Goal: Transaction & Acquisition: Obtain resource

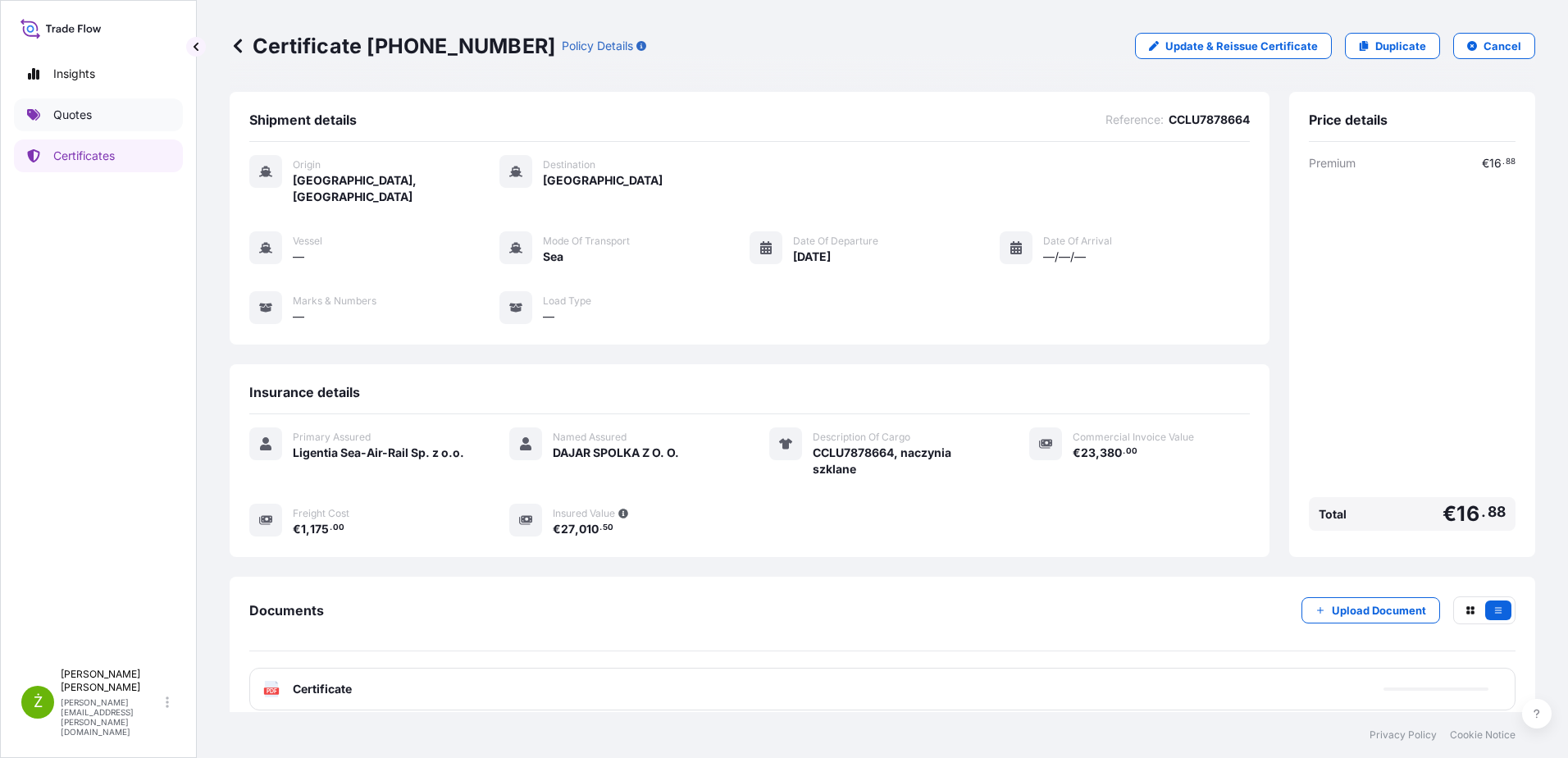
click at [82, 108] on p "Quotes" at bounding box center [73, 114] width 39 height 16
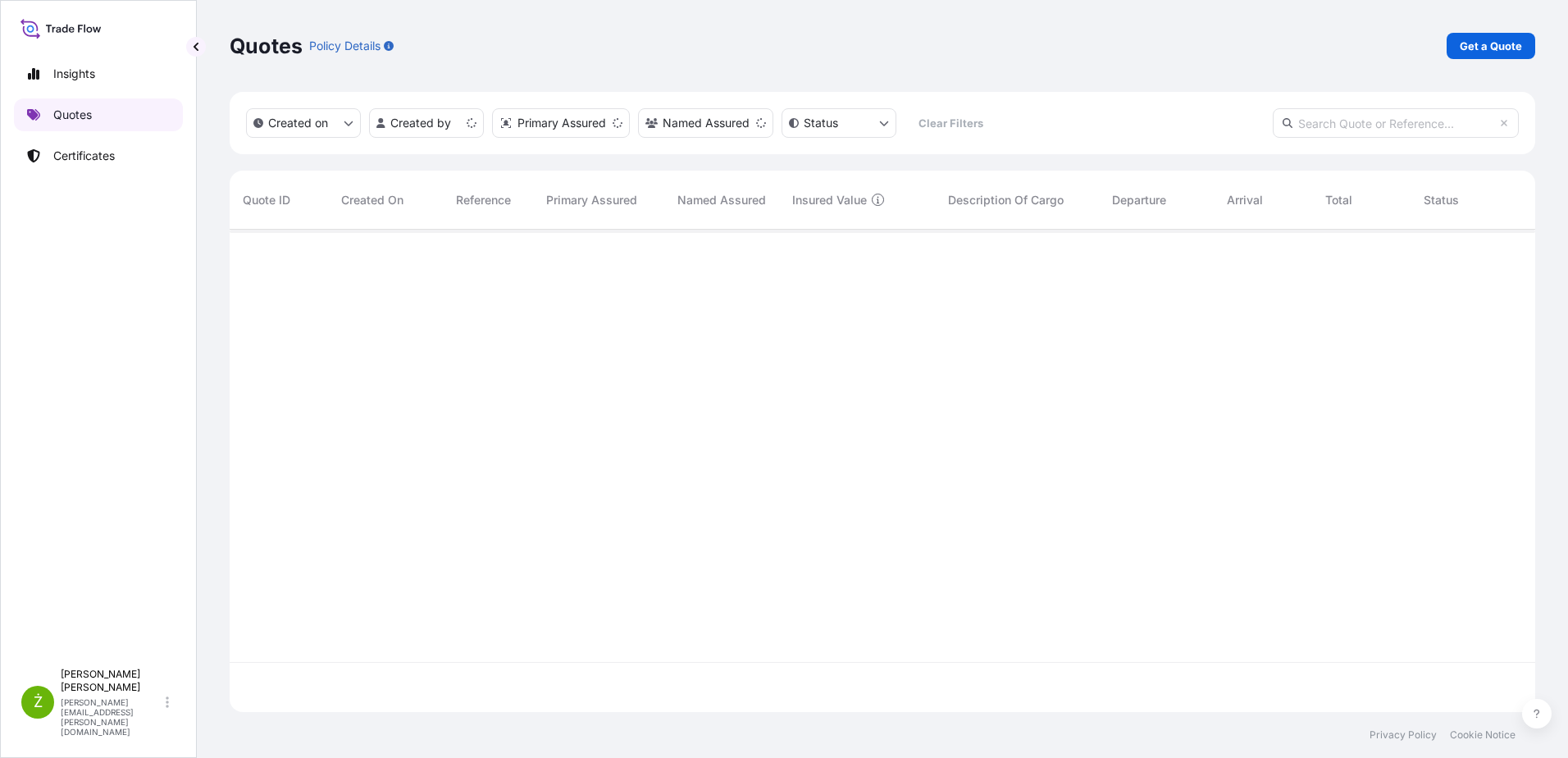
scroll to position [479, 1294]
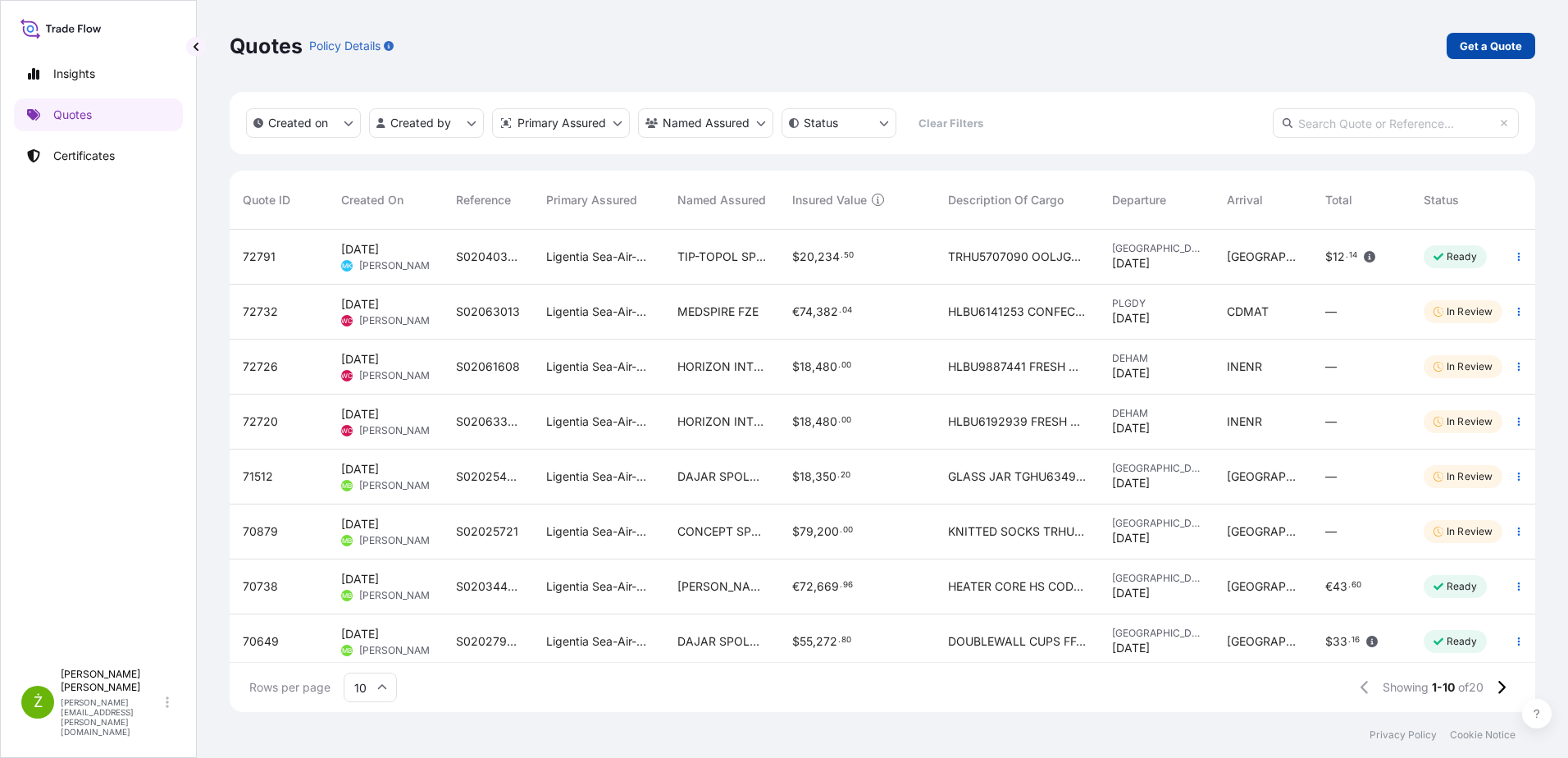
click at [1493, 47] on p "Get a Quote" at bounding box center [1491, 45] width 62 height 16
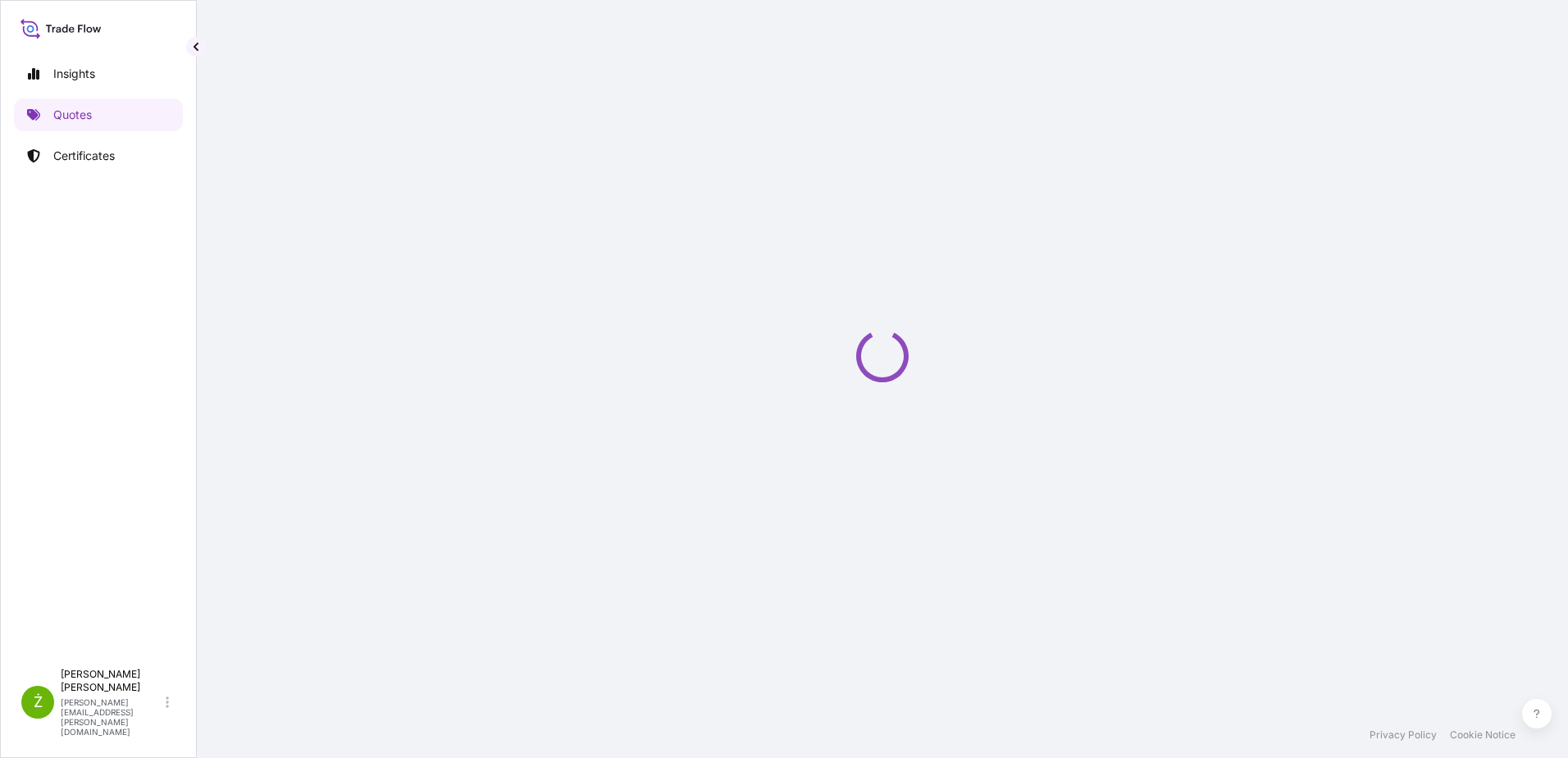
select select "Sea"
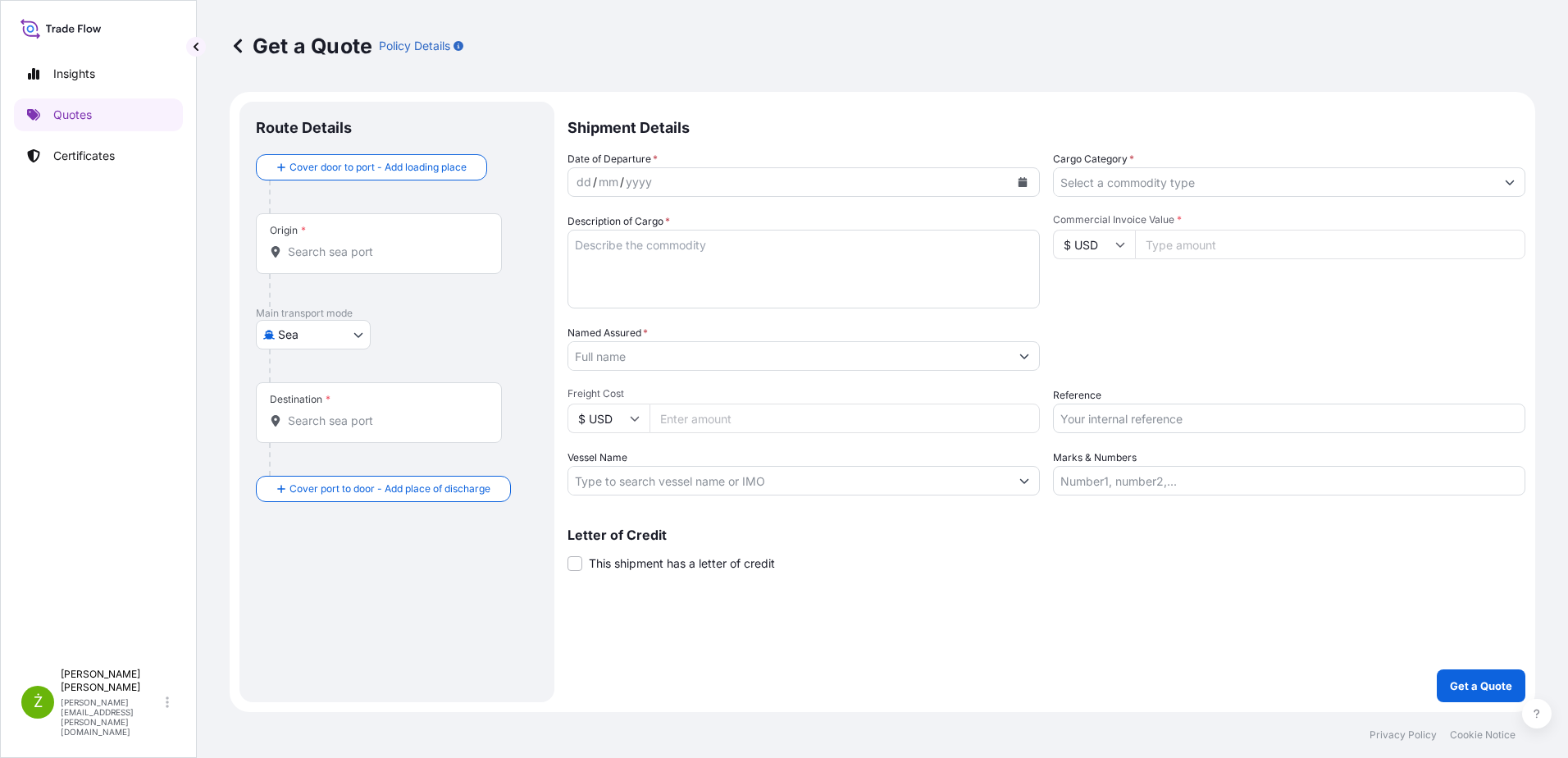
click at [1143, 417] on input "Reference" at bounding box center [1289, 418] width 472 height 29
paste input "S02053081"
type input "S02053081 lcl"
click at [1031, 185] on button "Calendar" at bounding box center [1022, 182] width 26 height 26
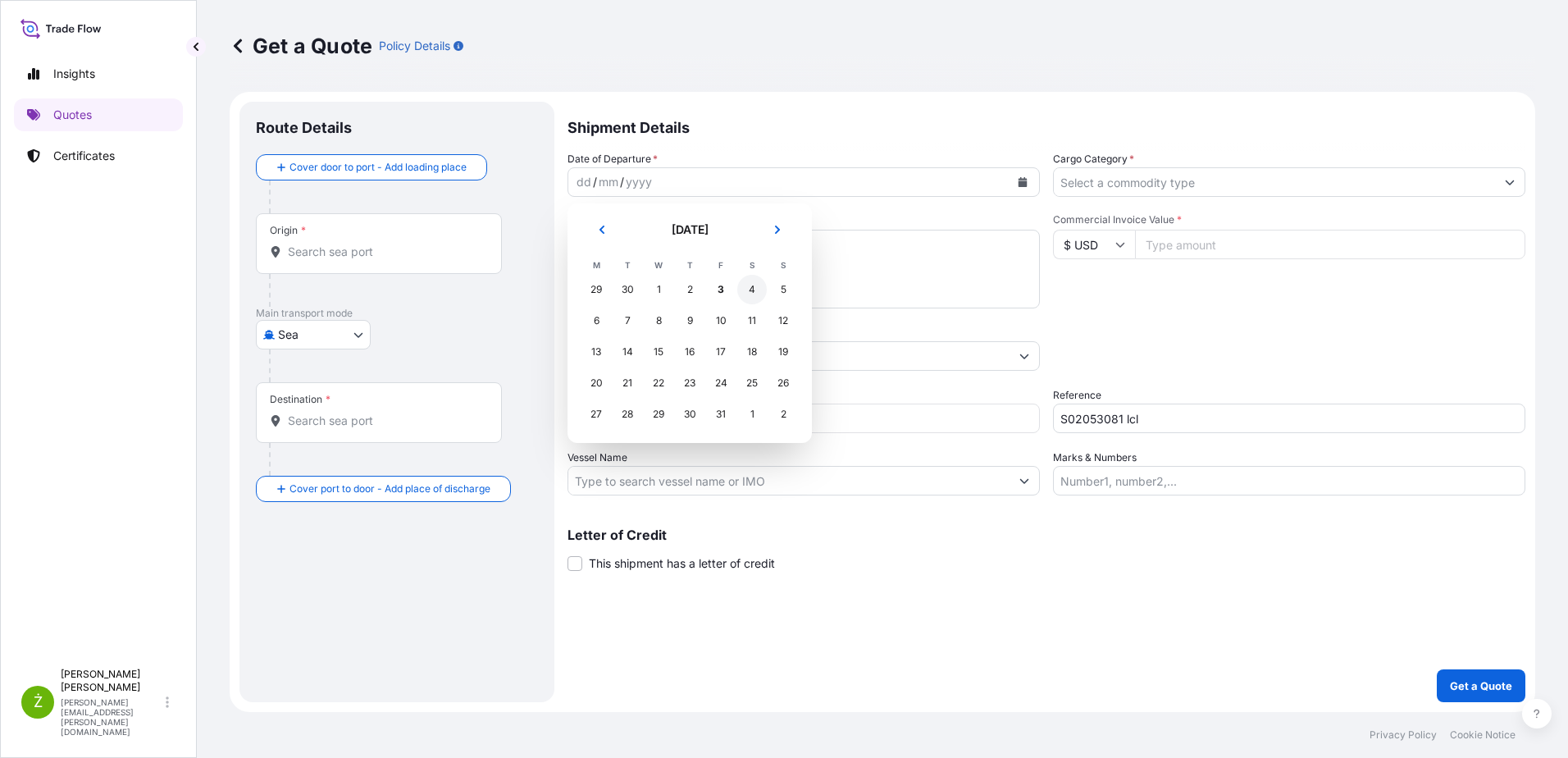
click at [754, 297] on div "4" at bounding box center [752, 289] width 29 height 29
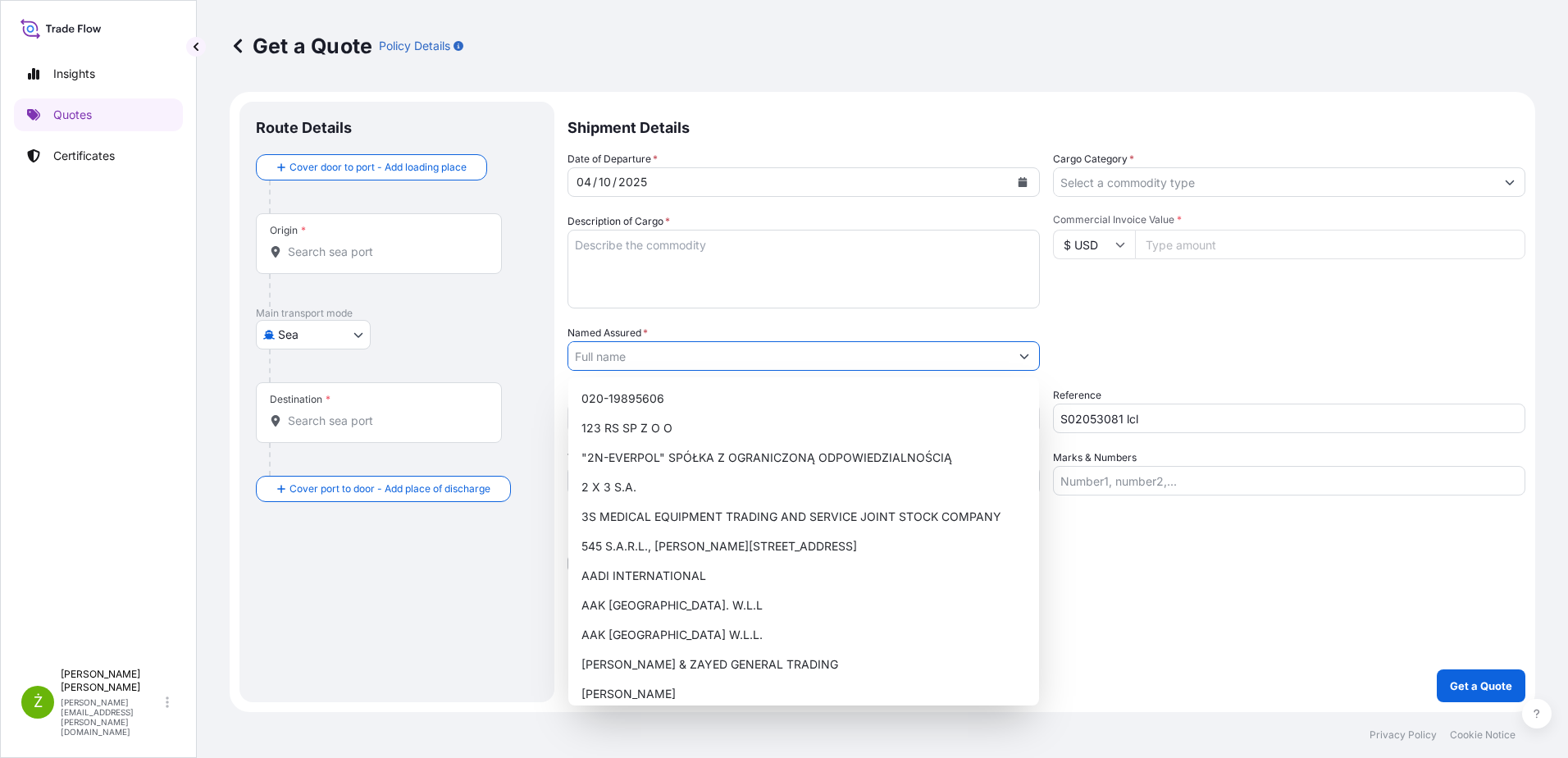
click at [591, 348] on input "Named Assured *" at bounding box center [789, 355] width 441 height 29
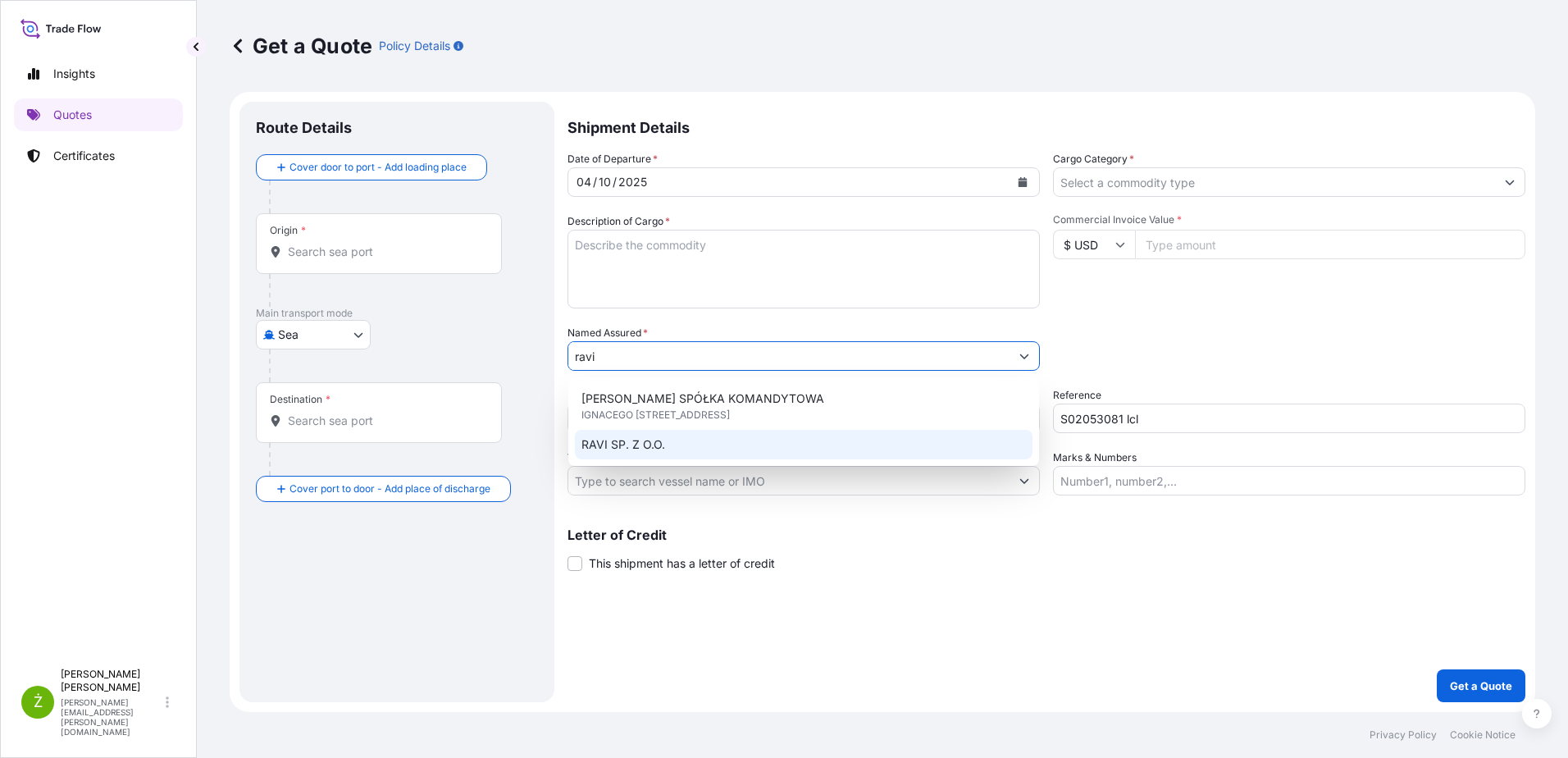
click at [653, 443] on span "RAVI SP. Z O.O." at bounding box center [623, 444] width 84 height 16
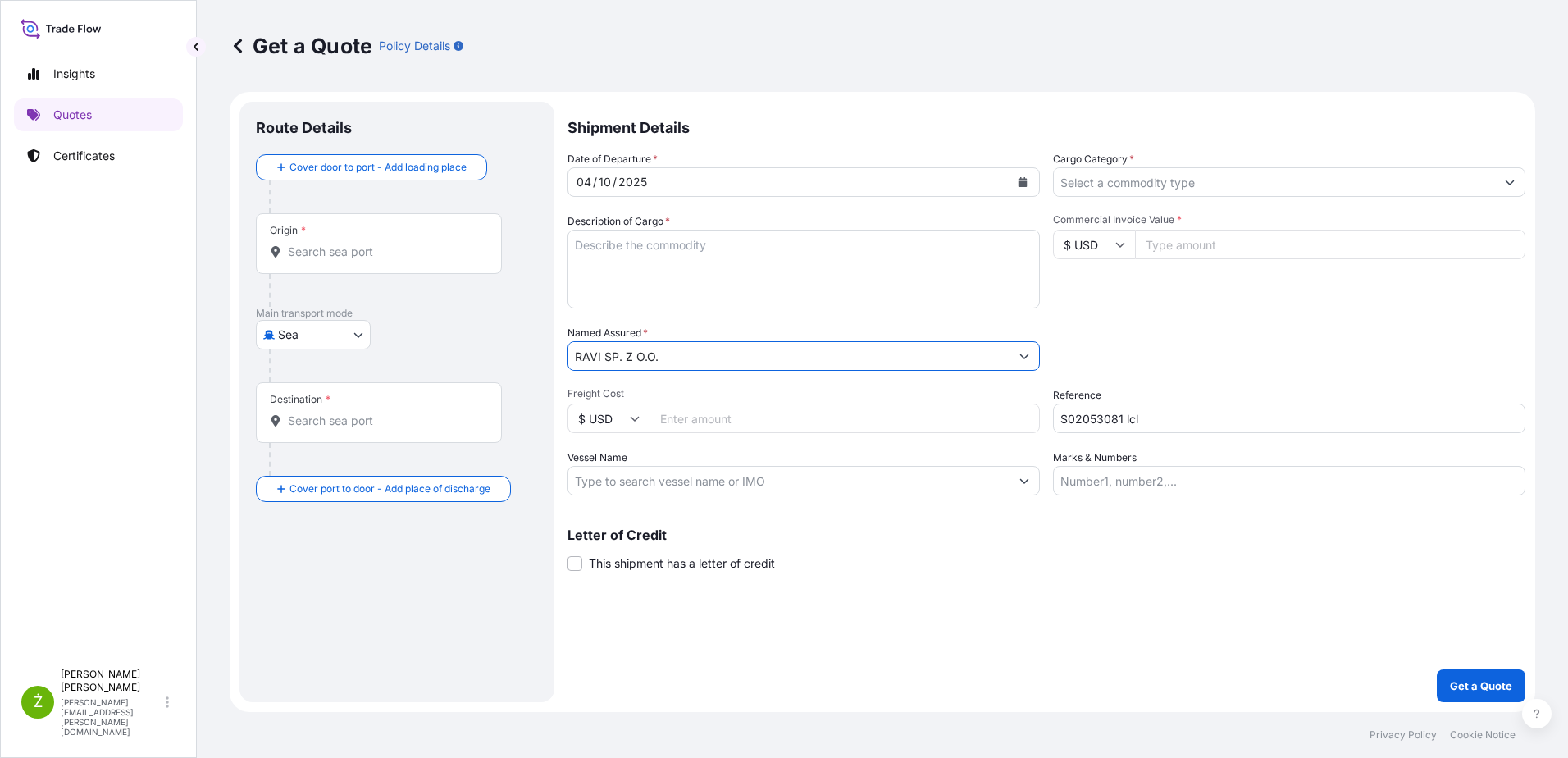
type input "RAVI SP. Z O.O."
click at [1193, 257] on input "Commercial Invoice Value *" at bounding box center [1331, 244] width 390 height 29
paste input "16416"
type input "16416"
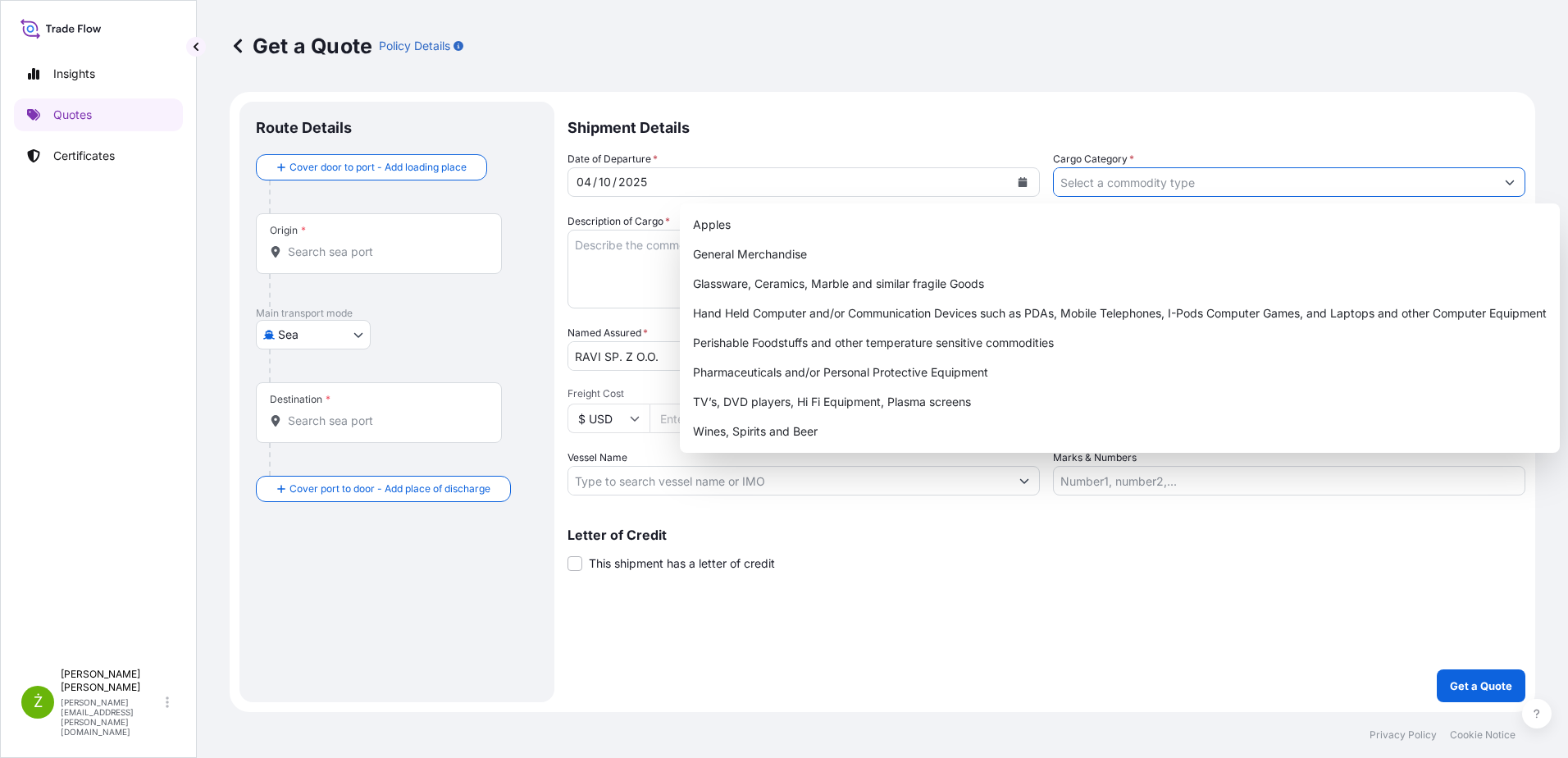
click at [1130, 185] on input "Cargo Category *" at bounding box center [1274, 182] width 441 height 29
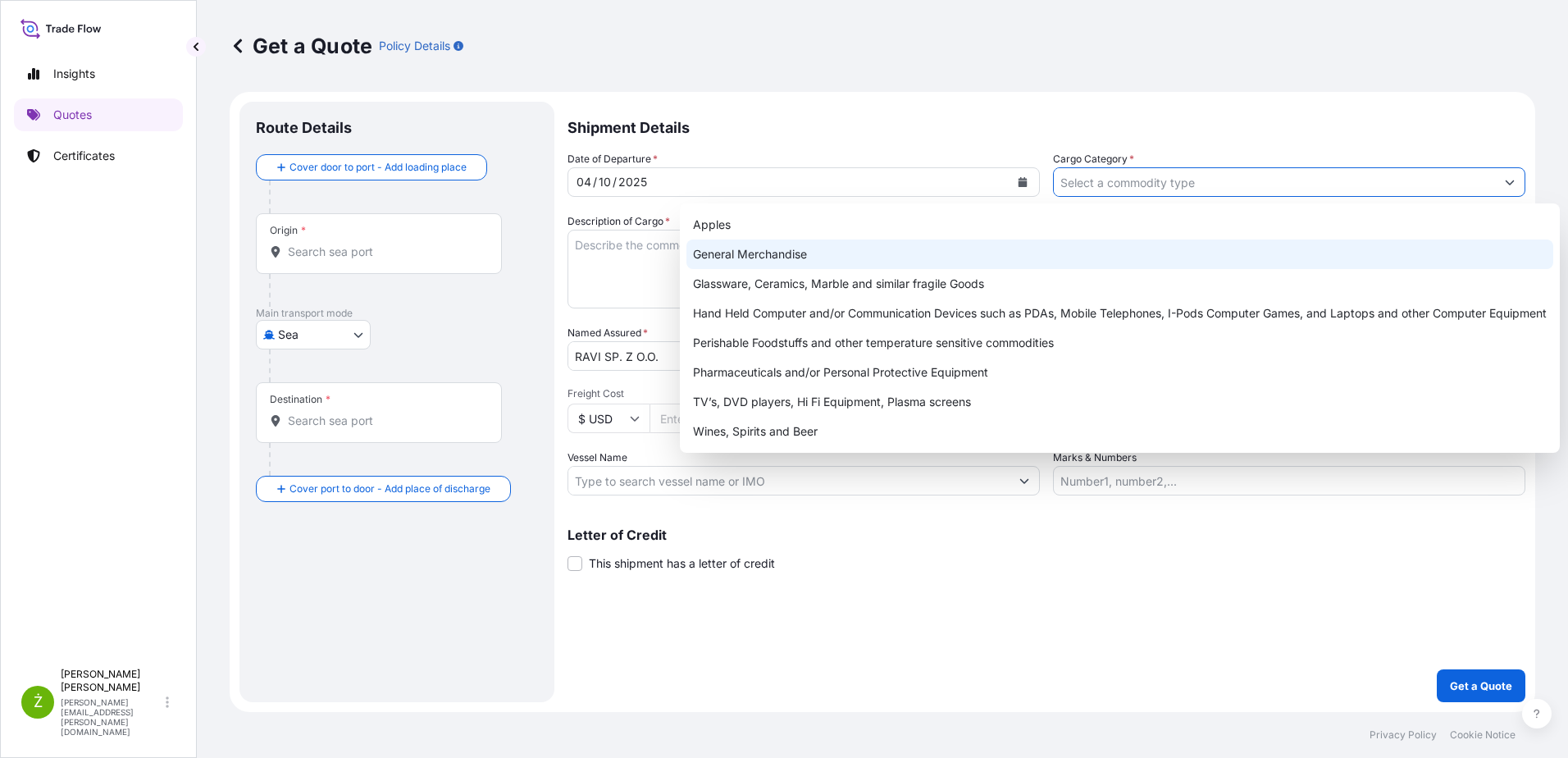
click at [1079, 247] on div "General Merchandise" at bounding box center [1120, 254] width 867 height 29
click at [726, 250] on div "General Merchandise" at bounding box center [1120, 254] width 867 height 29
paste input "LCL16649"
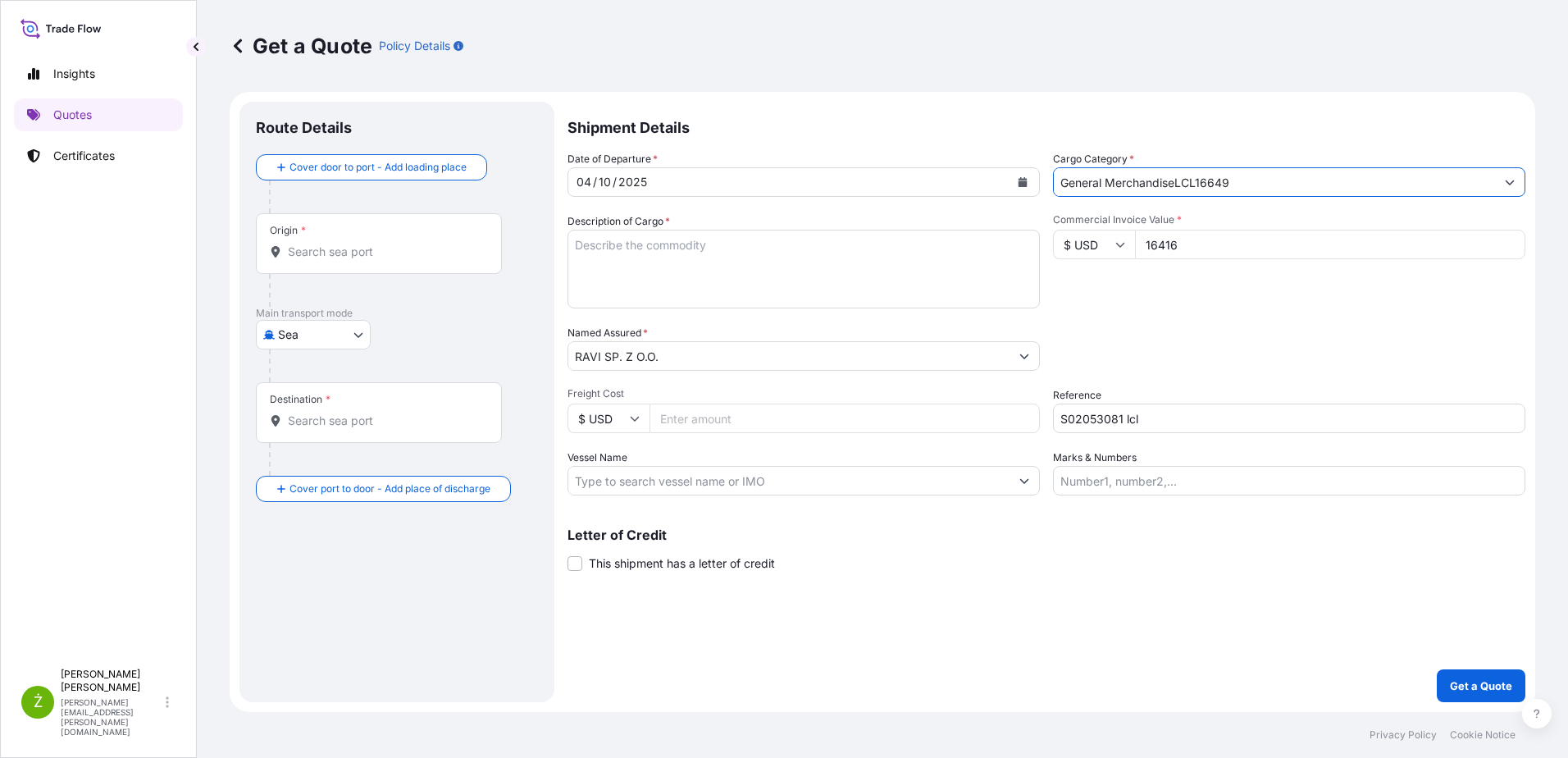
type input "General MerchandiseLCL16649"
click at [742, 251] on textarea "Description of Cargo *" at bounding box center [803, 270] width 472 height 79
paste textarea "LCL16649"
type textarea "LCL16649"
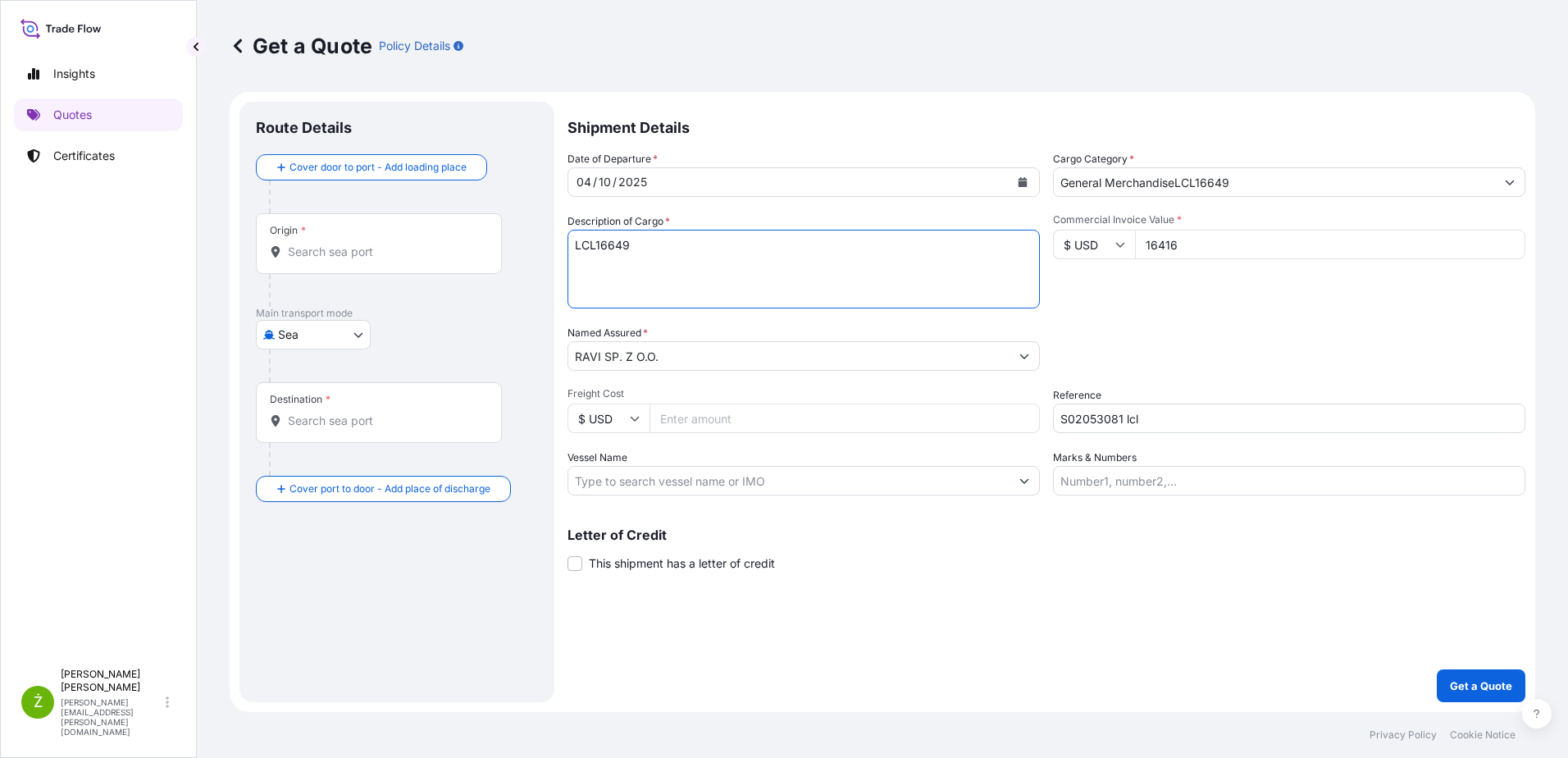
click at [1256, 182] on input "General MerchandiseLCL16649" at bounding box center [1274, 182] width 441 height 29
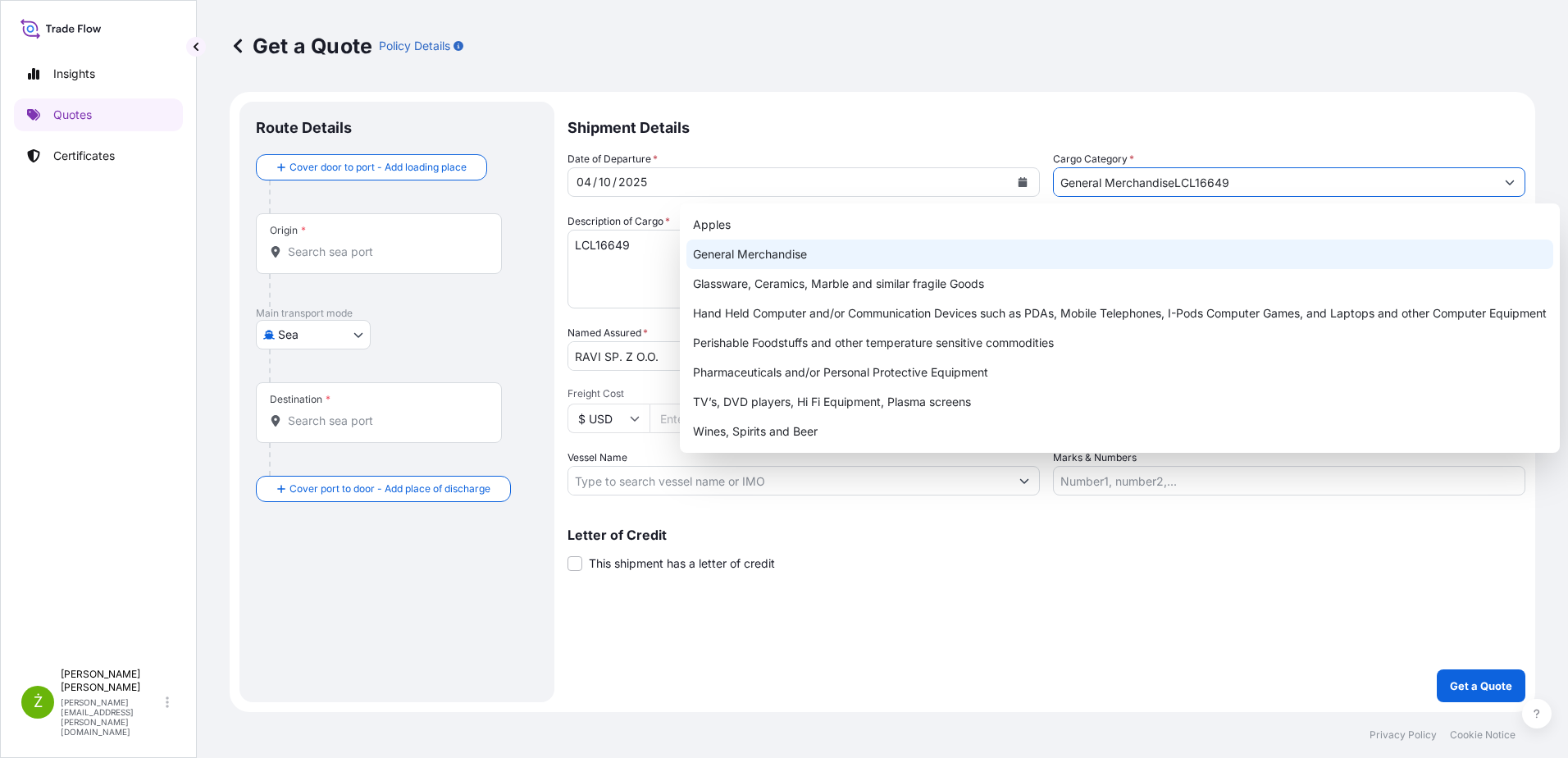
click at [1119, 256] on div "General Merchandise" at bounding box center [1120, 254] width 867 height 29
type input "General Merchandise"
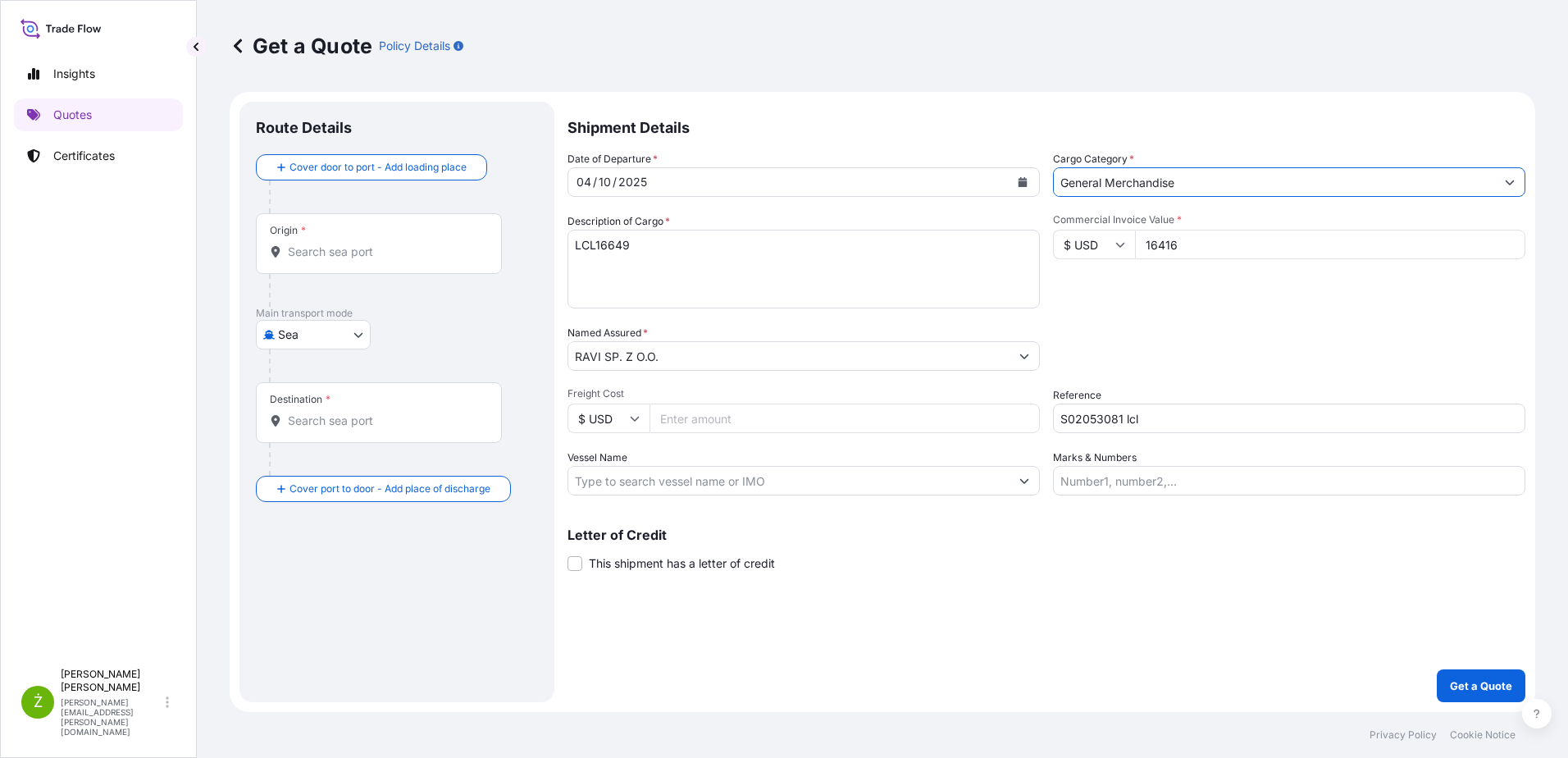
click at [1117, 330] on div "Packing Category Type to search a container mode Please select a primary mode o…" at bounding box center [1289, 348] width 472 height 46
click at [331, 258] on input "Origin *" at bounding box center [384, 252] width 193 height 16
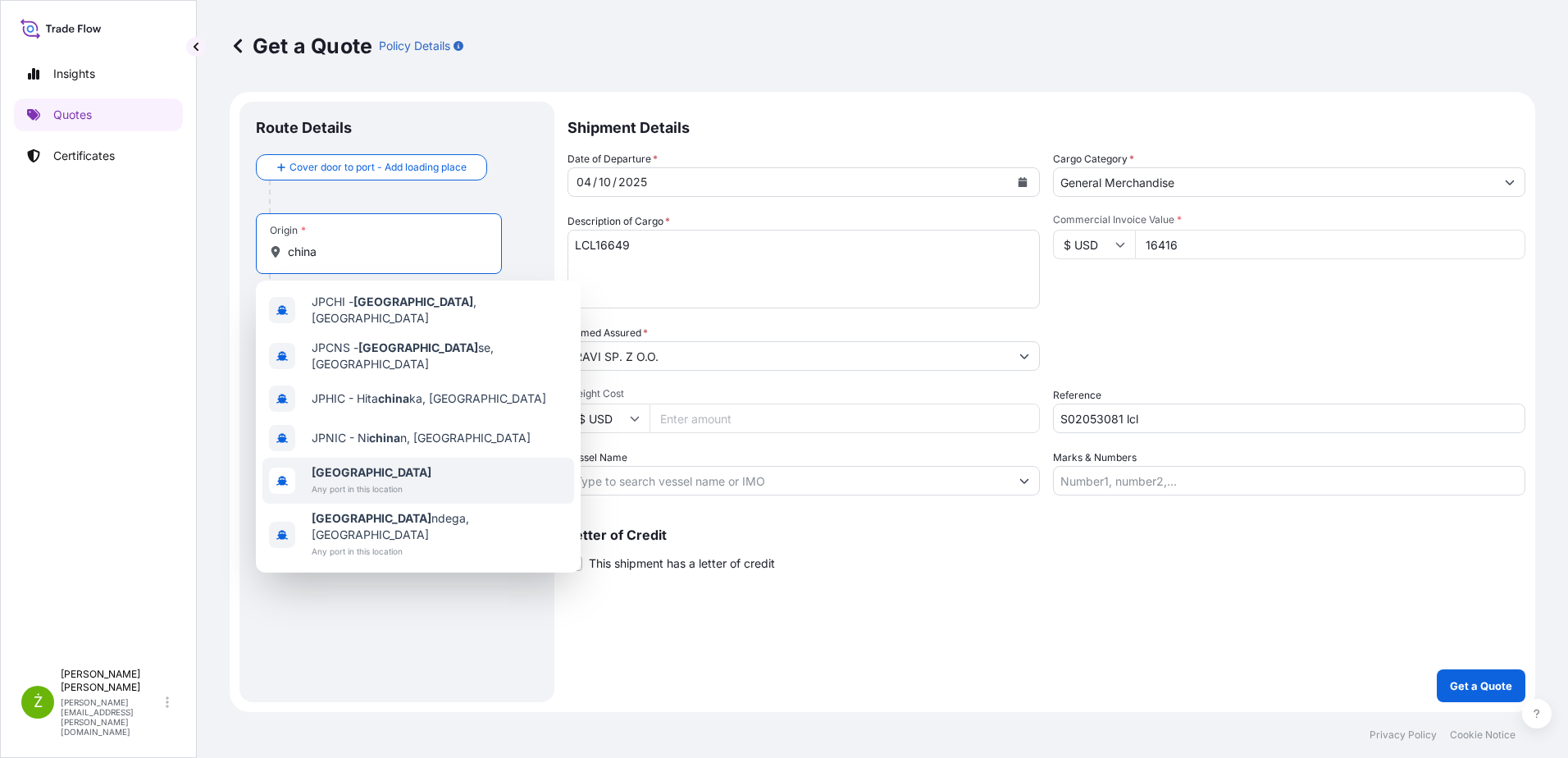
click at [336, 466] on b "[GEOGRAPHIC_DATA]" at bounding box center [371, 472] width 120 height 14
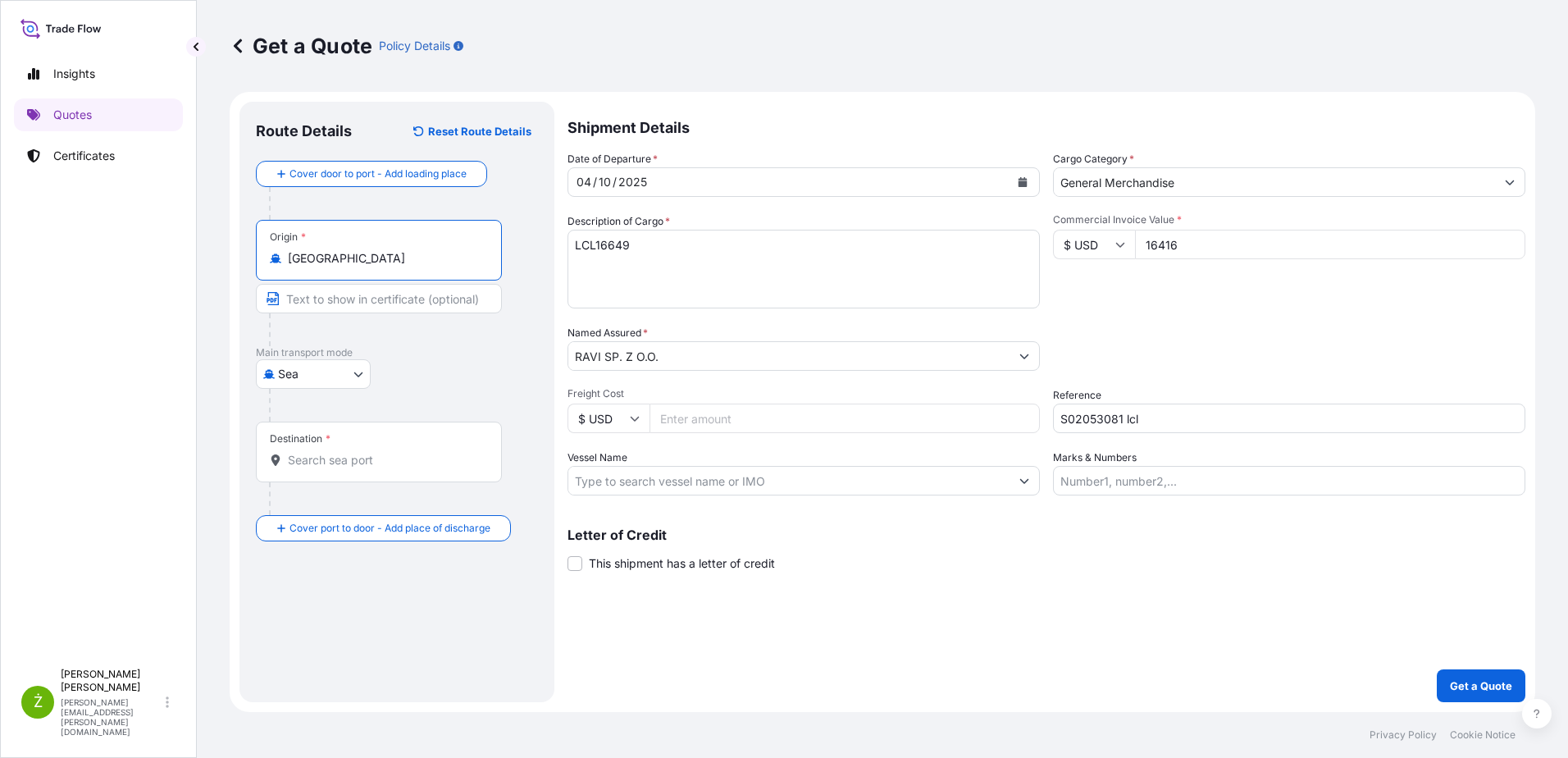
type input "[GEOGRAPHIC_DATA]"
click at [358, 473] on div "Destination *" at bounding box center [379, 452] width 246 height 60
click at [358, 469] on input "Destination *" at bounding box center [384, 460] width 193 height 16
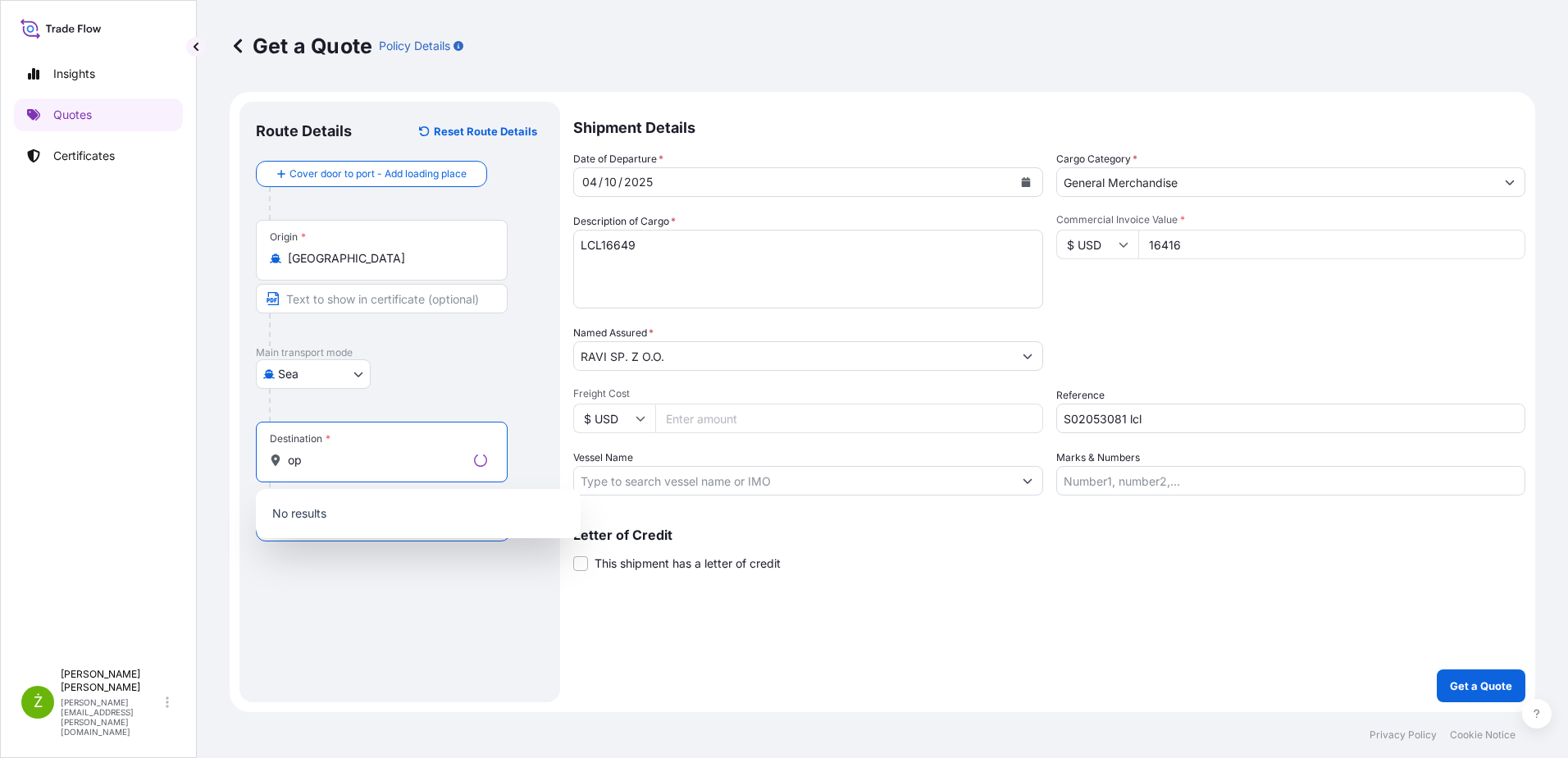
type input "o"
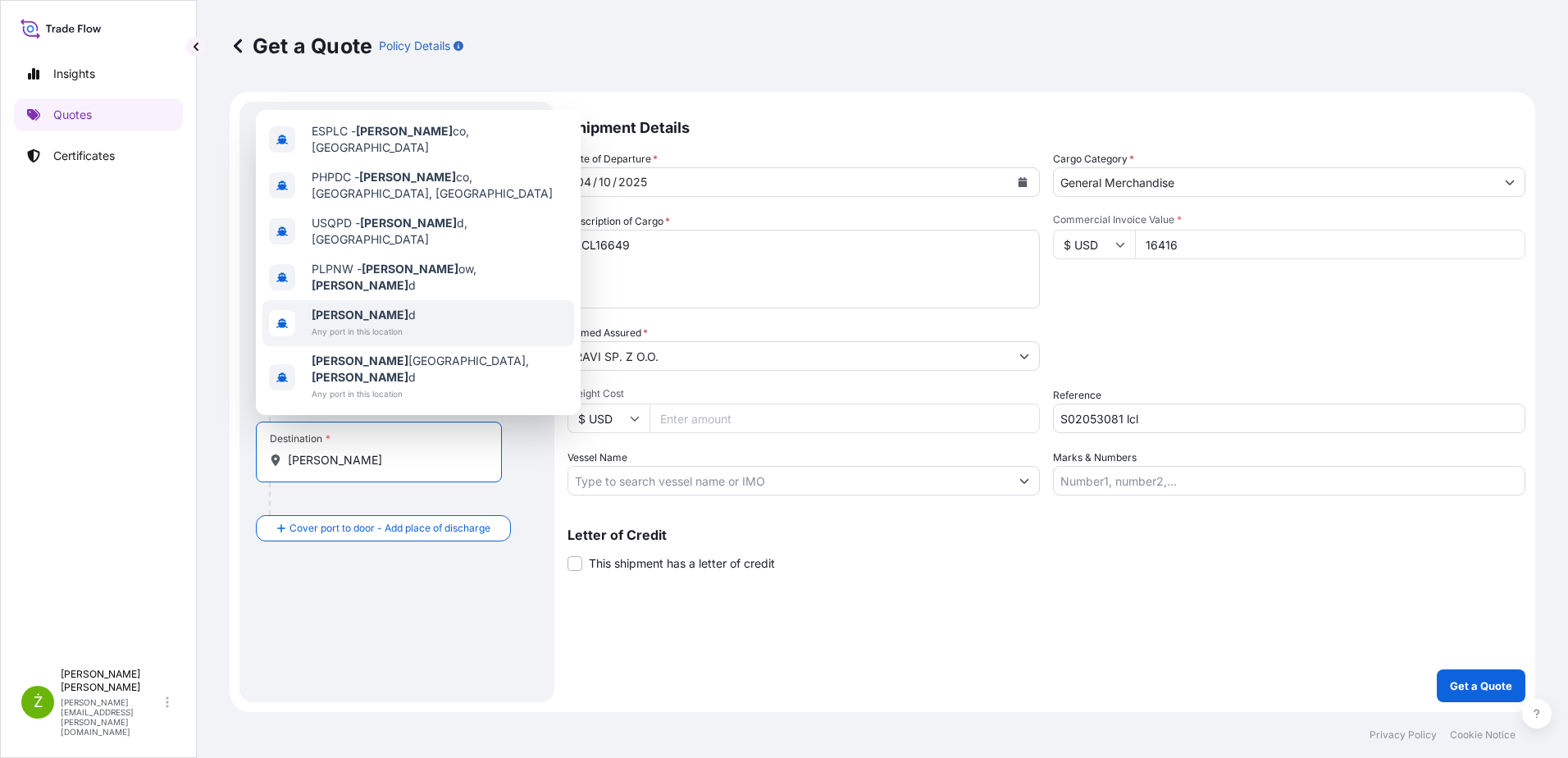
click at [379, 321] on div "[DEMOGRAPHIC_DATA] d Any port in this location" at bounding box center [418, 323] width 312 height 46
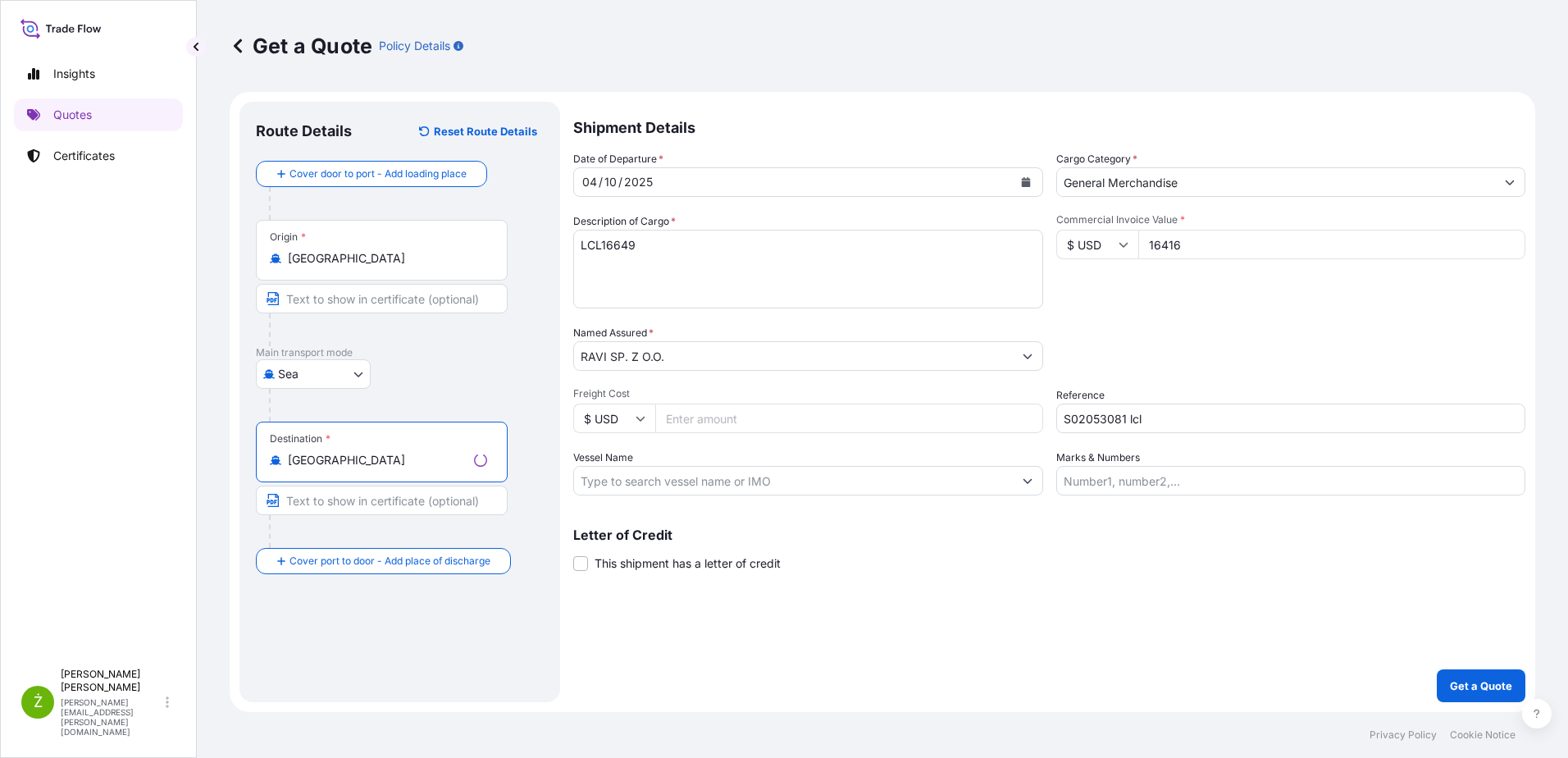
type input "[GEOGRAPHIC_DATA]"
click at [158, 386] on div "Insights Quotes Certificates" at bounding box center [98, 351] width 169 height 618
click at [801, 284] on textarea "LCL16649" at bounding box center [803, 270] width 472 height 79
paste textarea "FLOCKLINED HOUSEHOLD LATEX"
drag, startPoint x: 805, startPoint y: 221, endPoint x: 805, endPoint y: 237, distance: 16.0
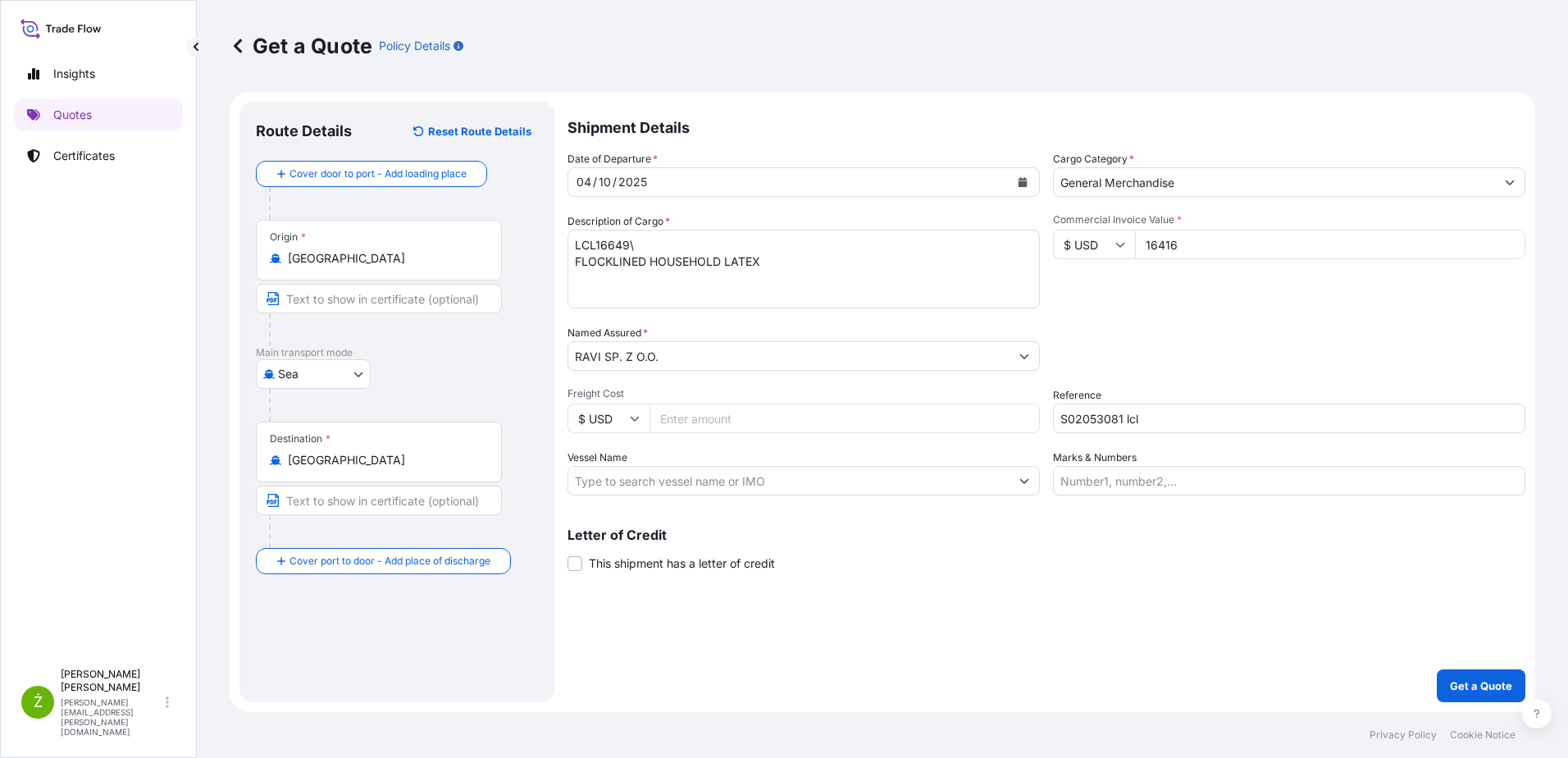
click at [805, 222] on div "Description of Cargo * LCL16649\ FLOCKLINED HOUSEHOLD LATEX" at bounding box center [803, 260] width 472 height 95
click at [797, 256] on textarea "LCL16649\ FLOCKLINED HOUSEHOLD LATEX" at bounding box center [803, 270] width 472 height 79
paste textarea "GLOVES"
type textarea "LCL16649\ FLOCKLINED HOUSEHOLD LATEX GLOVES"
click at [1463, 690] on p "Get a Quote" at bounding box center [1481, 685] width 62 height 16
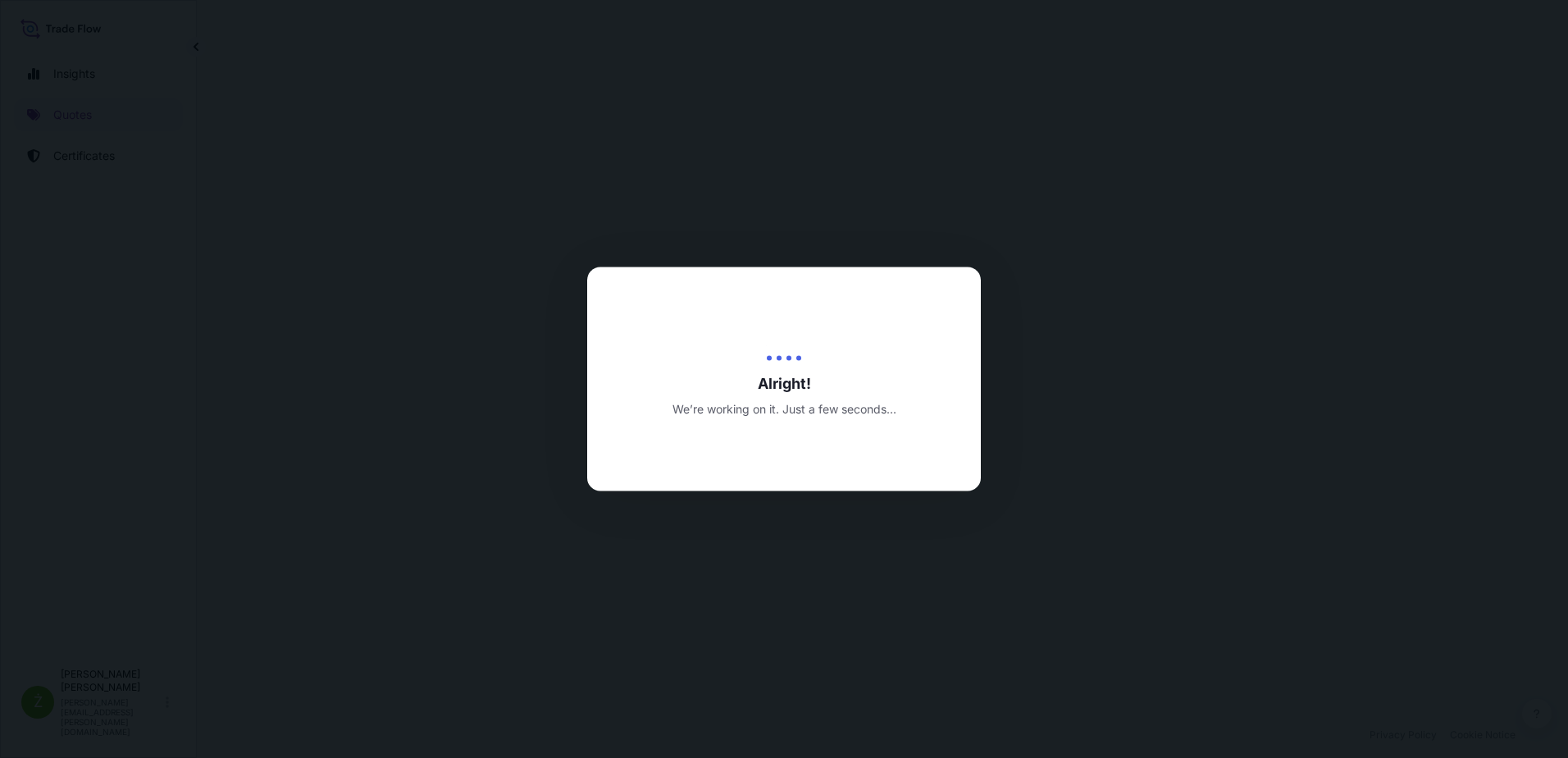
select select "Sea"
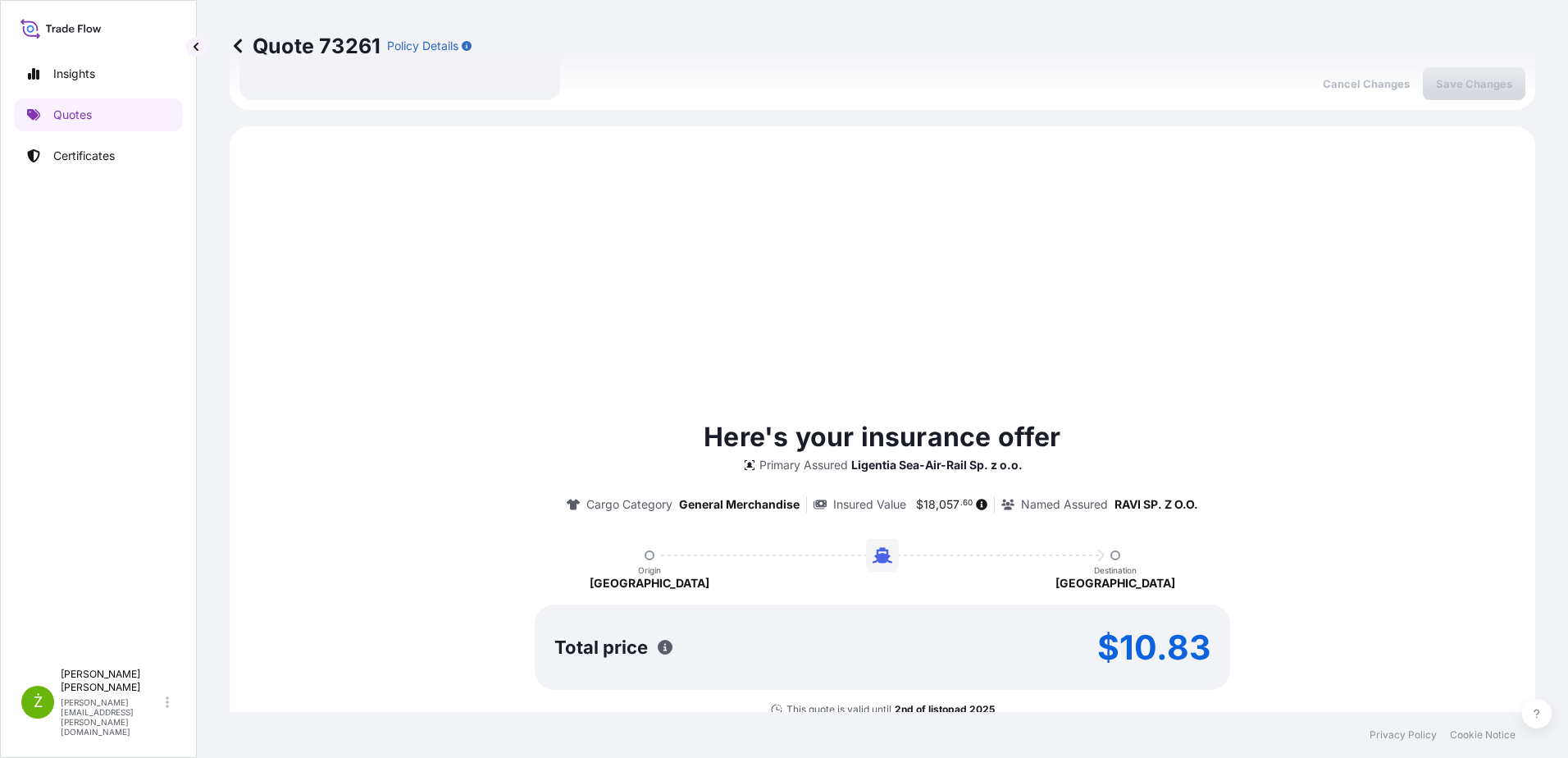
scroll to position [562, 0]
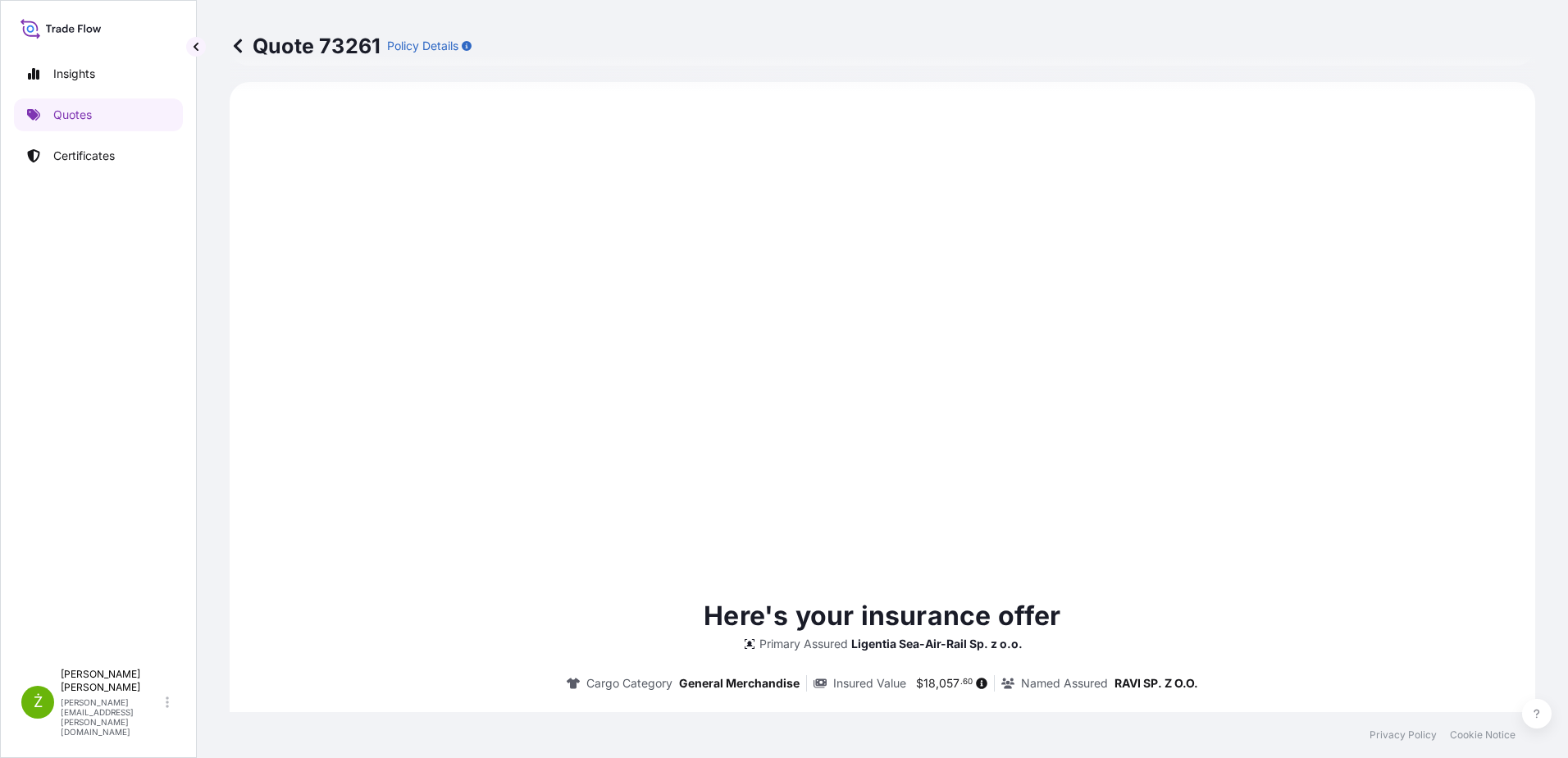
type input "[DATE]"
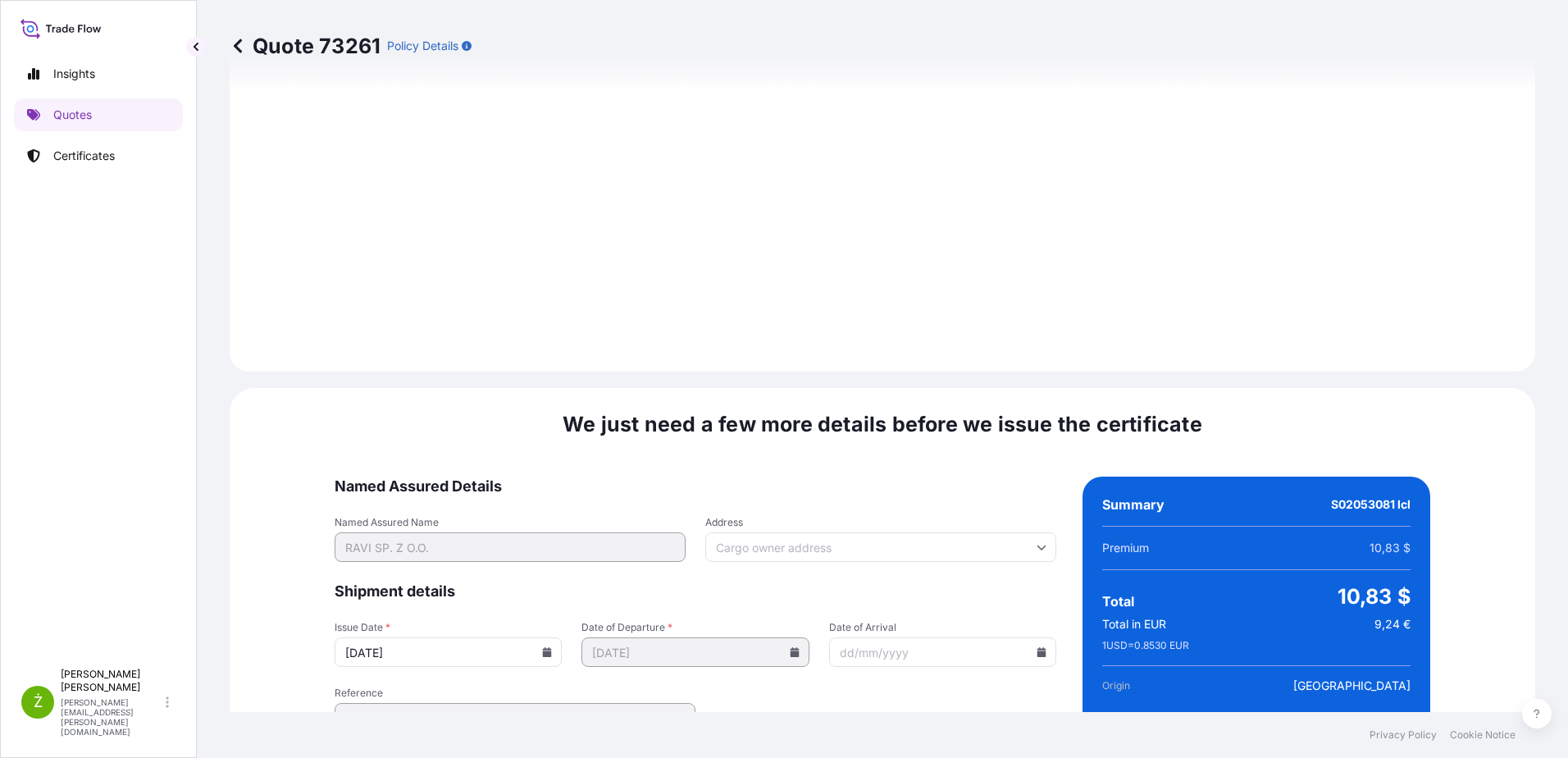
scroll to position [1746, 0]
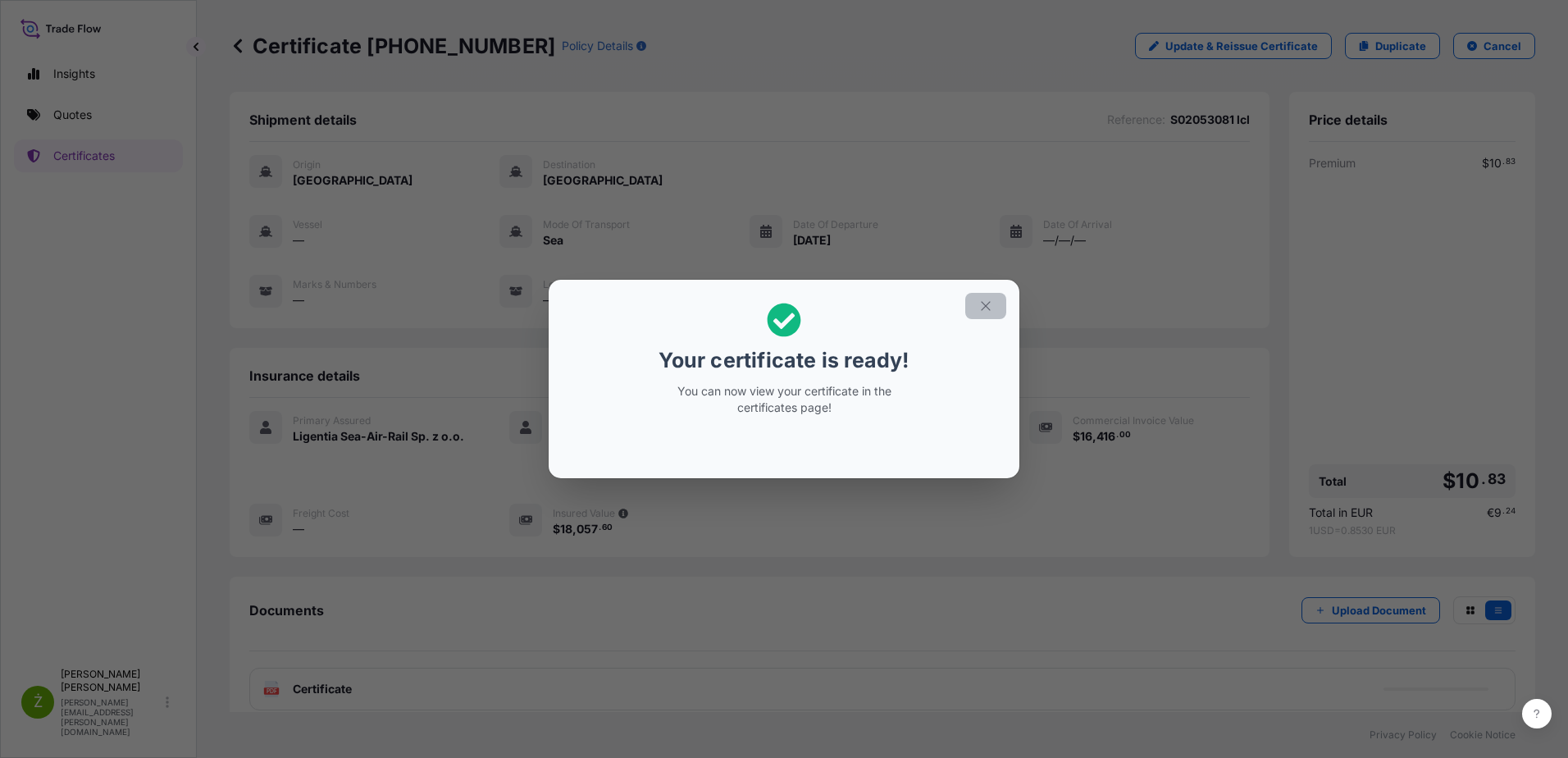
click at [990, 305] on icon "button" at bounding box center [986, 306] width 15 height 15
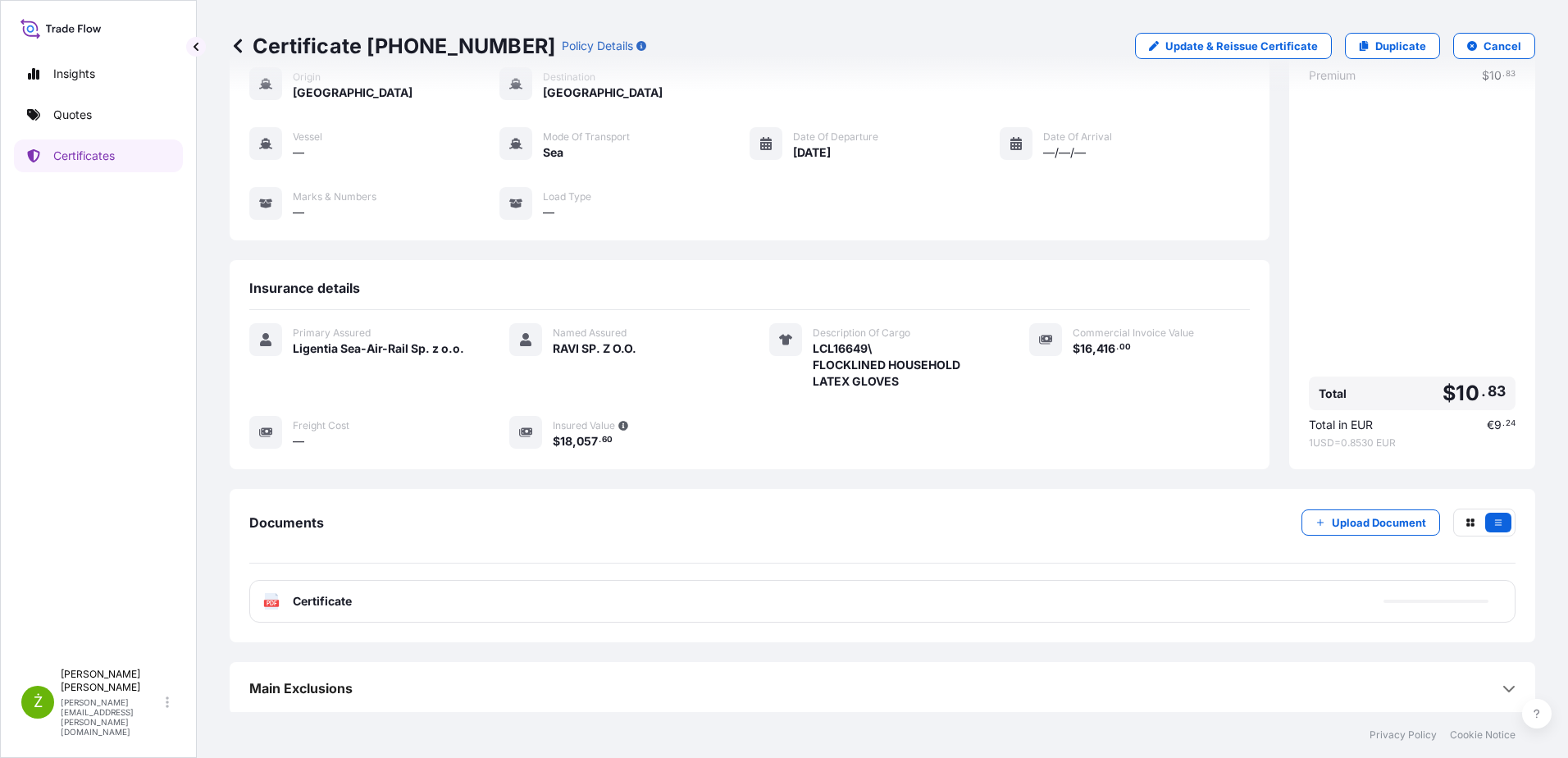
scroll to position [91, 0]
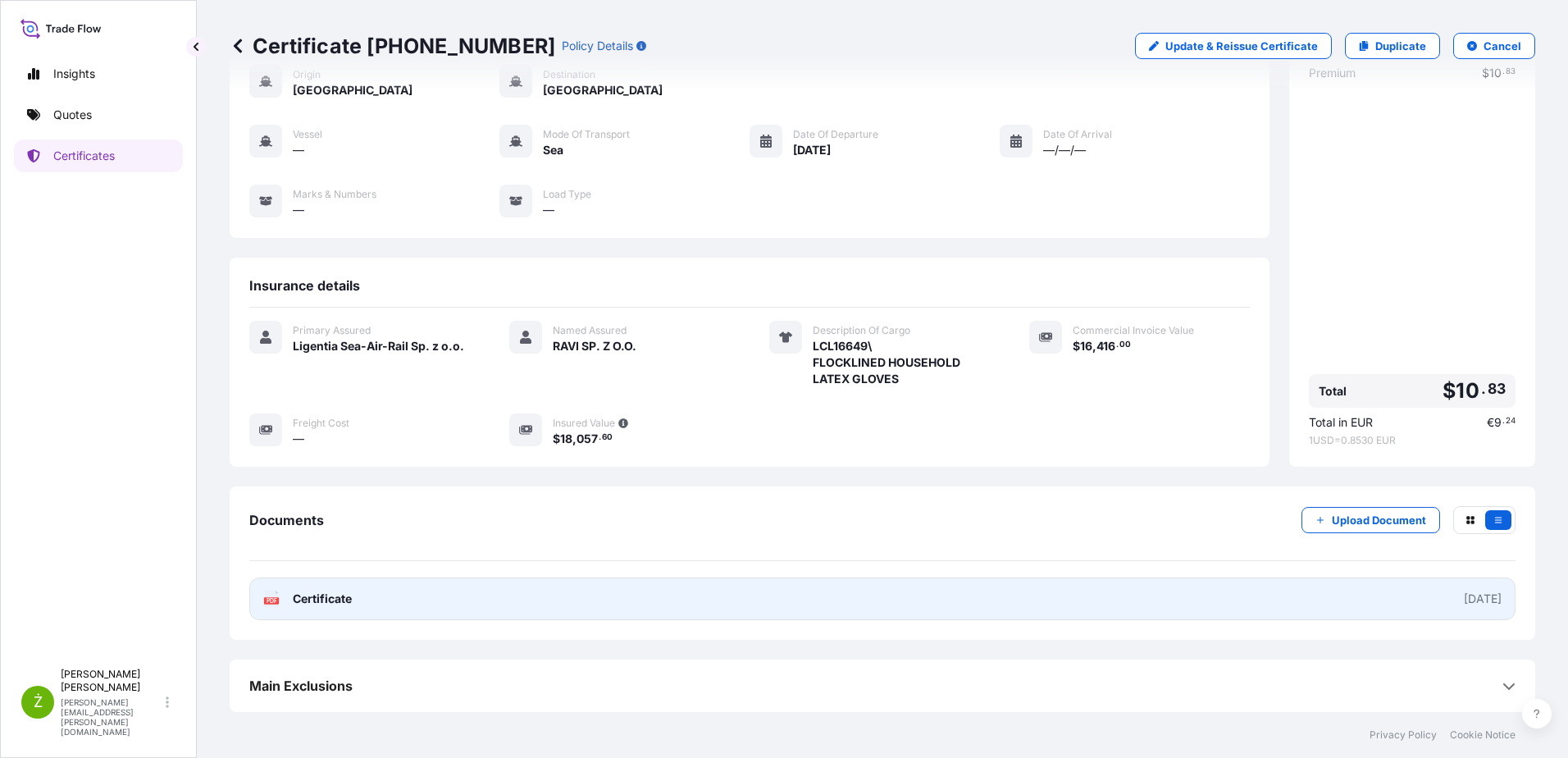
click at [852, 610] on link "PDF Certificate [DATE]" at bounding box center [883, 599] width 1266 height 42
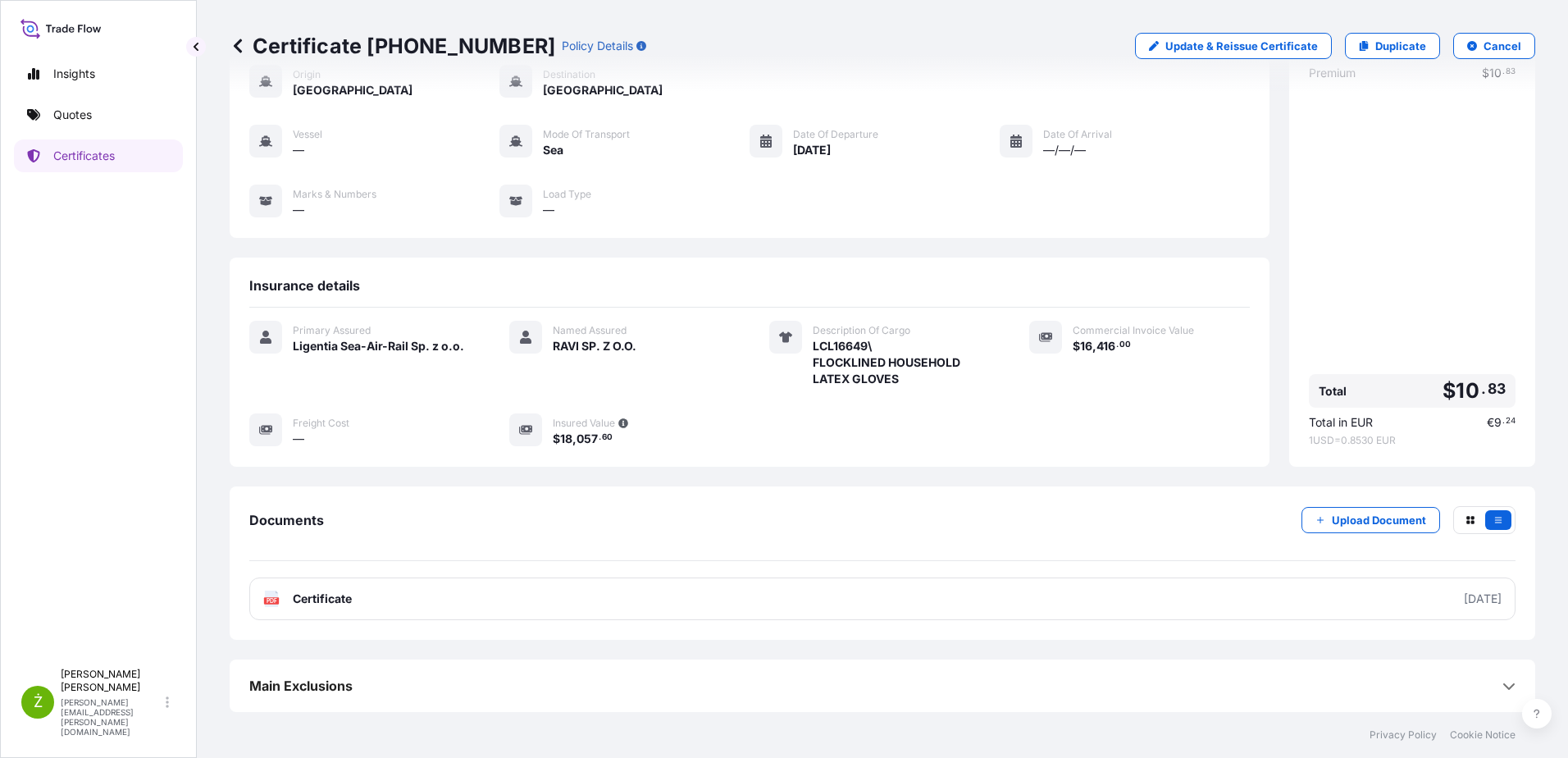
click at [456, 41] on p "Certificate [PHONE_NUMBER]" at bounding box center [393, 46] width 326 height 26
copy p "Certificate [PHONE_NUMBER]"
click at [93, 123] on link "Quotes" at bounding box center [98, 114] width 169 height 33
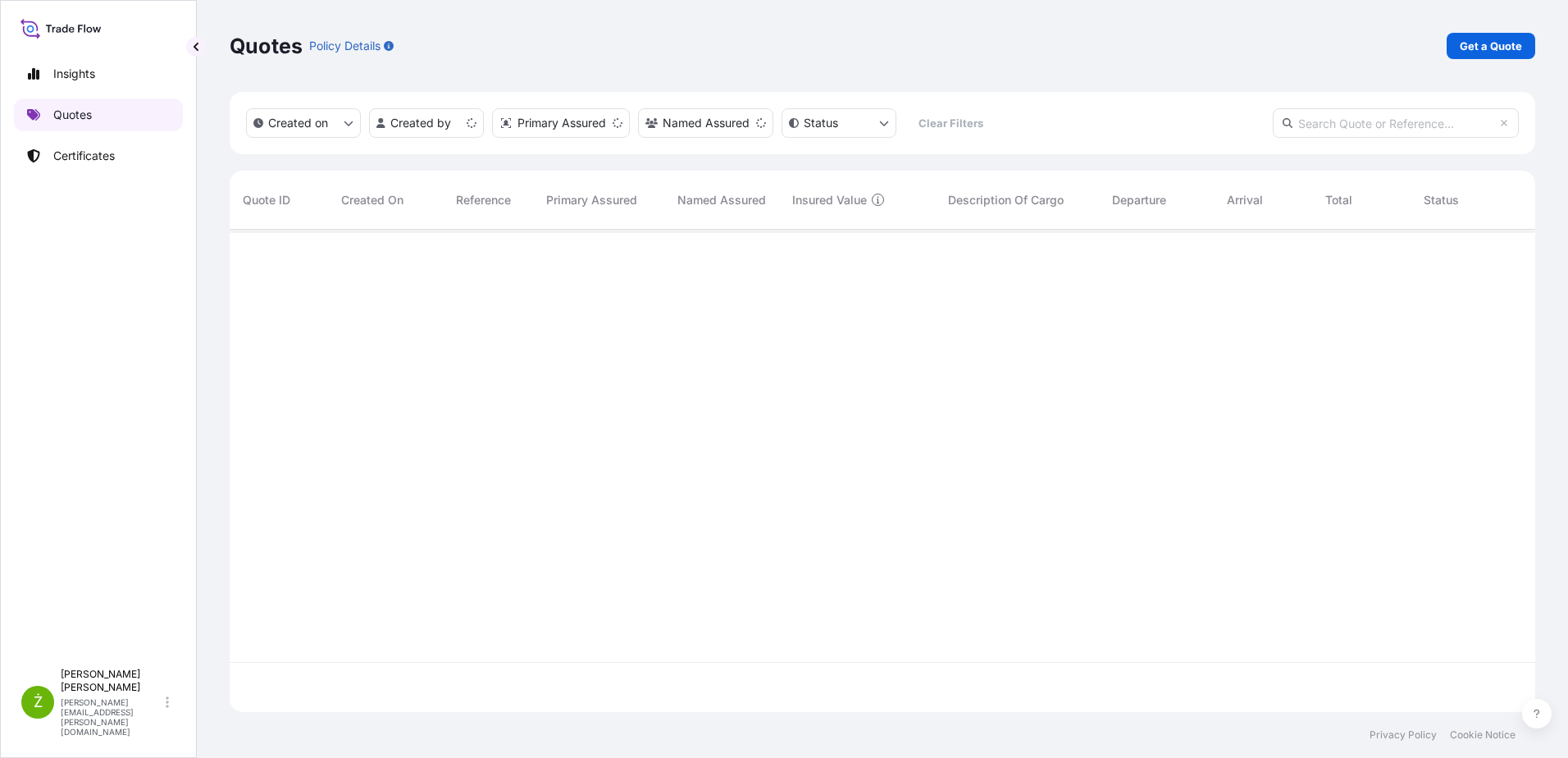
scroll to position [479, 1294]
click at [1489, 45] on p "Get a Quote" at bounding box center [1491, 45] width 62 height 16
select select "Sea"
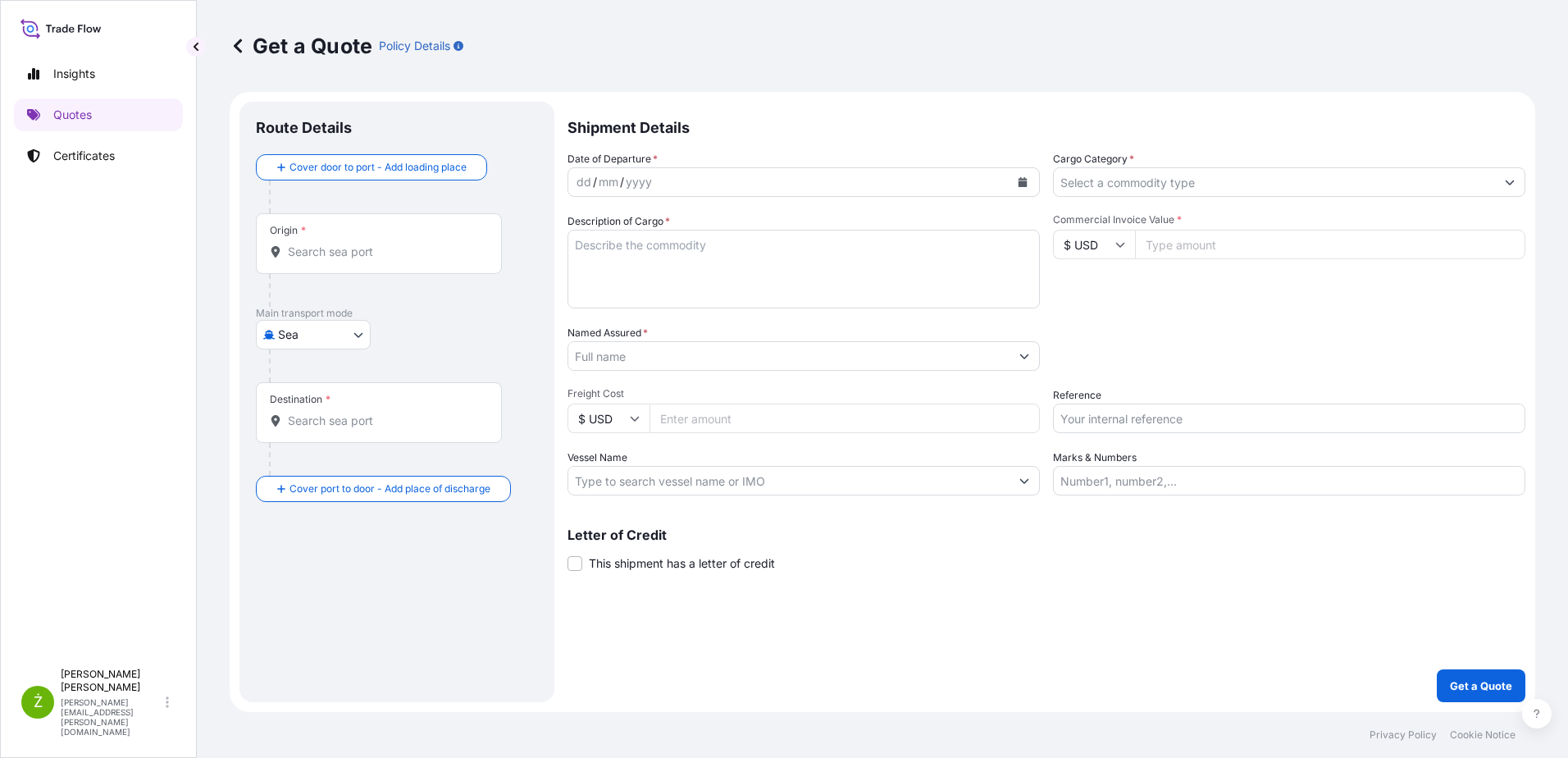
click at [1125, 403] on div "Reference" at bounding box center [1289, 410] width 472 height 46
click at [1119, 418] on input "Reference" at bounding box center [1289, 418] width 472 height 29
paste input "S02049437"
type input "S02049437"
click at [1161, 248] on input "Commercial Invoice Value *" at bounding box center [1331, 244] width 390 height 29
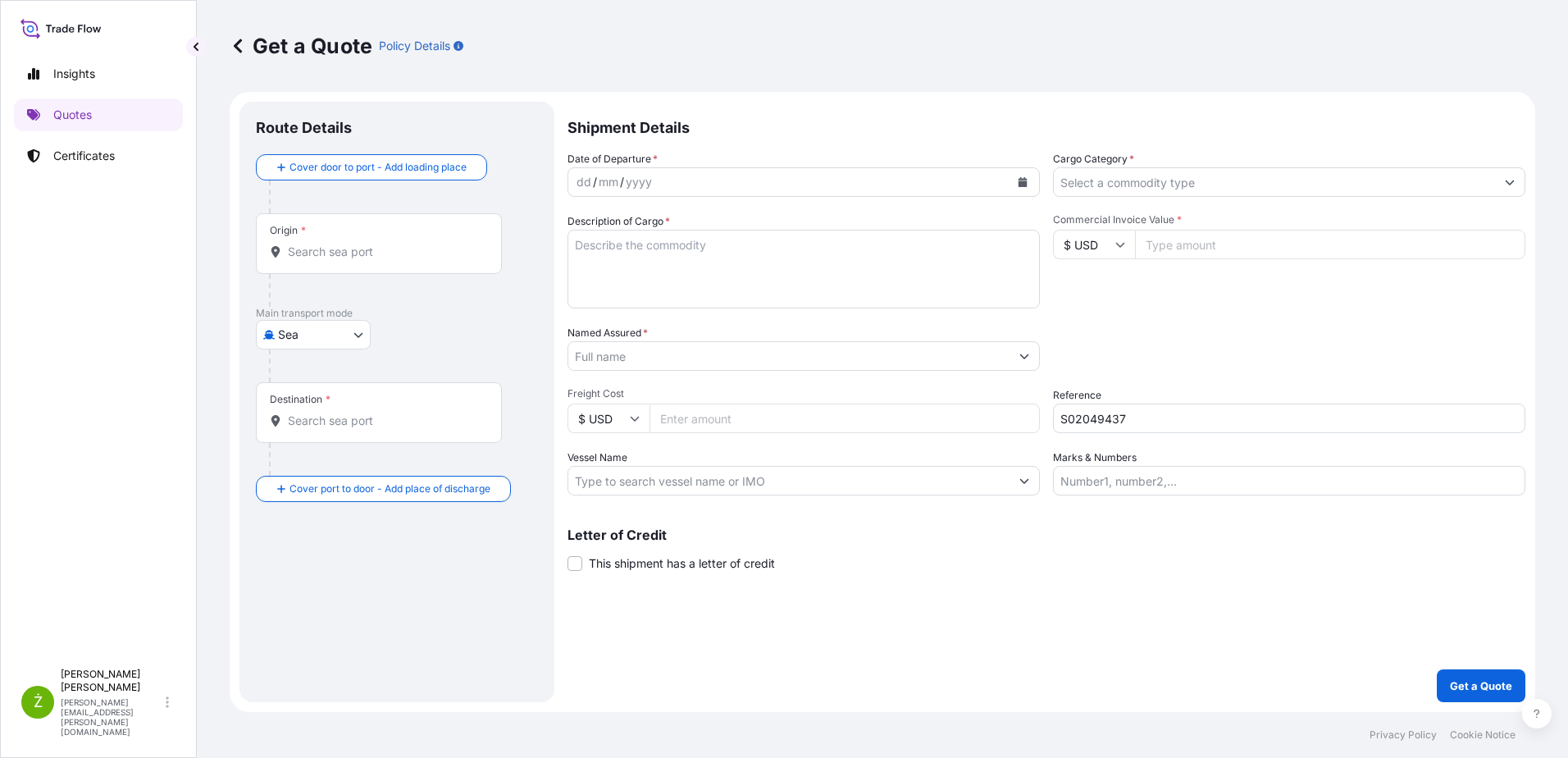
paste input "12150"
type input "12150"
click at [1075, 409] on input "S02049437" at bounding box center [1289, 418] width 472 height 29
click at [732, 280] on textarea "Description of Cargo *" at bounding box center [803, 270] width 472 height 79
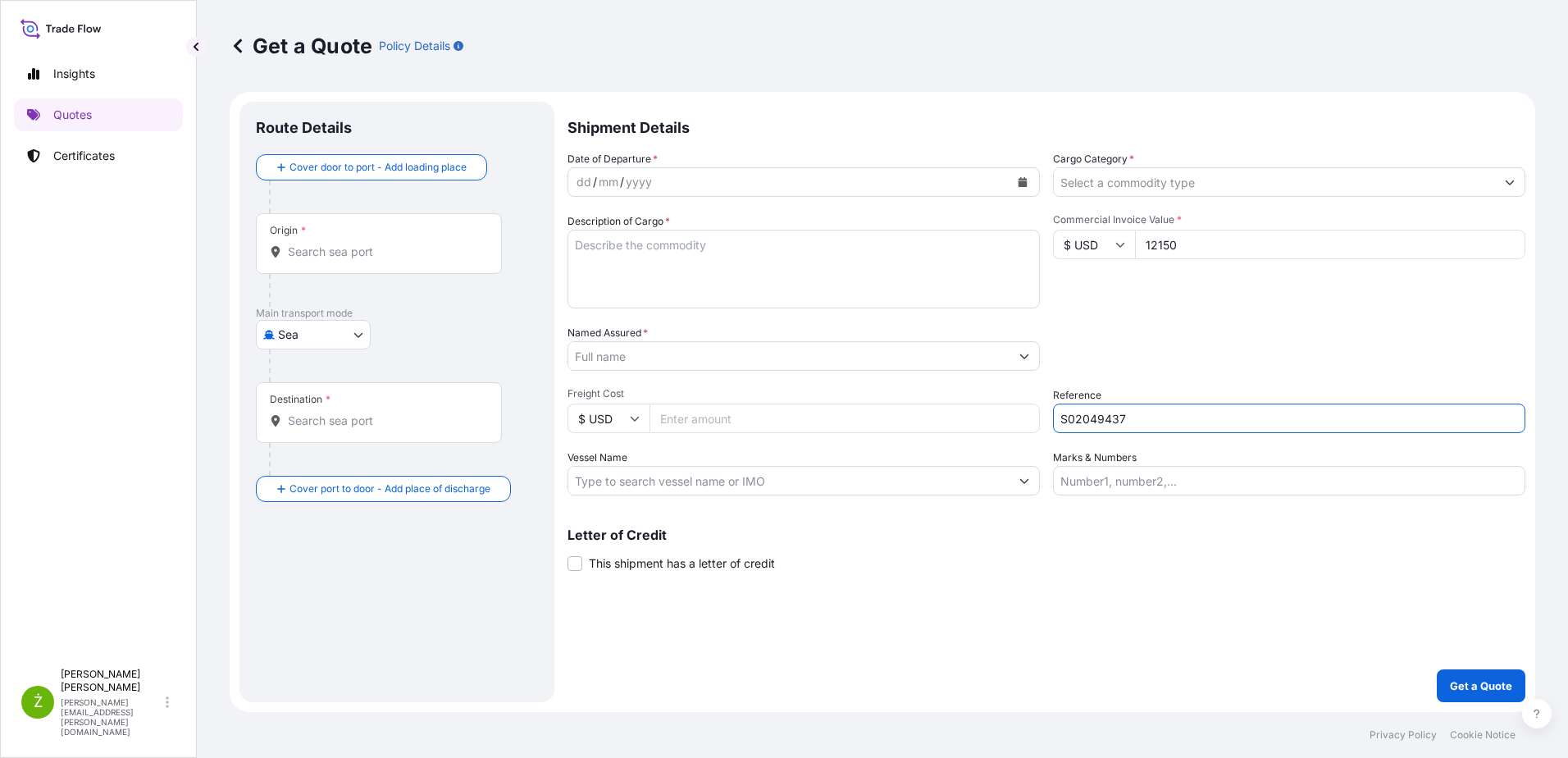
paste textarea "LCL16615"
type textarea "LCL16615"
click at [1065, 420] on input "S02049437" at bounding box center [1289, 418] width 472 height 29
click at [1017, 182] on button "Calendar" at bounding box center [1022, 182] width 26 height 26
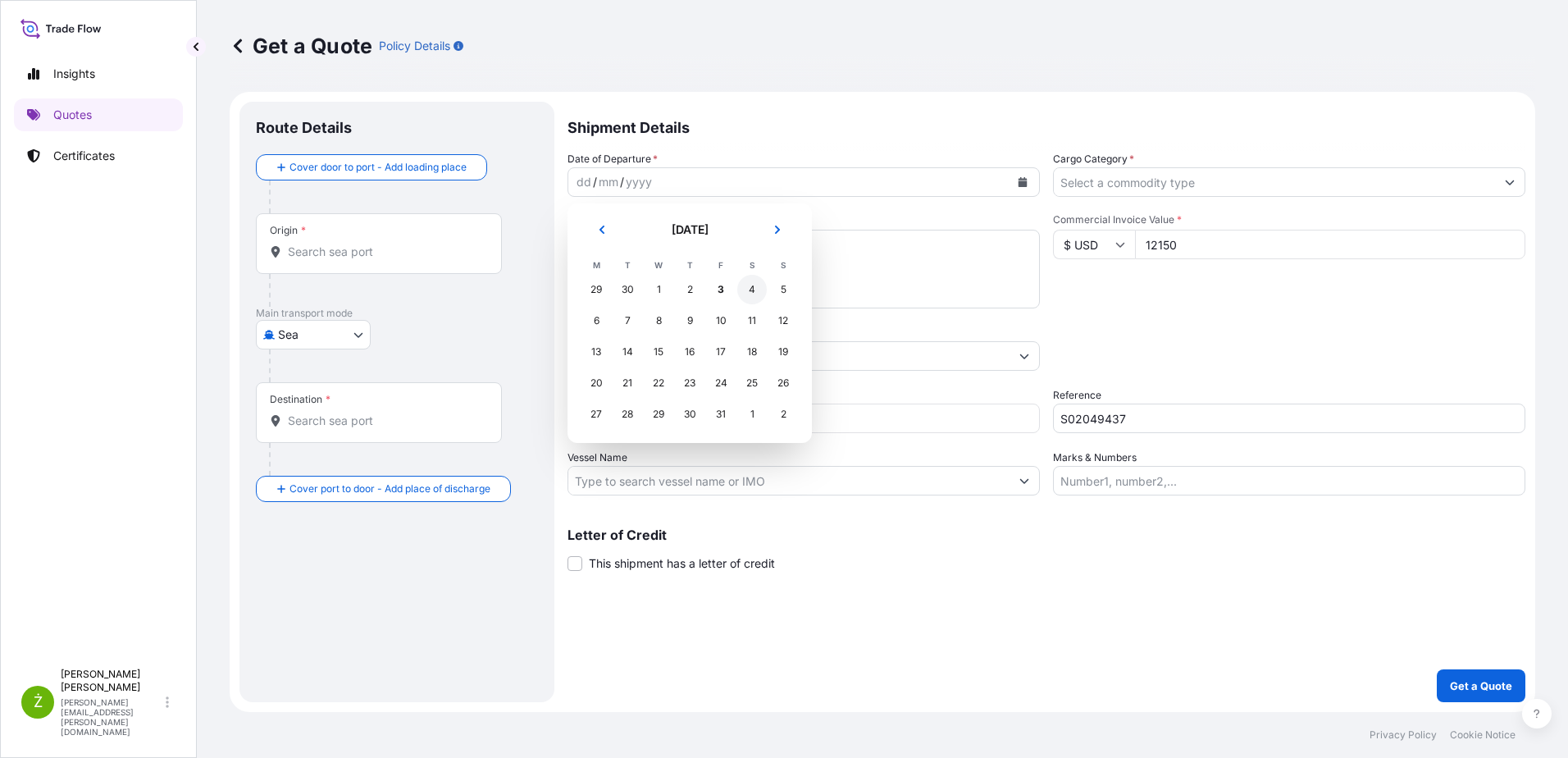
click at [750, 287] on div "4" at bounding box center [752, 289] width 29 height 29
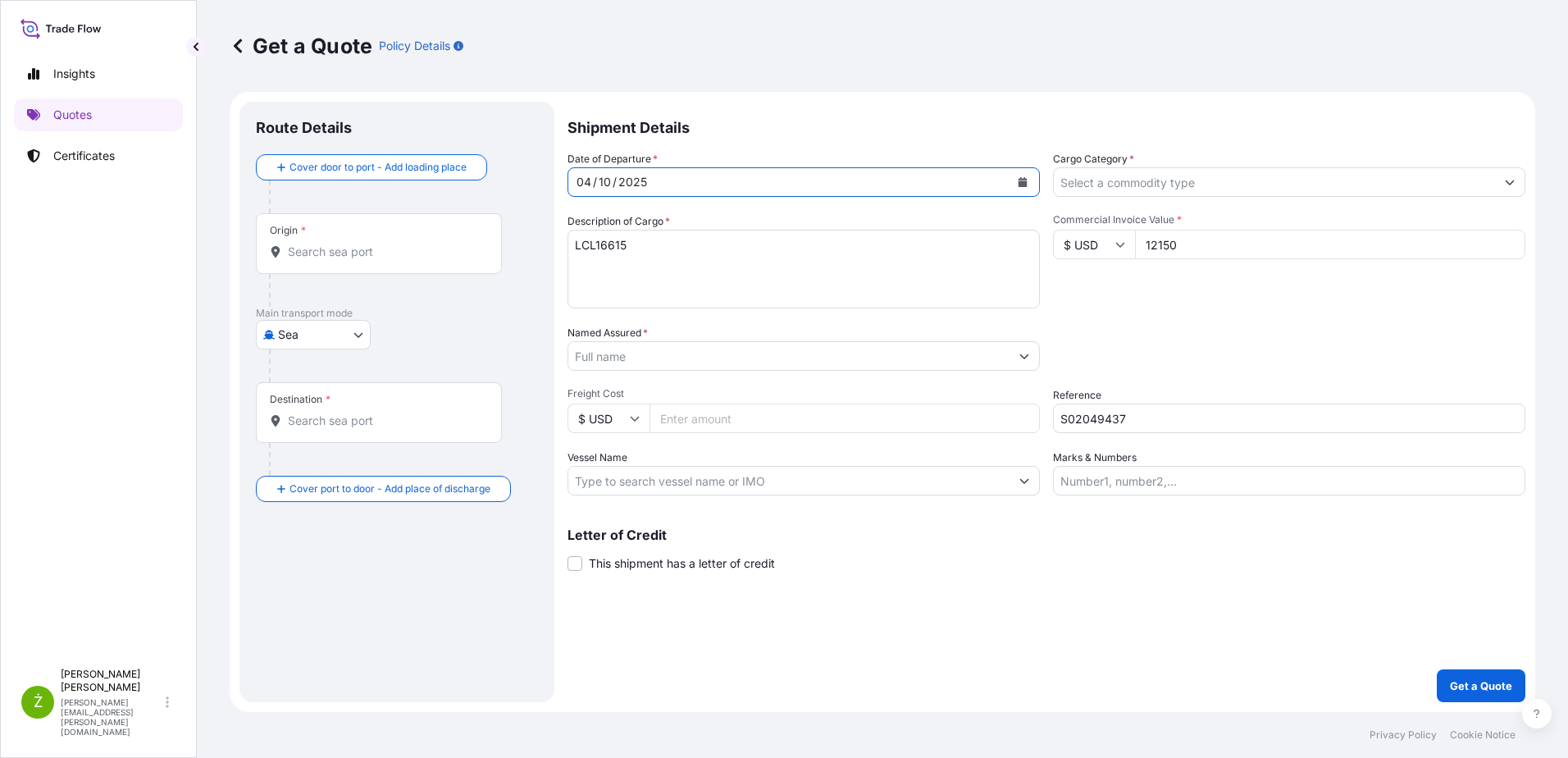
click at [619, 359] on input "Named Assured *" at bounding box center [789, 355] width 441 height 29
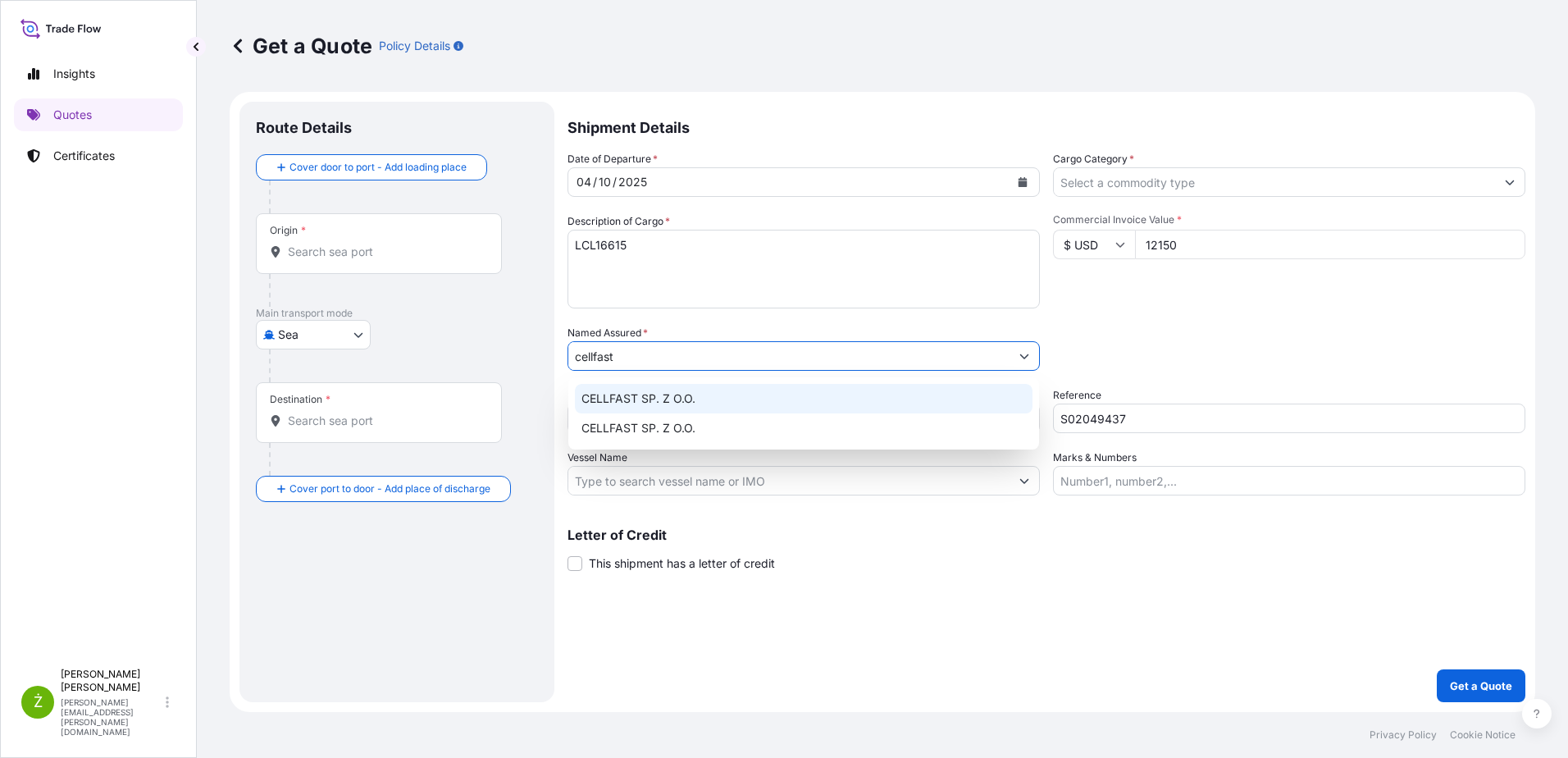
click at [716, 402] on div "CELLFAST SP. Z O.O." at bounding box center [804, 398] width 458 height 29
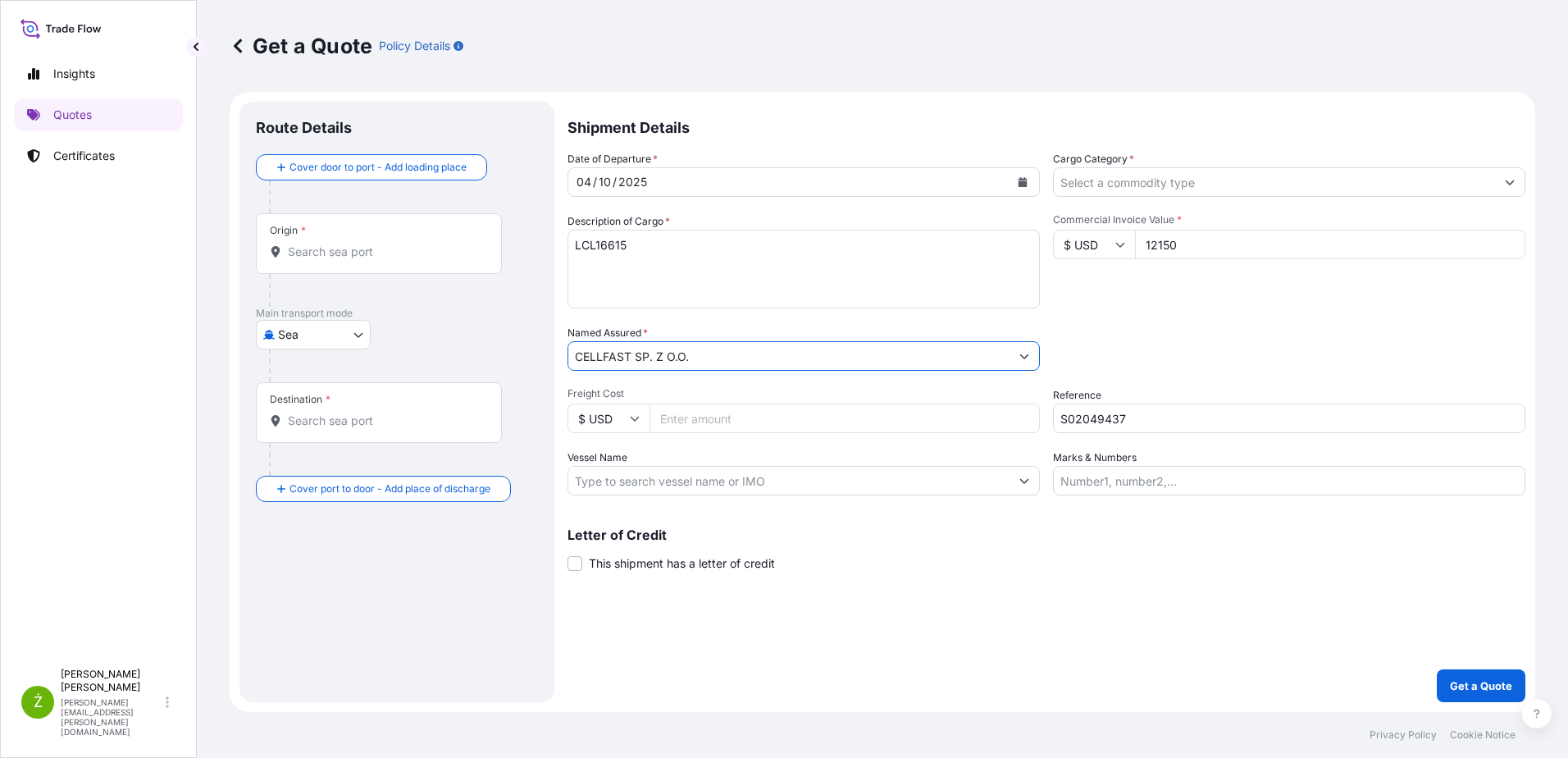
type input "CELLFAST SP. Z O.O."
click at [301, 251] on input "Origin *" at bounding box center [384, 252] width 193 height 16
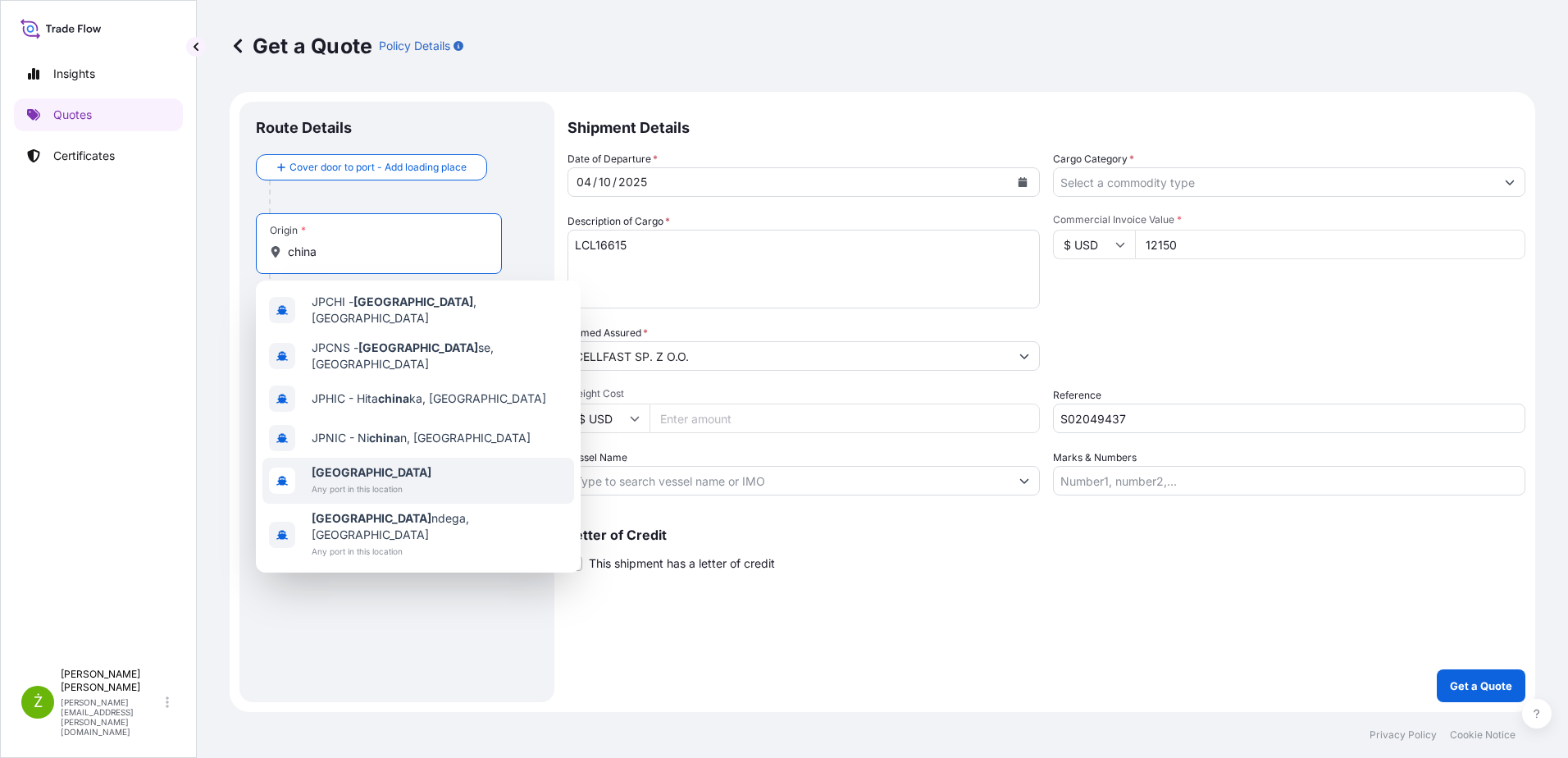
click at [381, 465] on span "[GEOGRAPHIC_DATA]" at bounding box center [371, 472] width 120 height 16
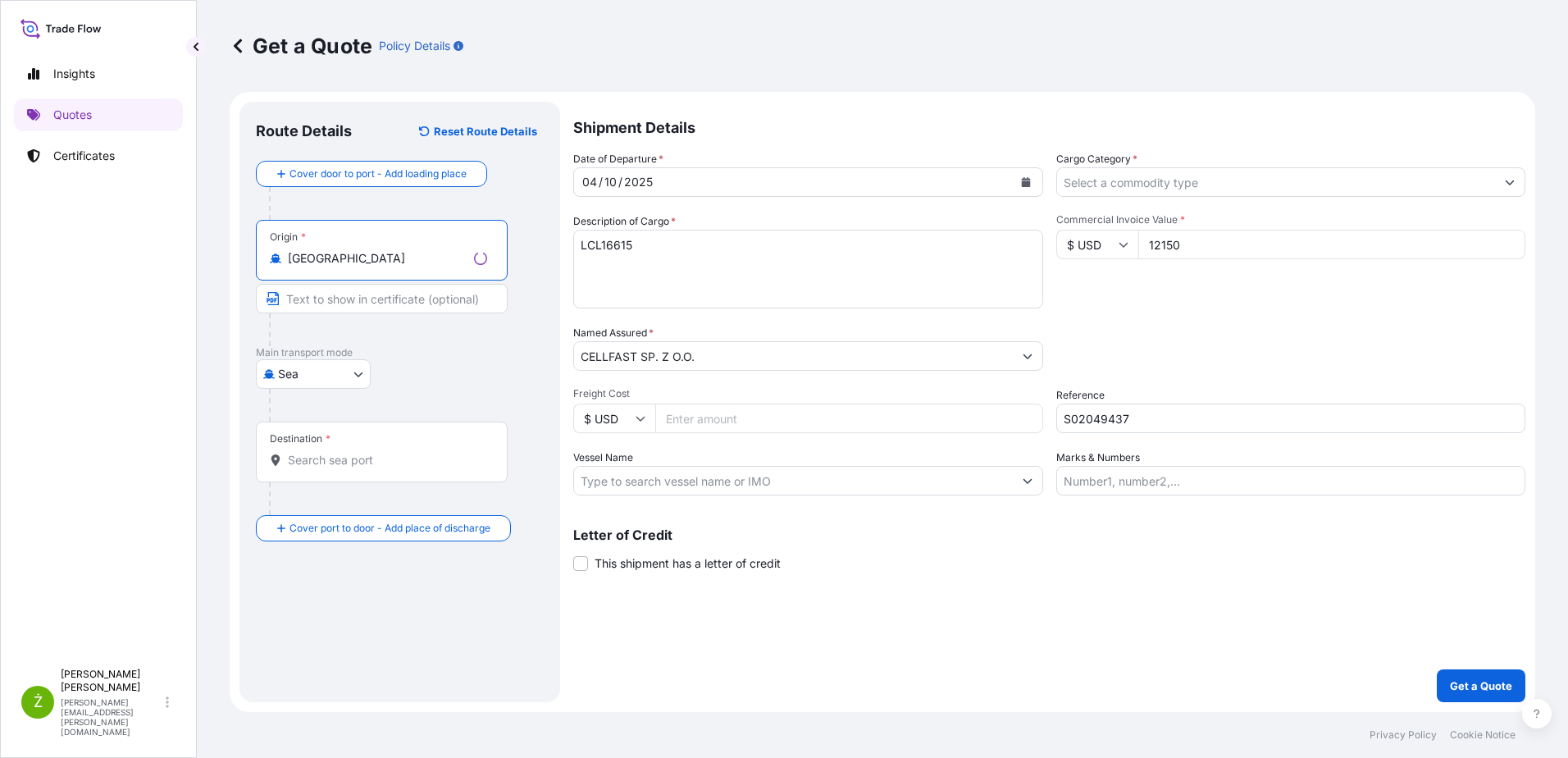
type input "[GEOGRAPHIC_DATA]"
click at [323, 449] on div "Destination *" at bounding box center [382, 452] width 252 height 60
click at [323, 453] on input "Destination *" at bounding box center [388, 460] width 200 height 16
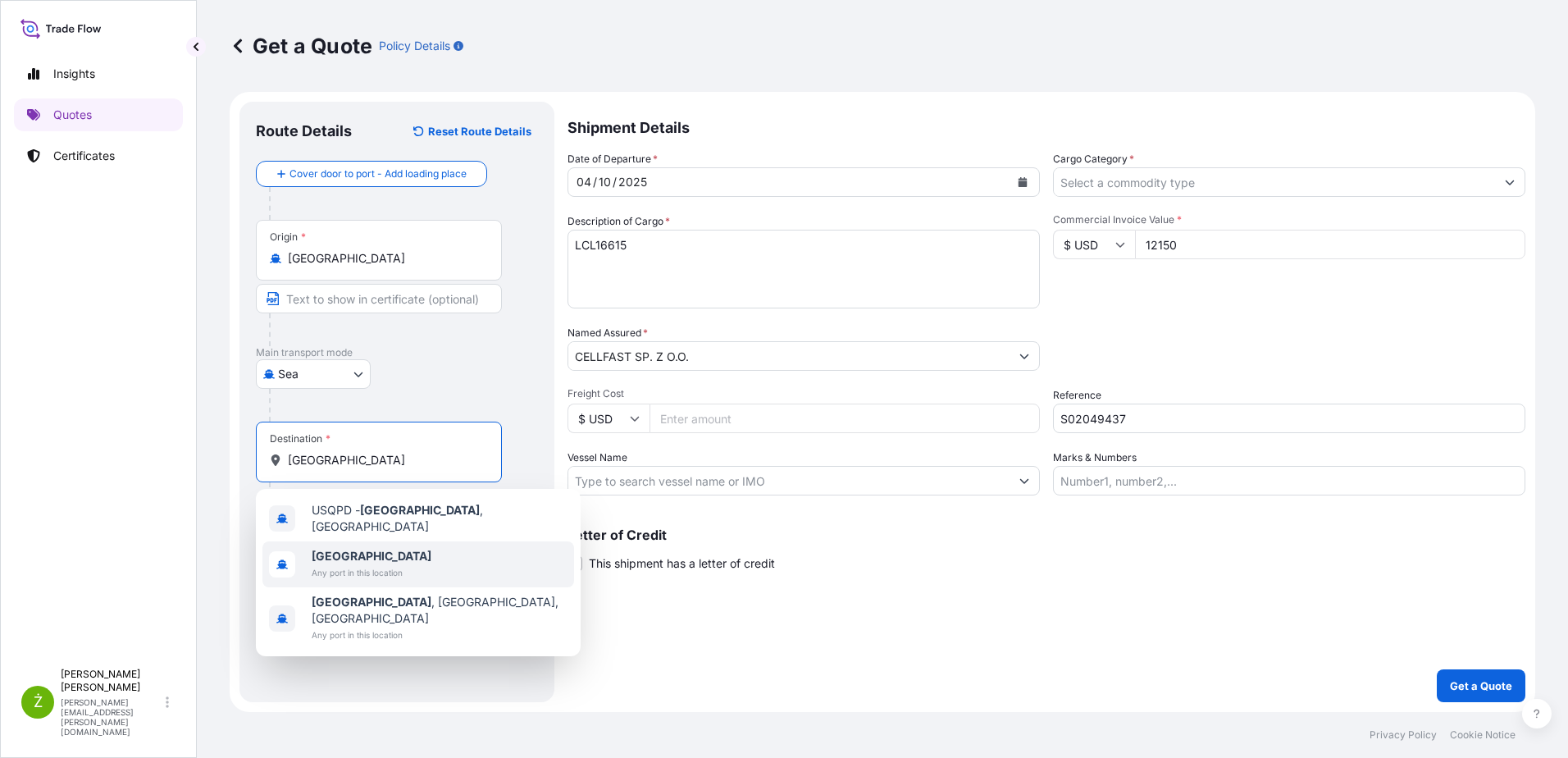
click at [375, 555] on span "[GEOGRAPHIC_DATA]" at bounding box center [371, 555] width 120 height 16
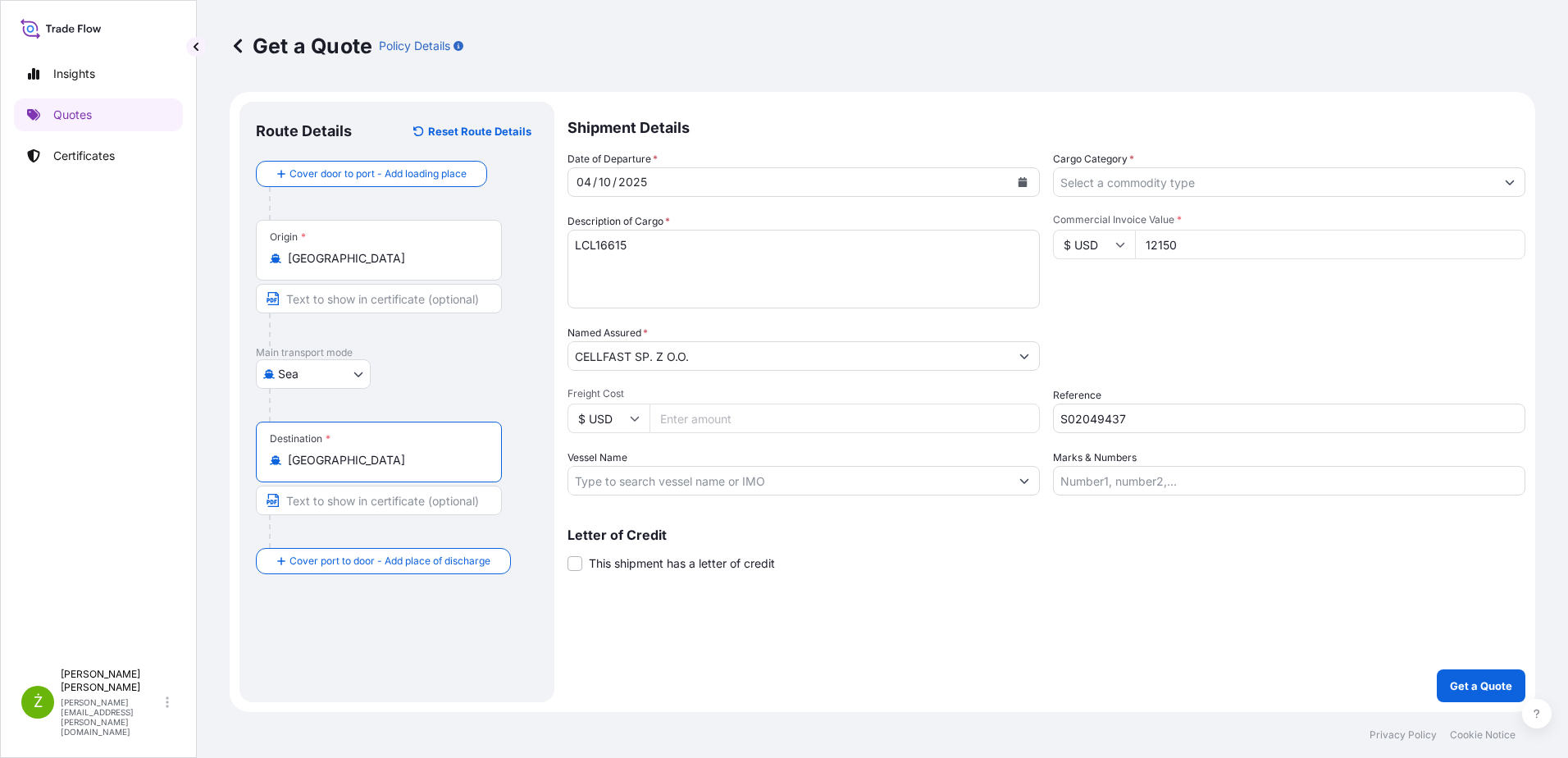
type input "[GEOGRAPHIC_DATA]"
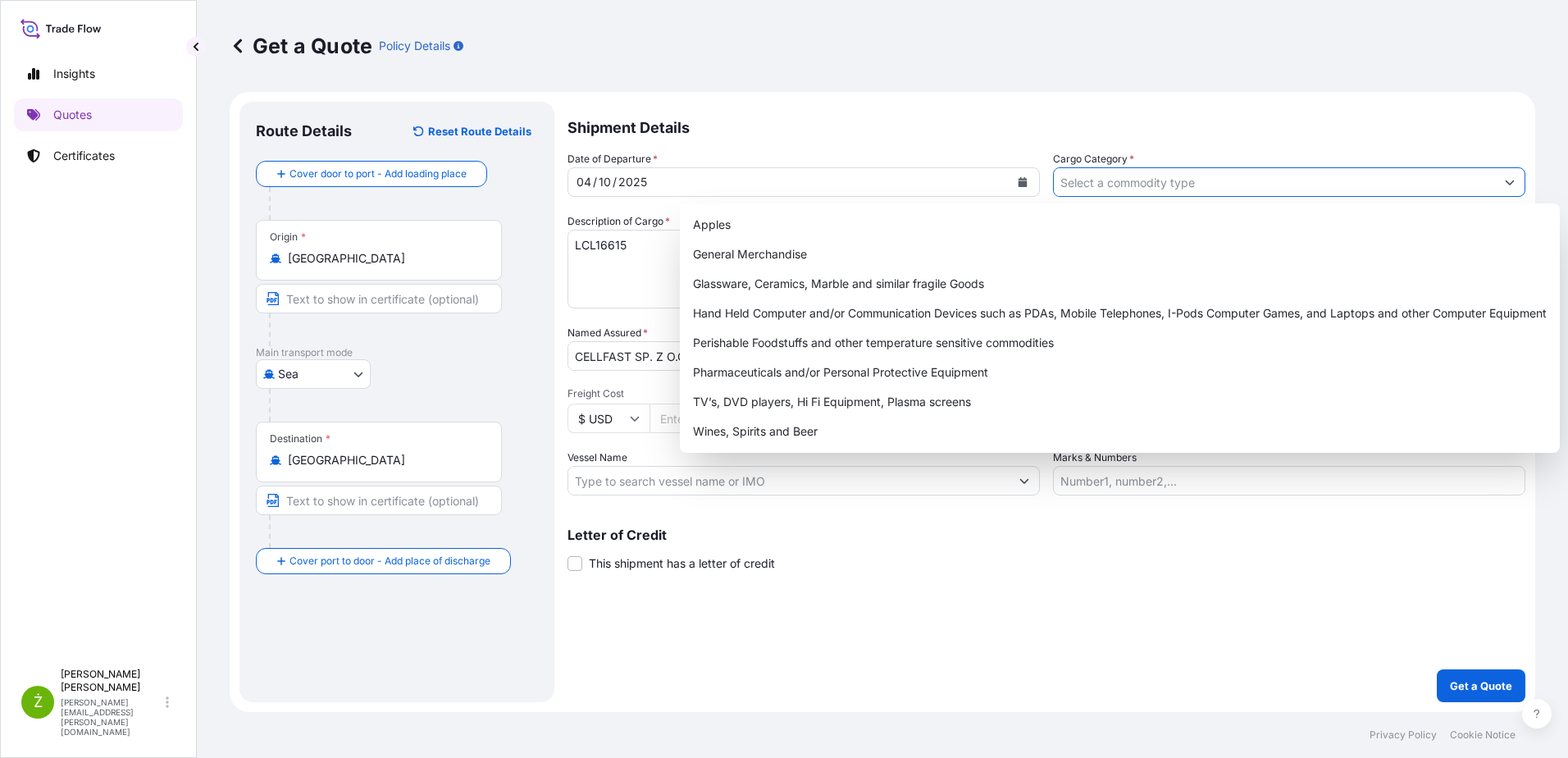
click at [1155, 187] on input "Cargo Category *" at bounding box center [1274, 182] width 441 height 29
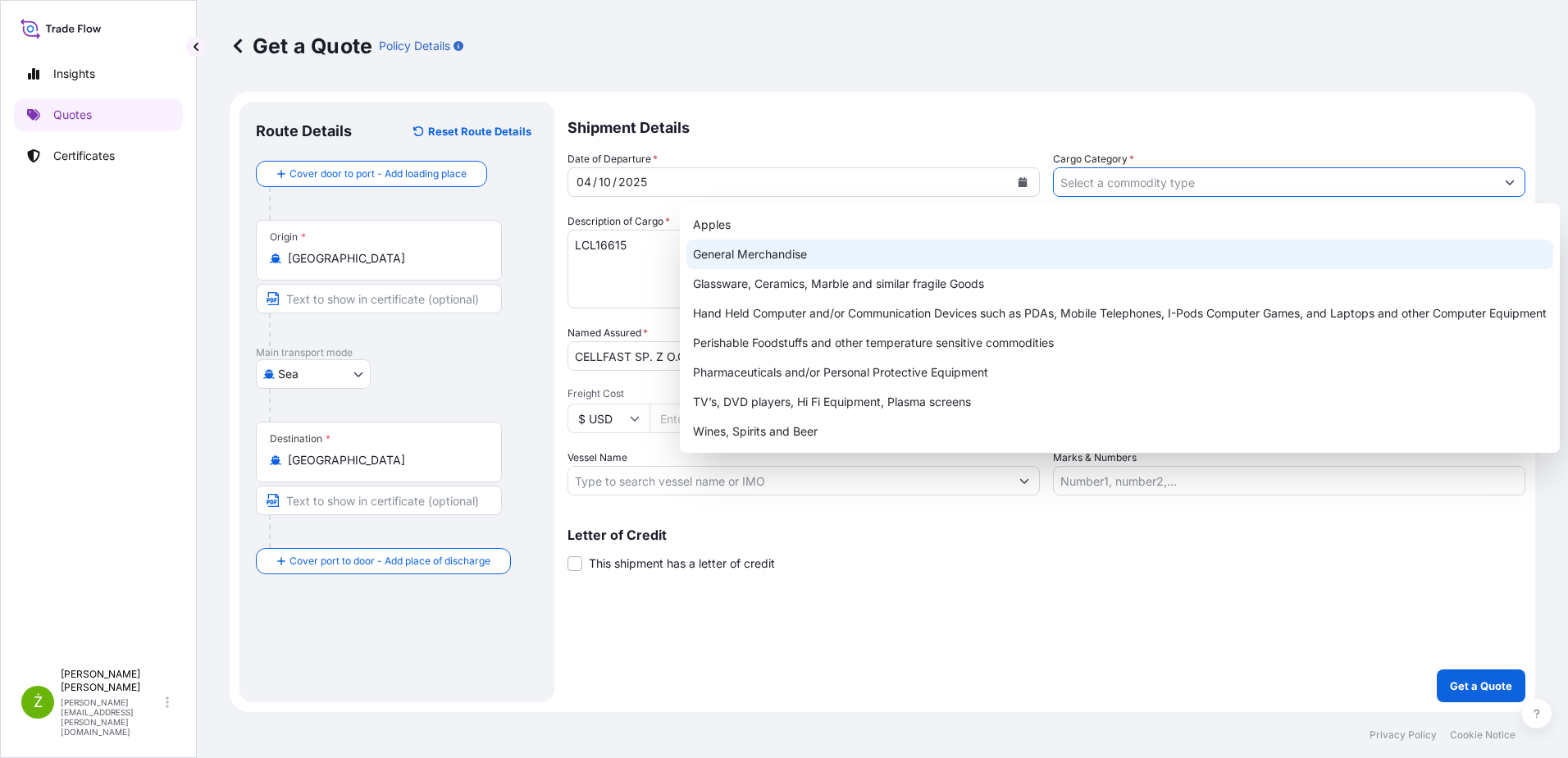
click at [977, 260] on div "General Merchandise" at bounding box center [1120, 254] width 867 height 29
type input "General Merchandise"
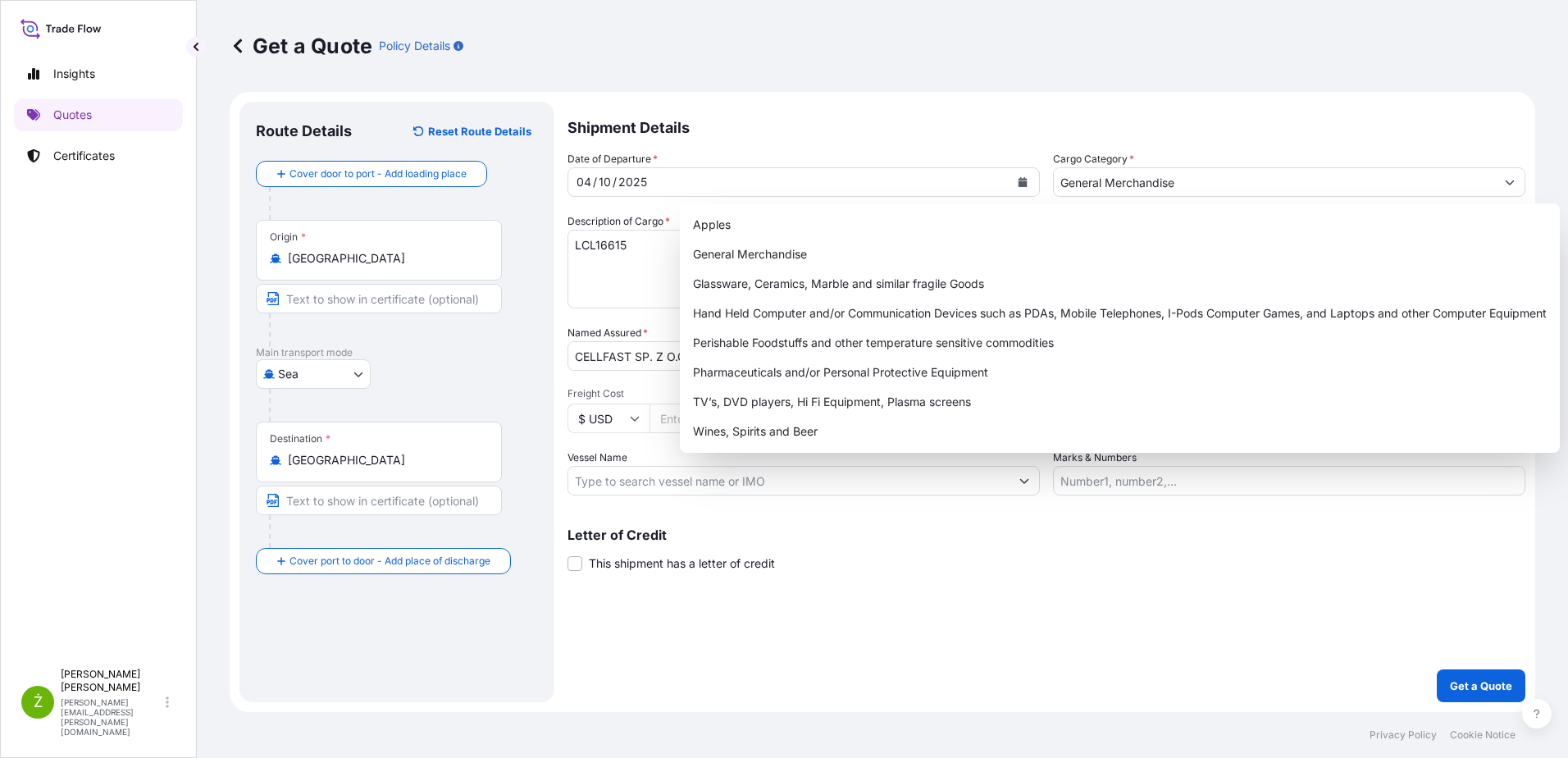
click at [680, 298] on div "Apples General Merchandise Glassware, Ceramics, Marble and similar fragile Good…" at bounding box center [1120, 328] width 880 height 250
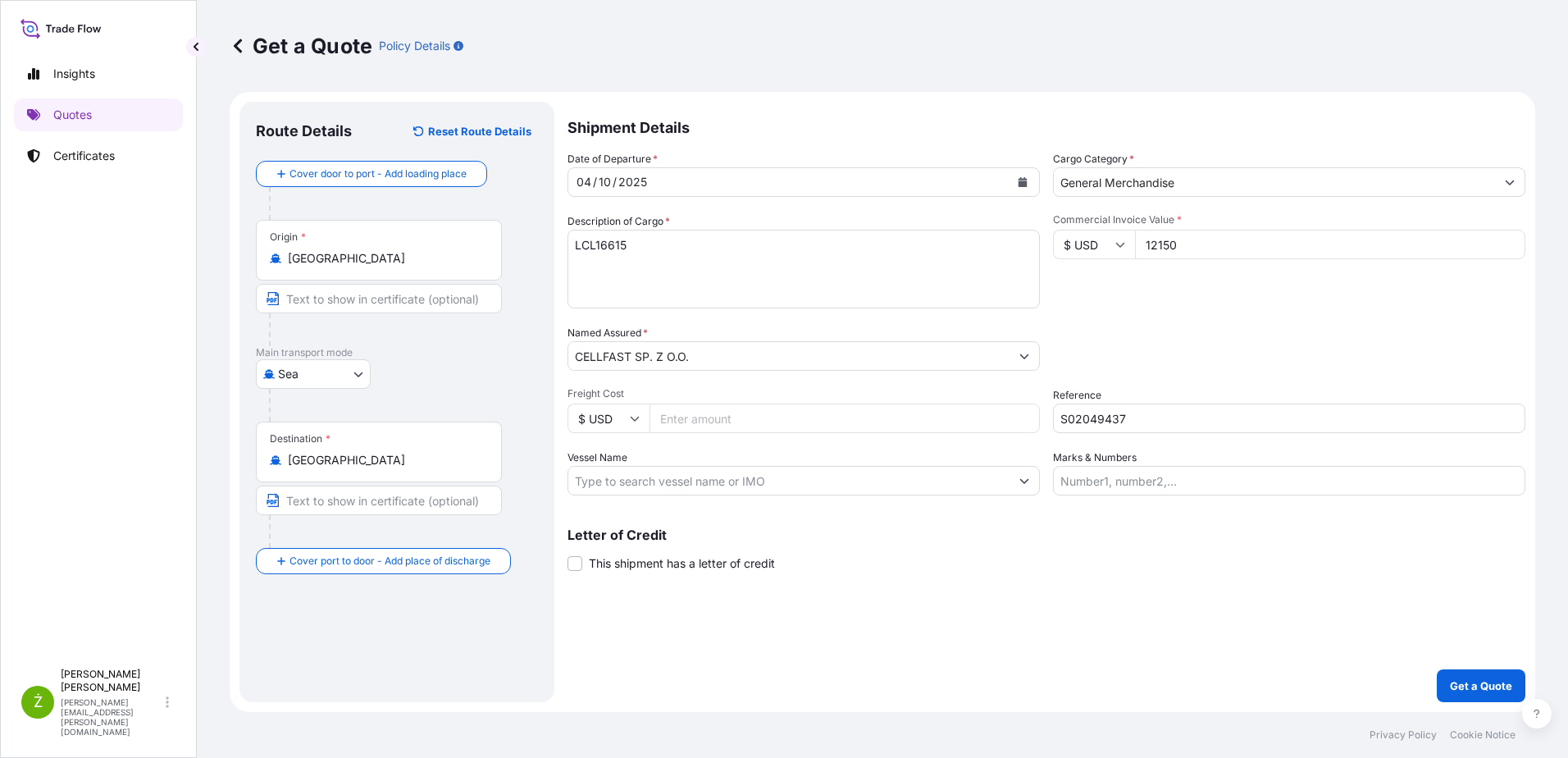
click at [643, 271] on textarea "LCL16615" at bounding box center [803, 270] width 472 height 79
paste textarea "5 HOLDER TOOL HANGER"
click at [653, 270] on textarea "LCL16615 5 HOLDER TOOL HANGER" at bounding box center [803, 270] width 472 height 79
paste textarea "MODECSNU5867205 OOLKQZ5479 40HC 1725.00 KG 11.125 M3 750 CTN"
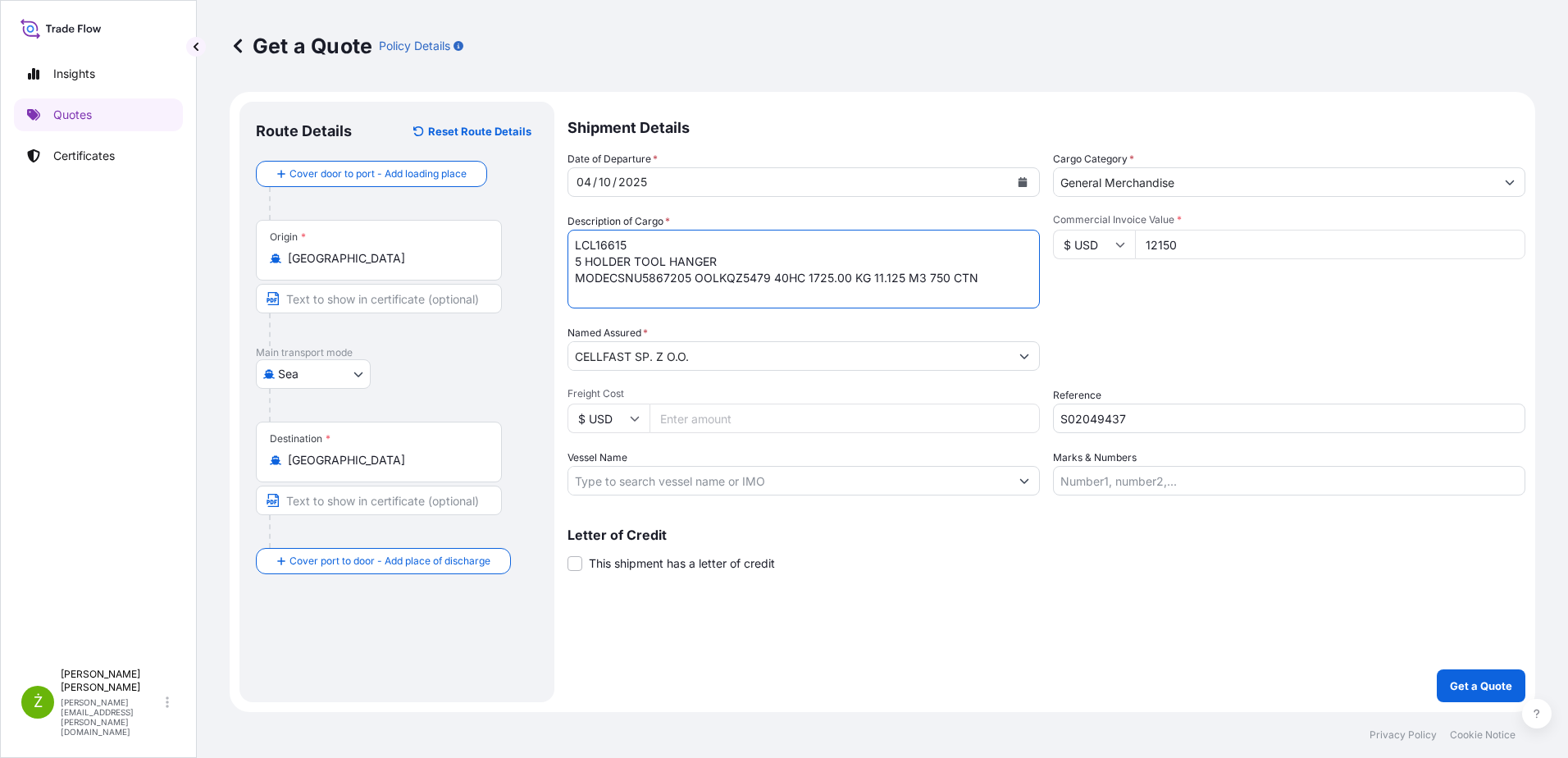
click at [600, 275] on textarea "LCL16615 5 HOLDER TOOL HANGER MODECSNU5867205 OOLKQZ5479 40HC 1725.00 KG 11.125…" at bounding box center [803, 270] width 472 height 79
drag, startPoint x: 605, startPoint y: 279, endPoint x: 580, endPoint y: 279, distance: 25.0
click at [580, 279] on textarea "LCL16615 5 HOLDER TOOL HANGER MODECSNU5867205 OOLKQZ5479 40HC 1725.00 KG 11.125…" at bounding box center [803, 270] width 472 height 79
click at [947, 294] on textarea "LCL16615 5 HOLDER TOOL HANGER CSNU5867205 OOLKQZ5479 40HC 1725.00 KG 11.125 M3 …" at bounding box center [803, 270] width 472 height 79
type textarea "LCL16615 5 HOLDER TOOL HANGER CSNU5867205 OOLKQZ5479 40HC 1725.00 KG 11.125 M3 …"
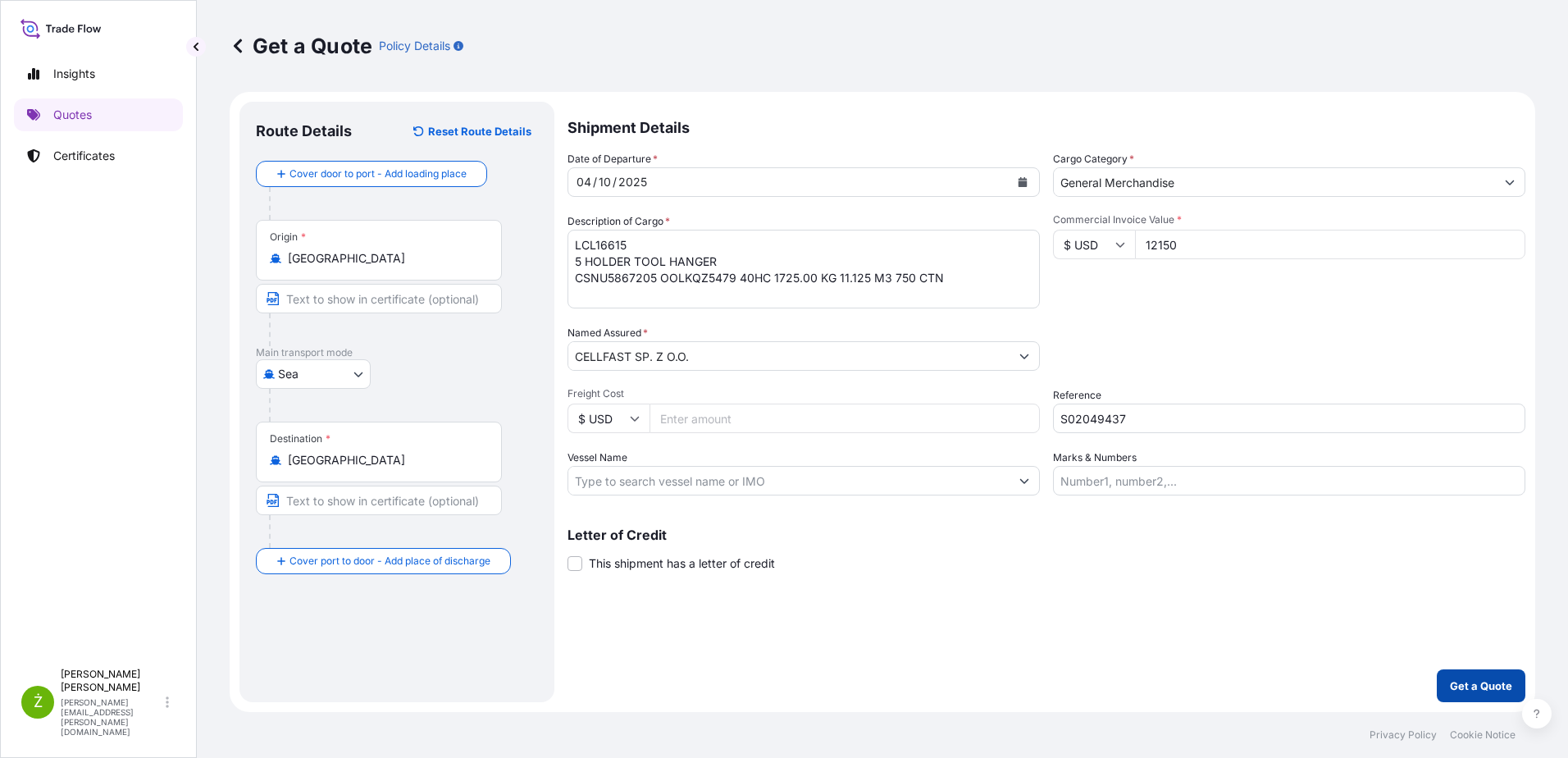
click at [1491, 684] on p "Get a Quote" at bounding box center [1481, 685] width 62 height 16
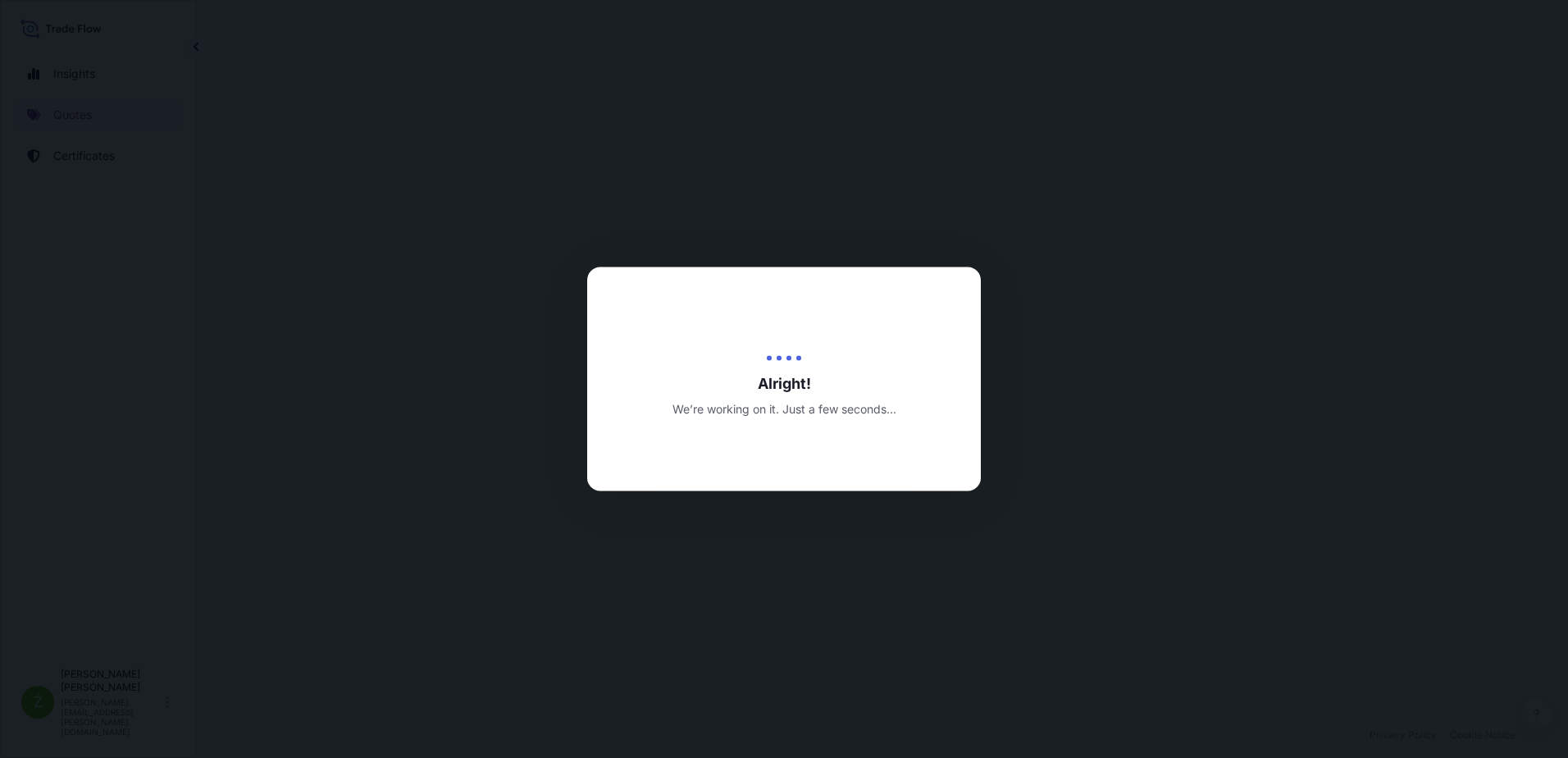
select select "Sea"
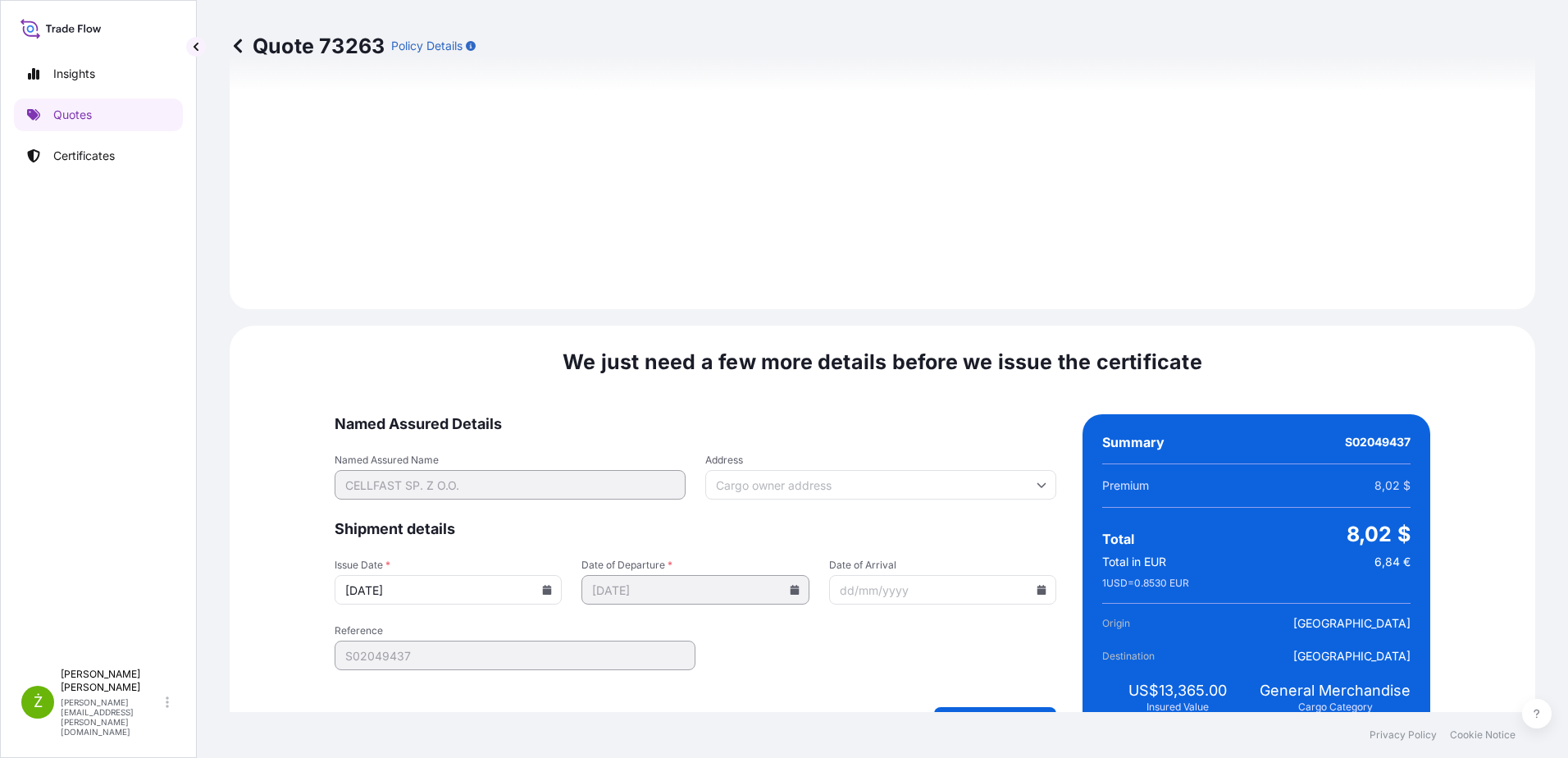
scroll to position [1746, 0]
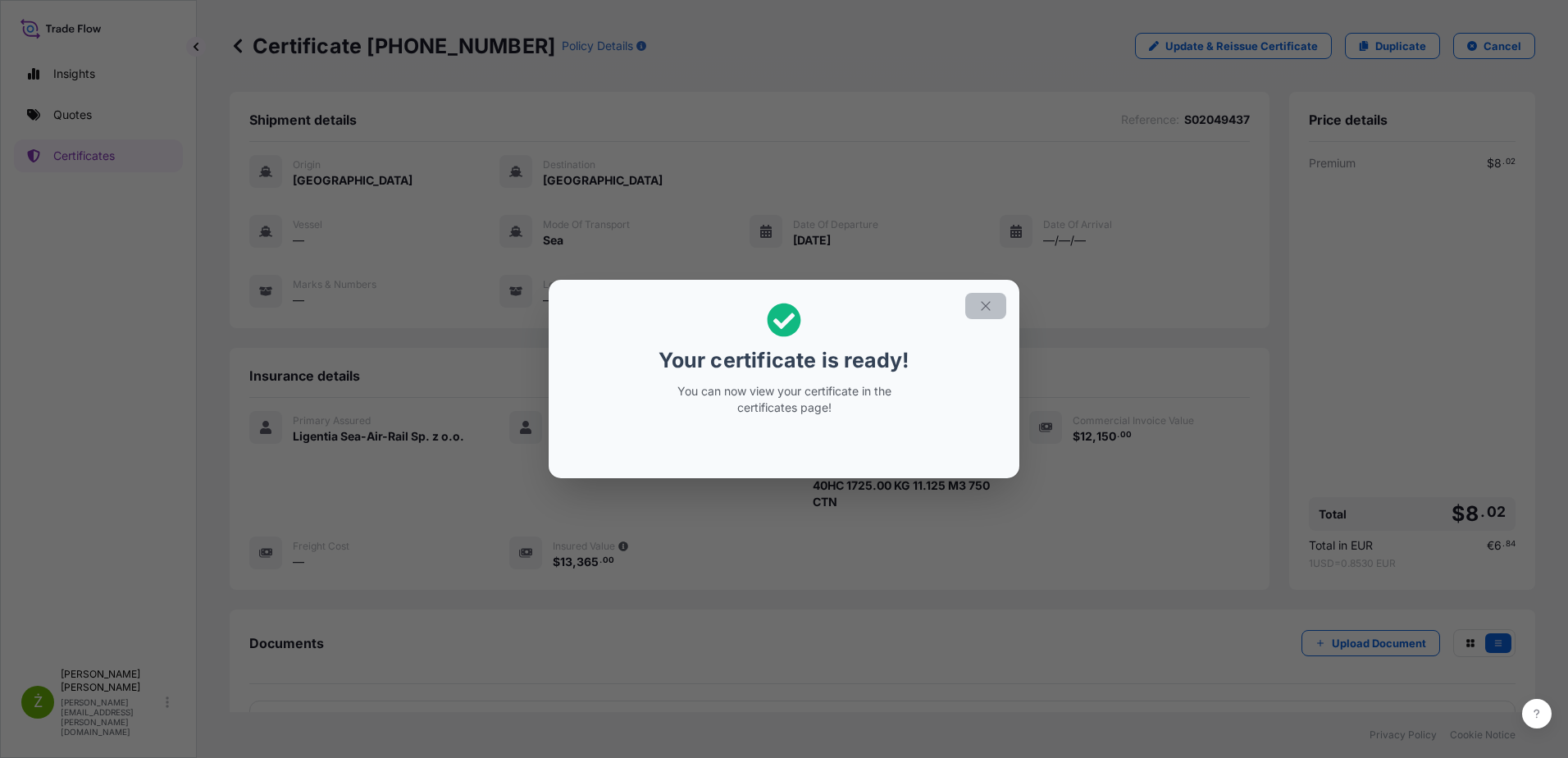
click at [983, 304] on icon "button" at bounding box center [986, 306] width 15 height 15
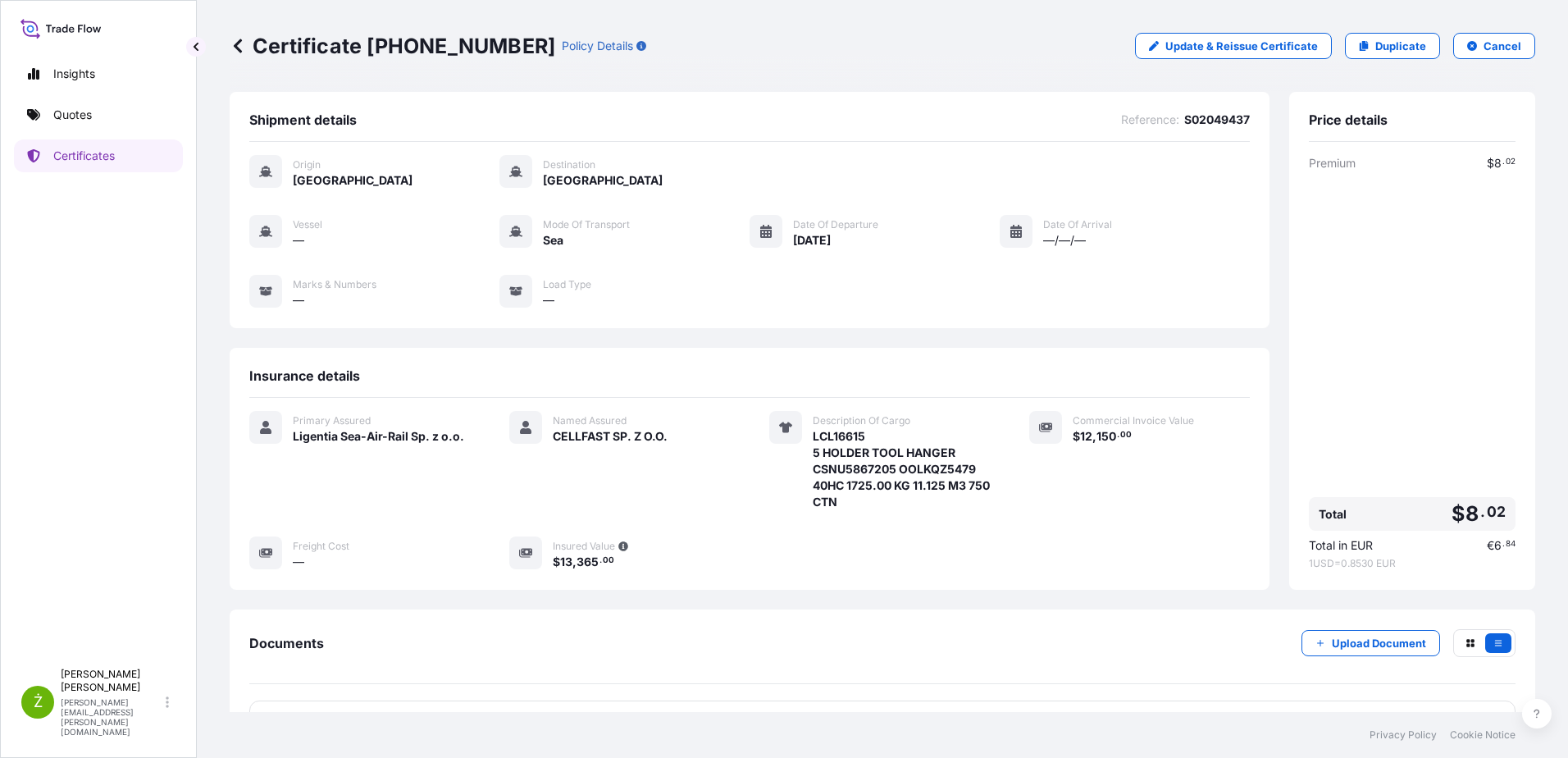
scroll to position [124, 0]
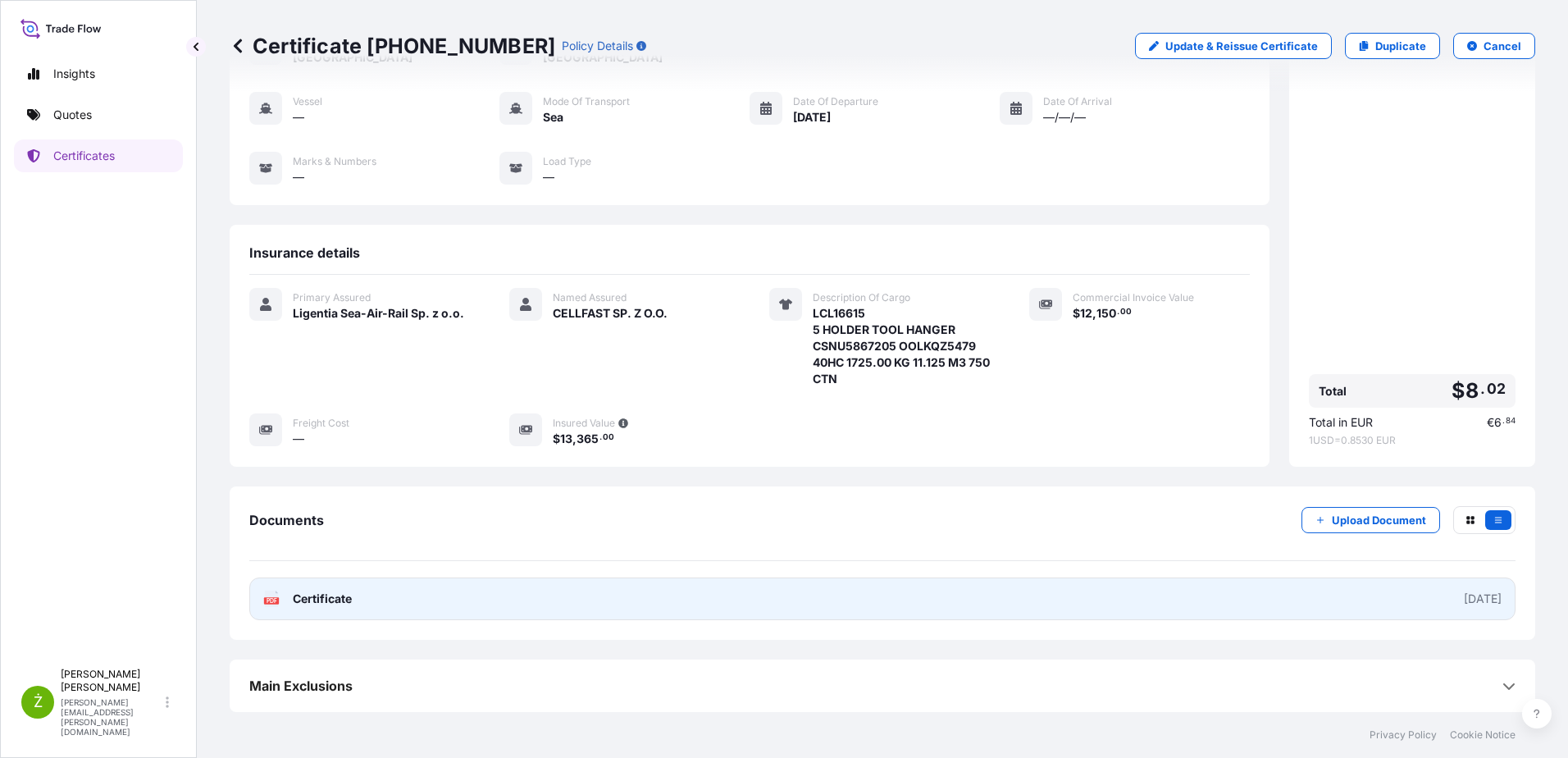
click at [449, 608] on link "PDF Certificate [DATE]" at bounding box center [883, 599] width 1266 height 42
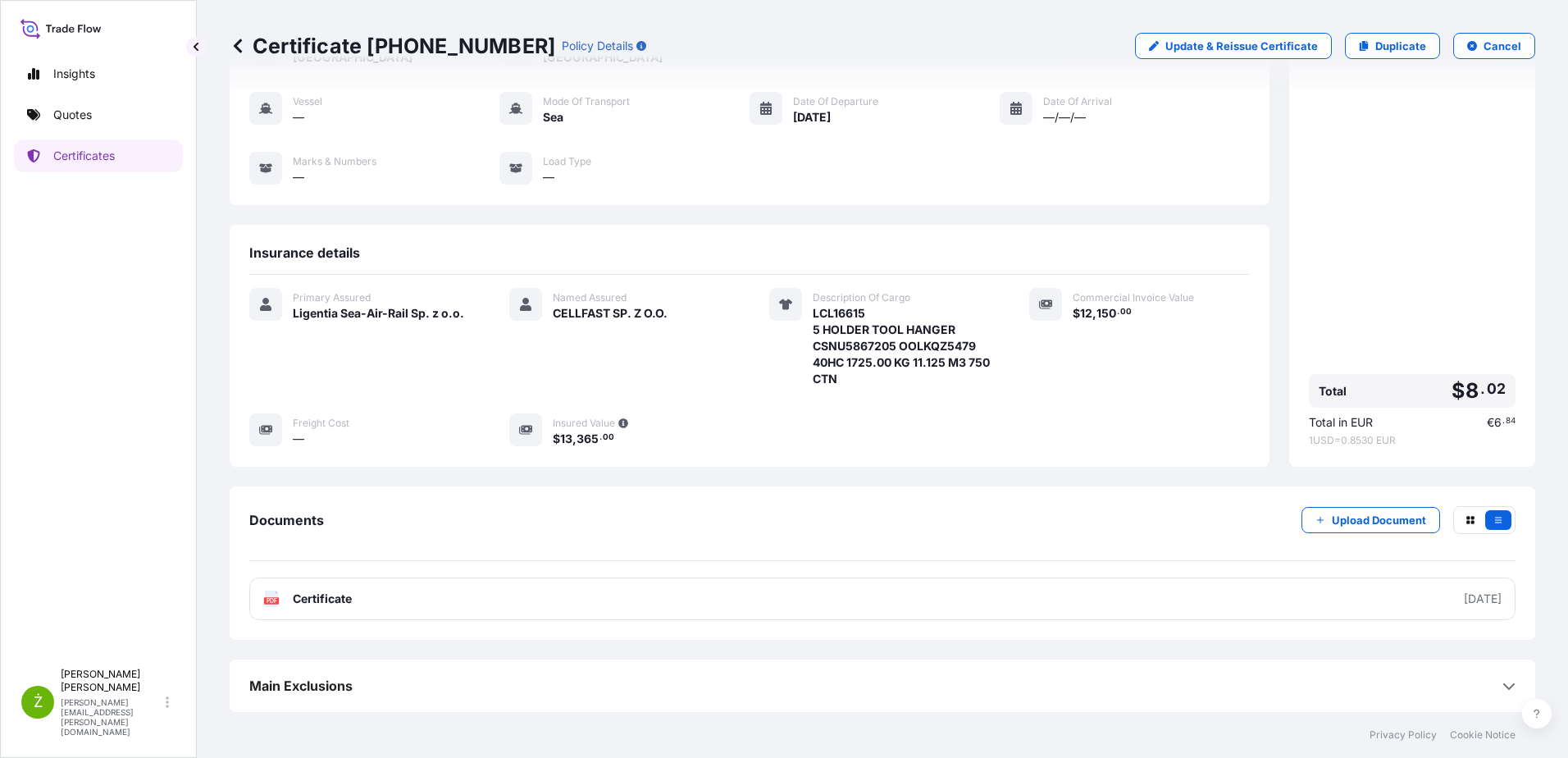
click at [449, 52] on p "Certificate [PHONE_NUMBER]" at bounding box center [393, 46] width 326 height 26
copy p "Certificate [PHONE_NUMBER]"
click at [91, 116] on p "Quotes" at bounding box center [73, 114] width 39 height 16
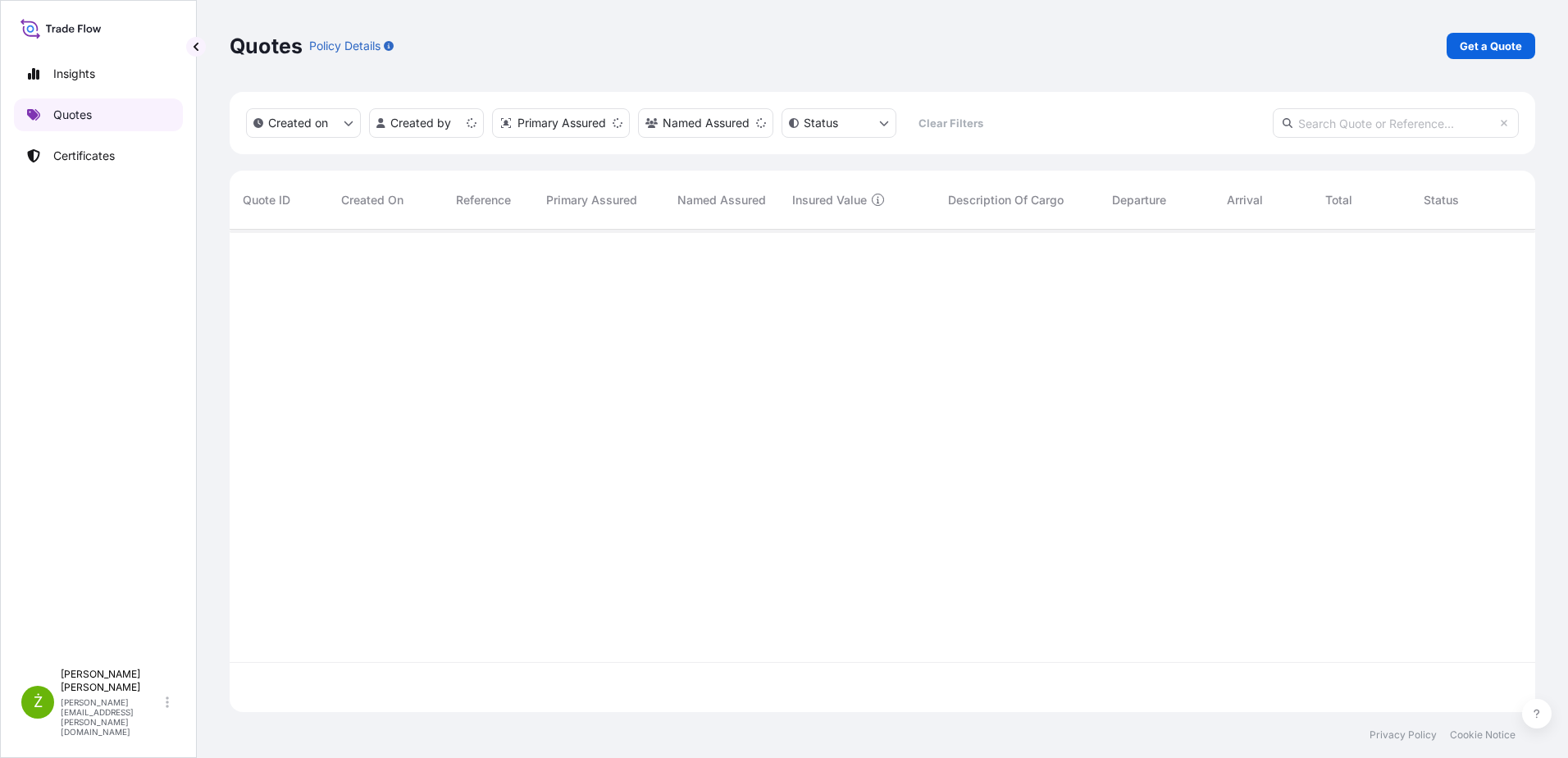
scroll to position [479, 1294]
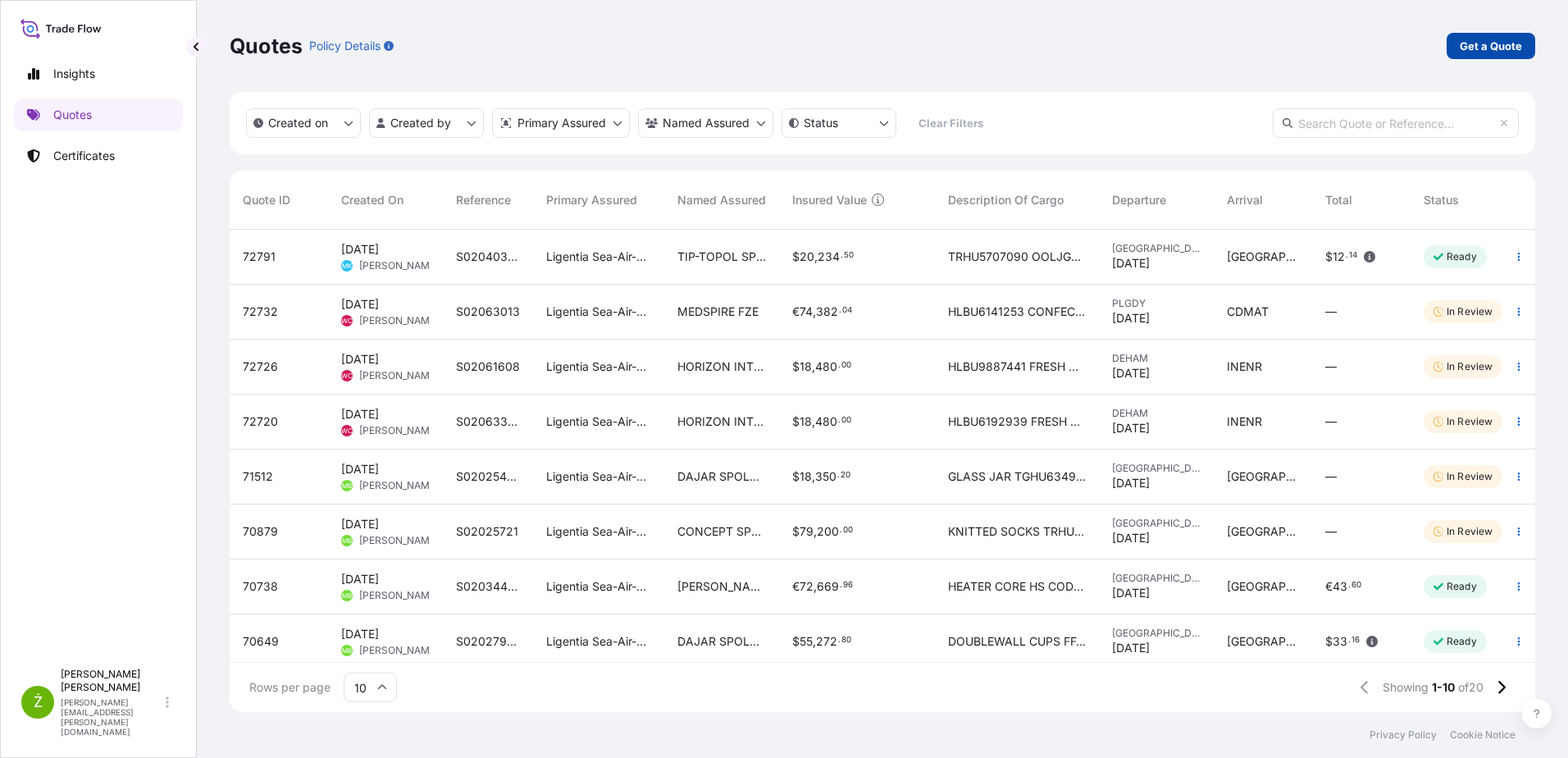
click at [1486, 49] on p "Get a Quote" at bounding box center [1491, 45] width 62 height 16
select select "Sea"
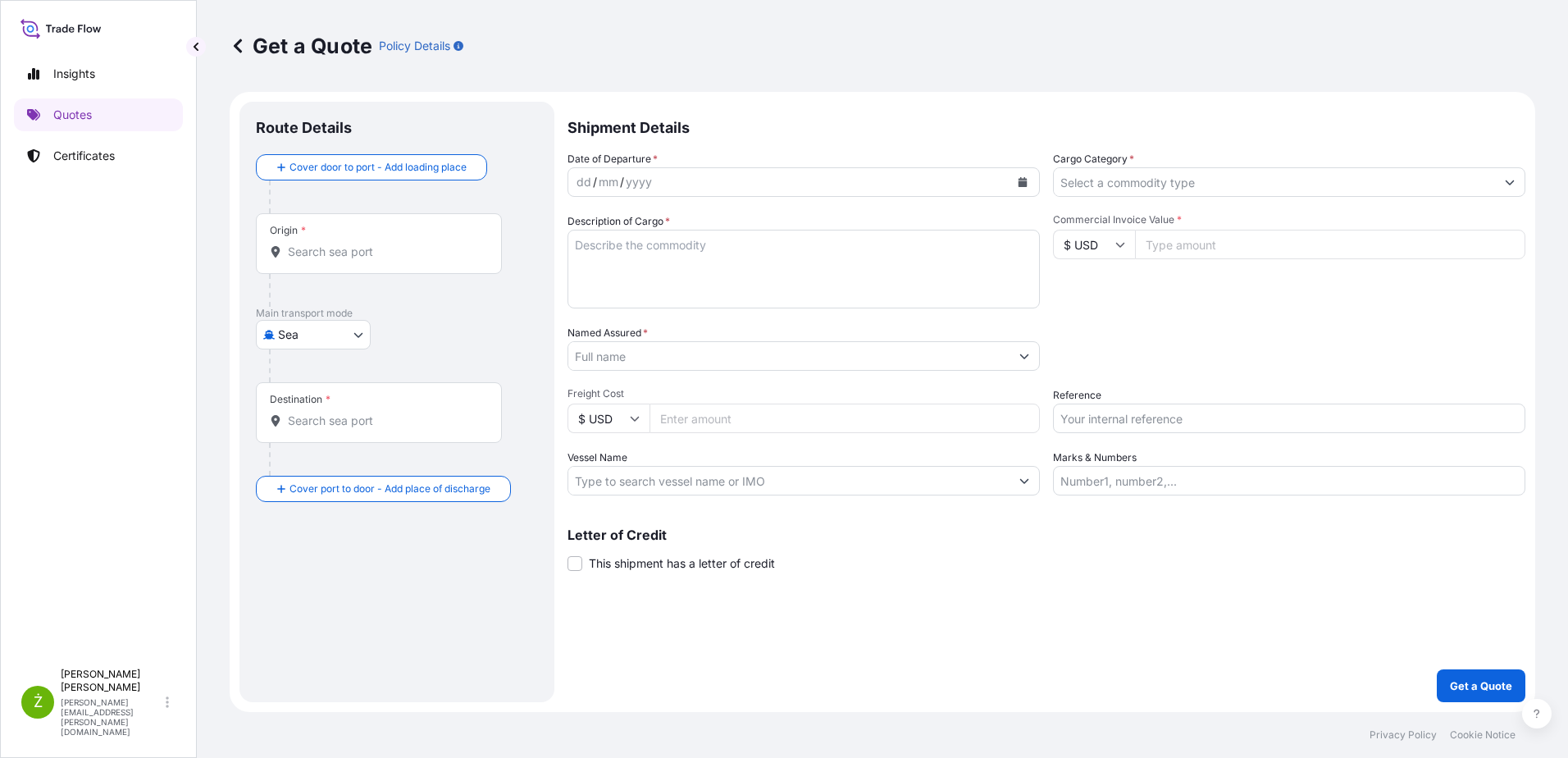
click at [1218, 416] on input "Reference" at bounding box center [1289, 418] width 472 height 29
paste input "S02047220"
type input "S02047220 lcl"
click at [1123, 247] on icon at bounding box center [1120, 244] width 9 height 9
click at [1083, 288] on div "€ EUR" at bounding box center [1094, 289] width 69 height 31
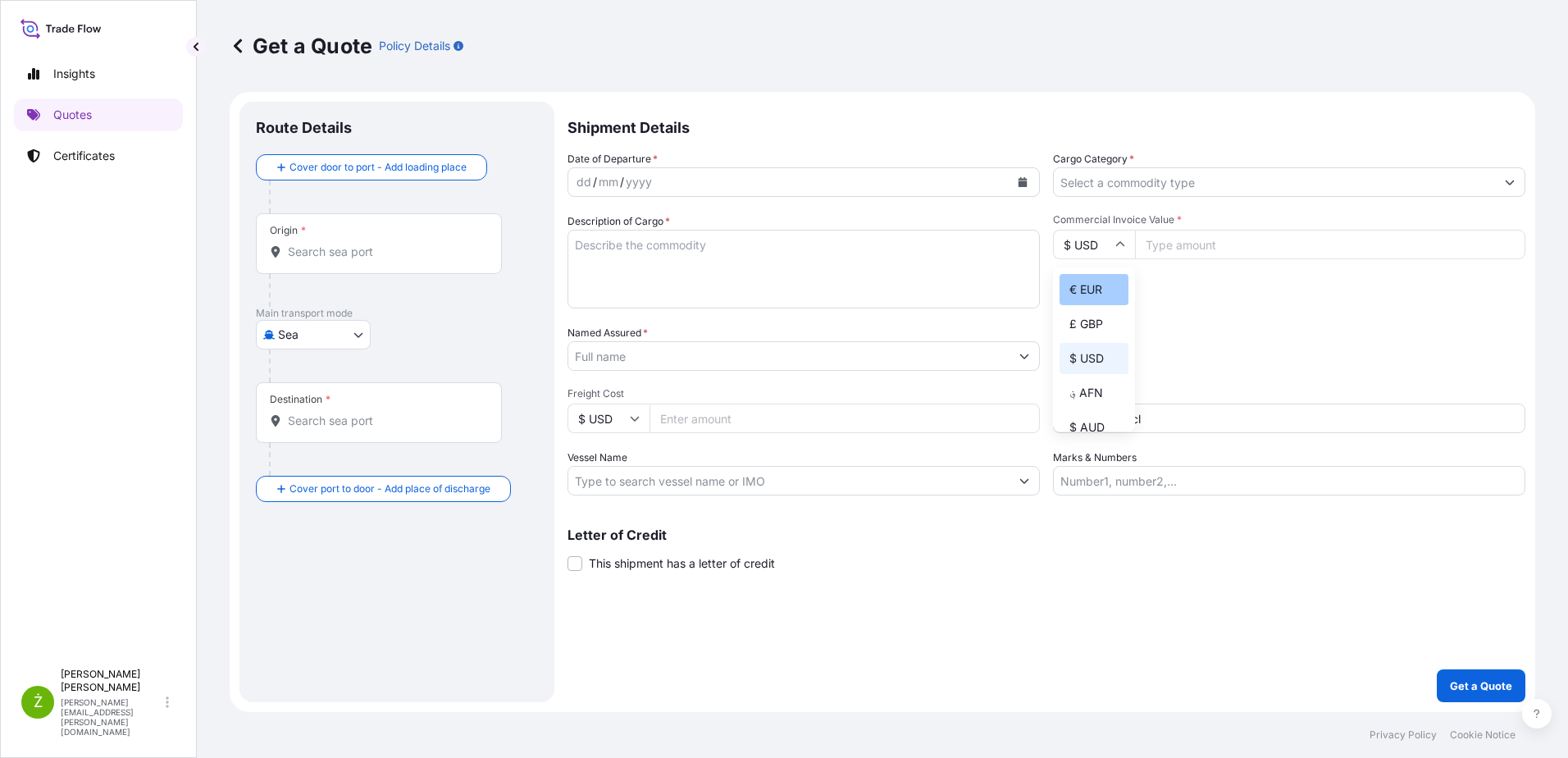
type input "€ EUR"
click at [1191, 253] on input "Commercial Invoice Value *" at bounding box center [1331, 244] width 390 height 29
paste input "12735"
type input "12735"
click at [693, 273] on textarea "Description of Cargo *" at bounding box center [803, 270] width 472 height 79
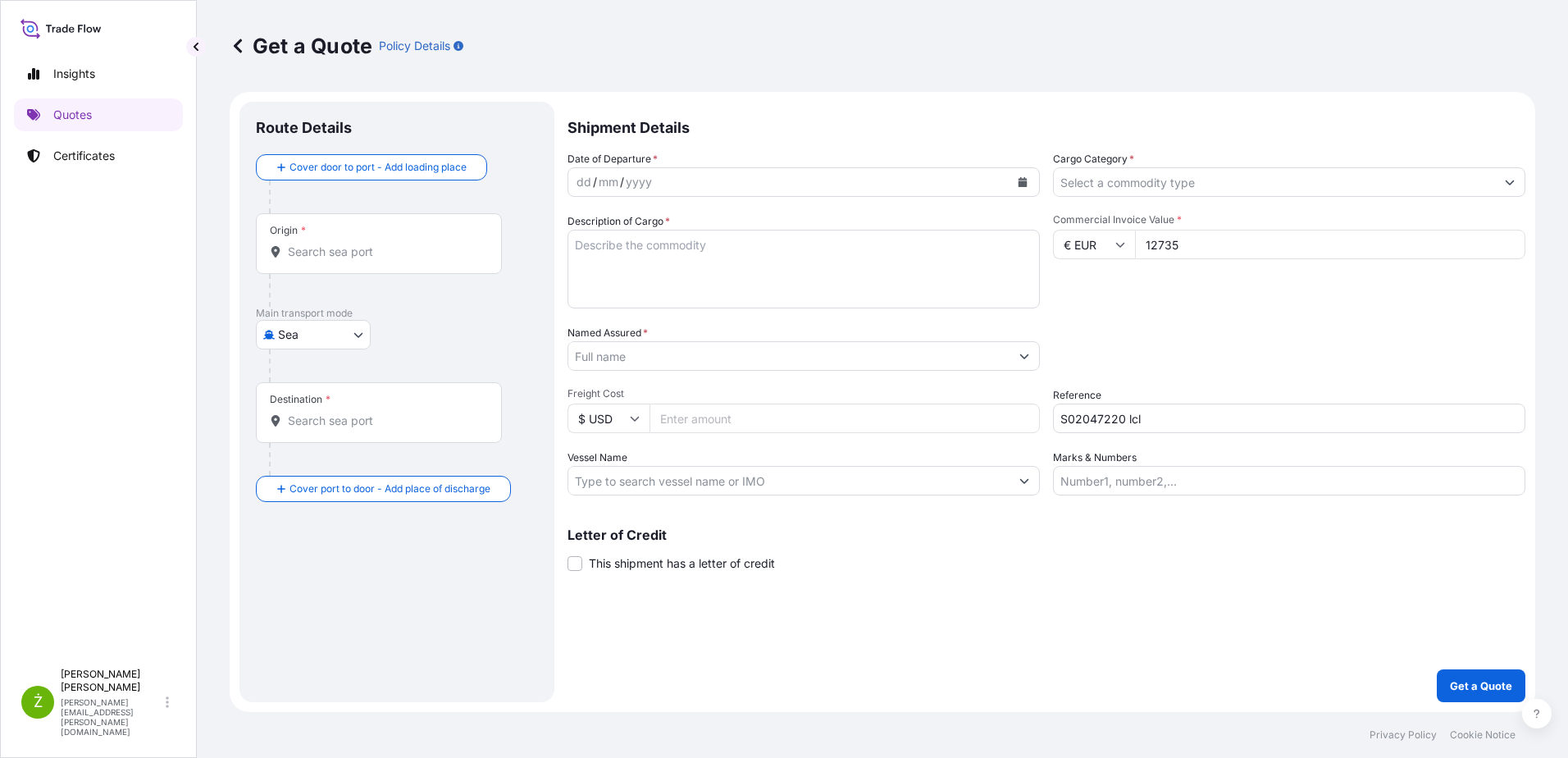
click at [693, 275] on textarea "Description of Cargo *" at bounding box center [803, 270] width 472 height 79
paste textarea "LCL16524"
type textarea "LCL16524"
click at [1026, 179] on icon "Calendar" at bounding box center [1023, 182] width 9 height 9
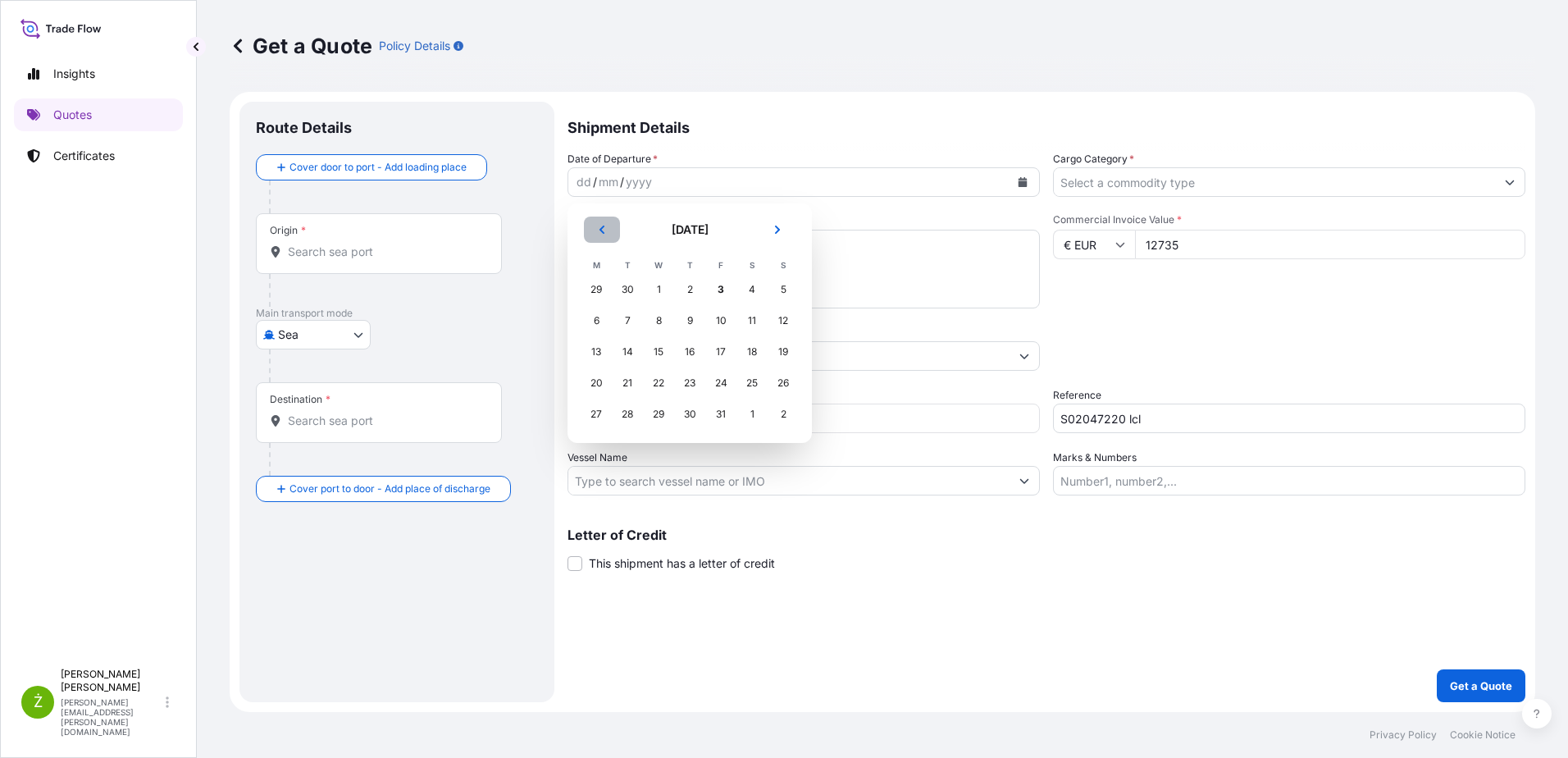
click at [607, 232] on button "Previous" at bounding box center [602, 230] width 36 height 26
click at [666, 319] on div "10" at bounding box center [658, 321] width 29 height 29
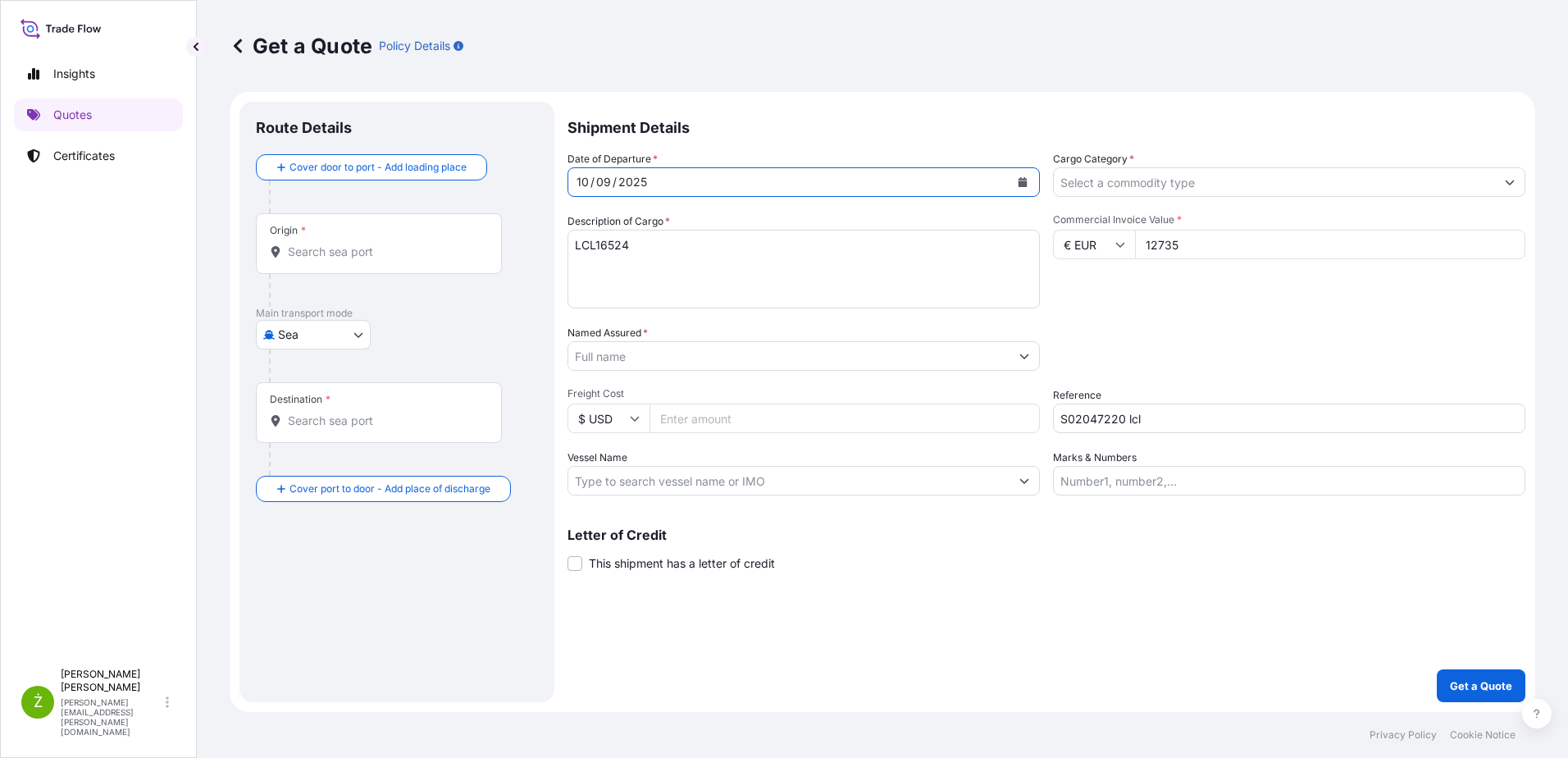
click at [311, 253] on input "Origin *" at bounding box center [384, 252] width 193 height 16
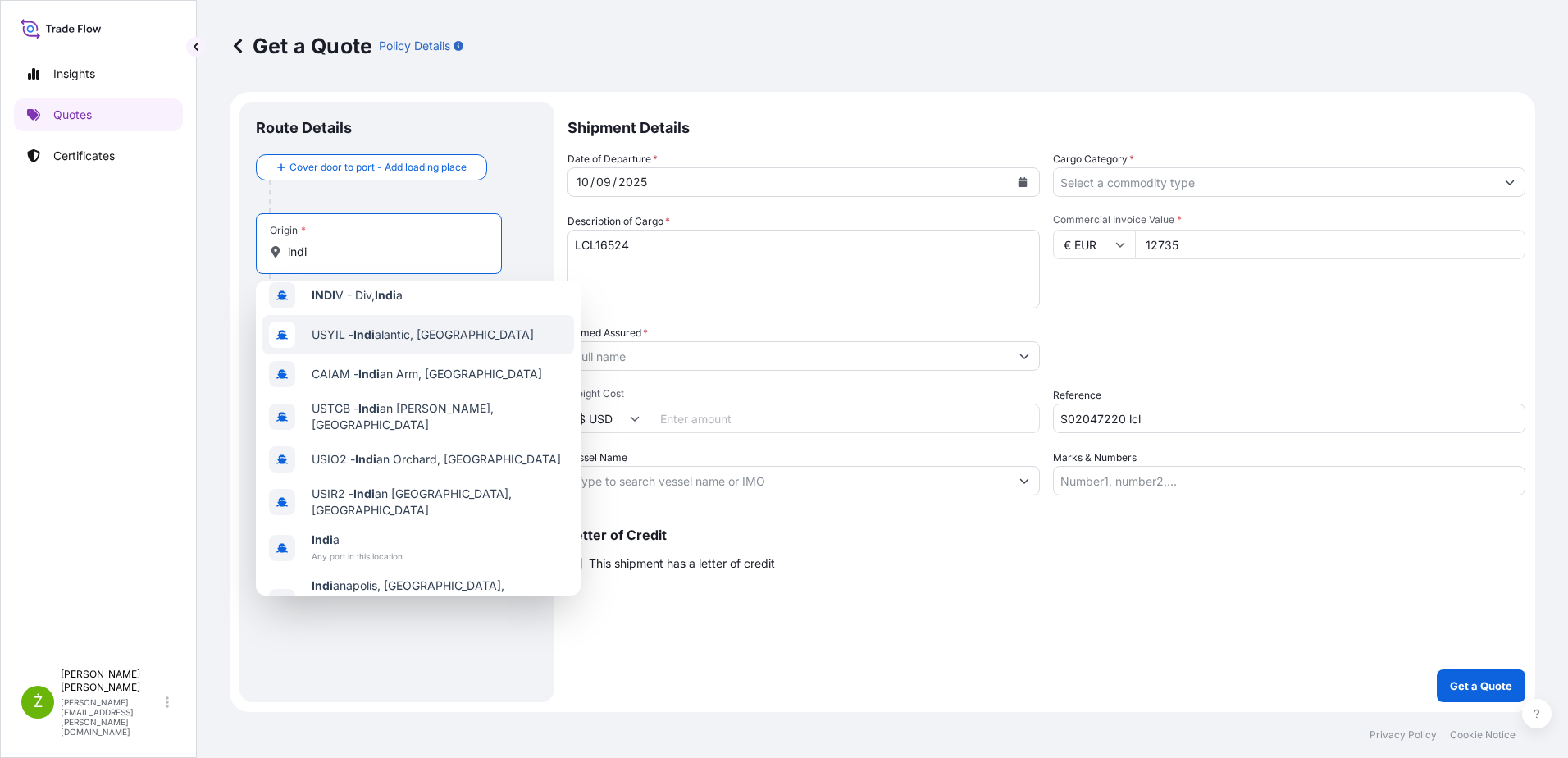
scroll to position [105, 0]
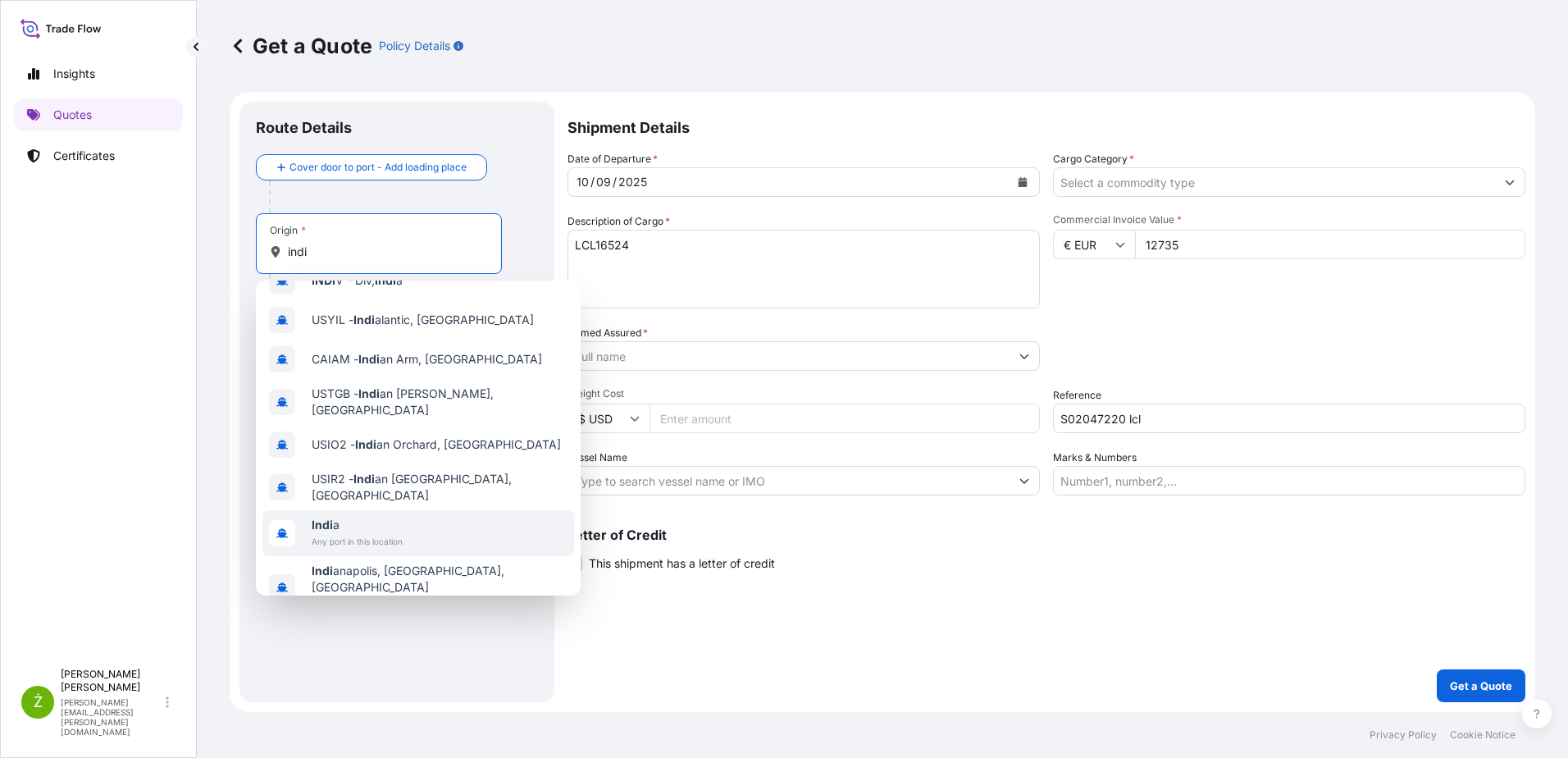
click at [392, 518] on span "Indi a" at bounding box center [357, 524] width 91 height 16
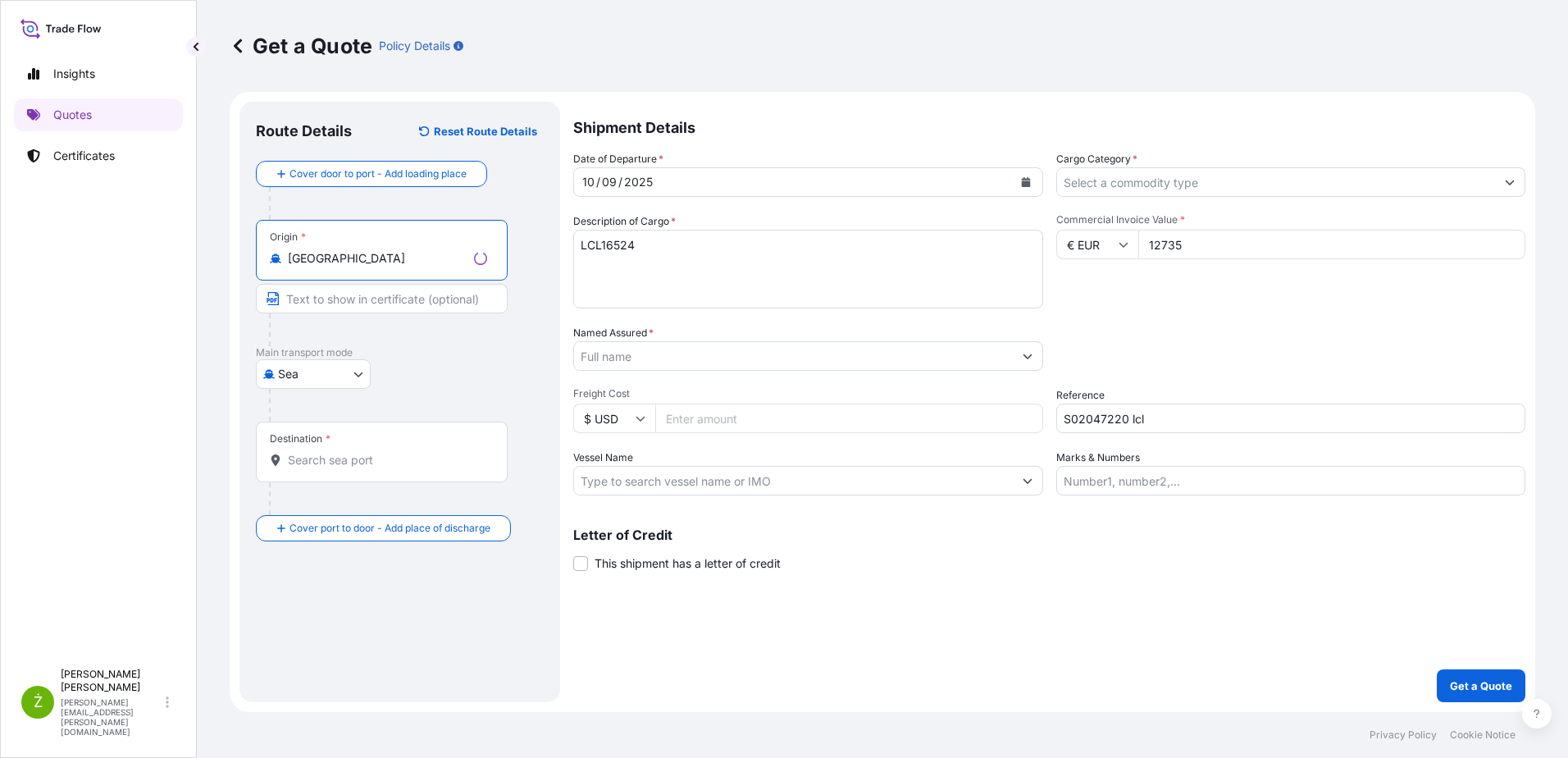
type input "[GEOGRAPHIC_DATA]"
click at [326, 452] on div "Destination *" at bounding box center [382, 452] width 252 height 60
click at [326, 453] on input "Destination *" at bounding box center [388, 460] width 200 height 16
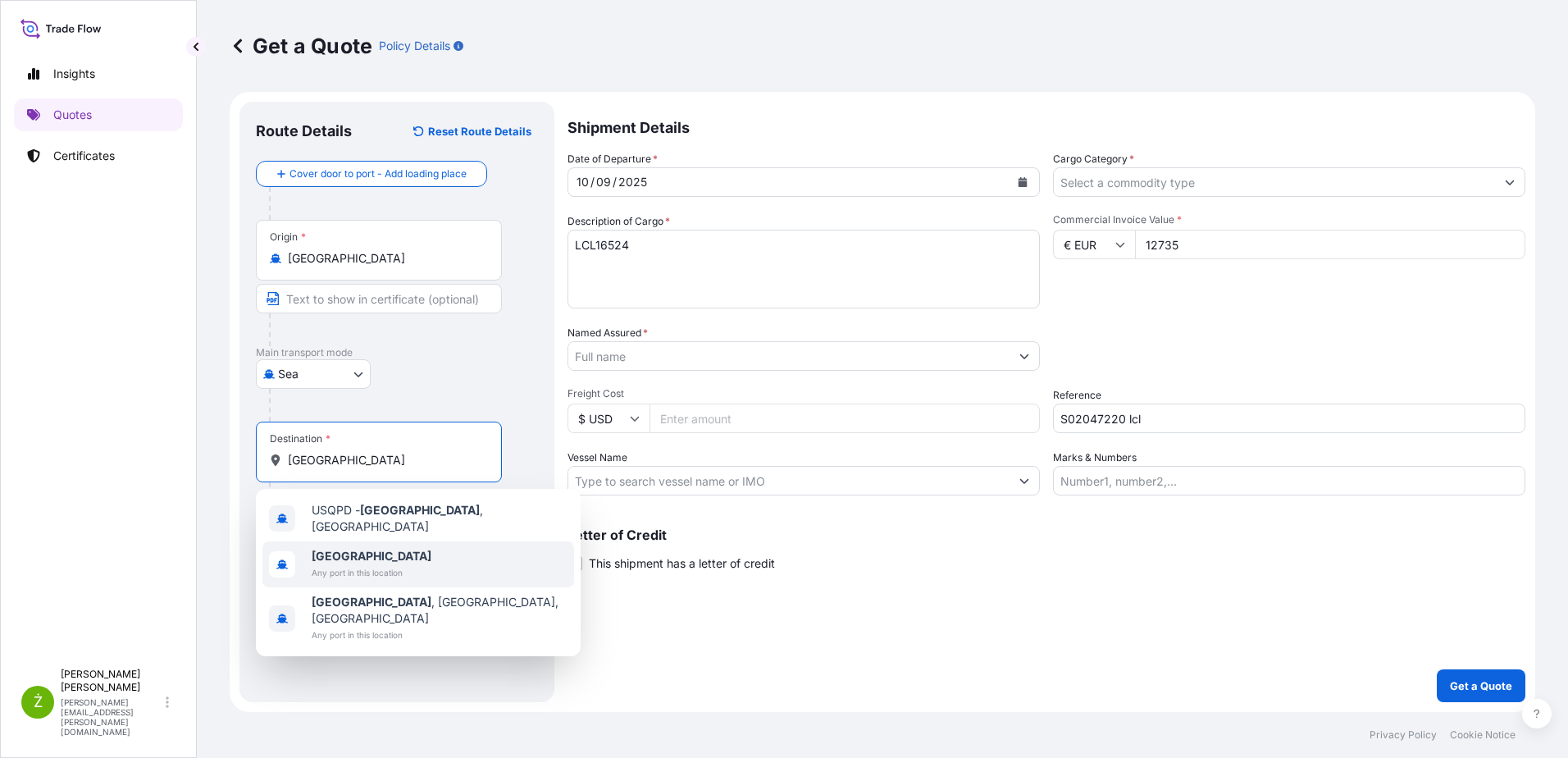
click at [363, 565] on span "Any port in this location" at bounding box center [371, 572] width 120 height 16
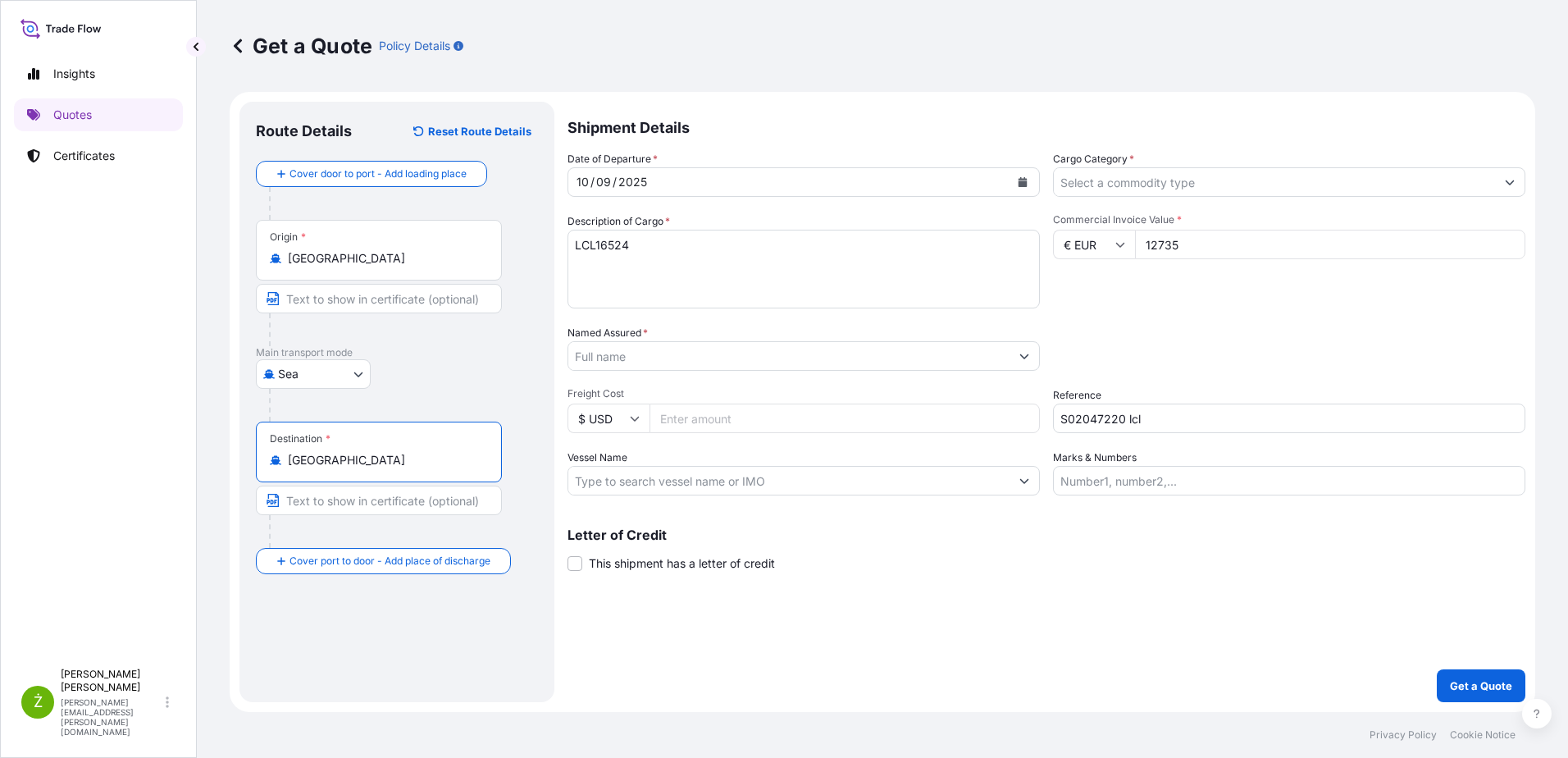
type input "[GEOGRAPHIC_DATA]"
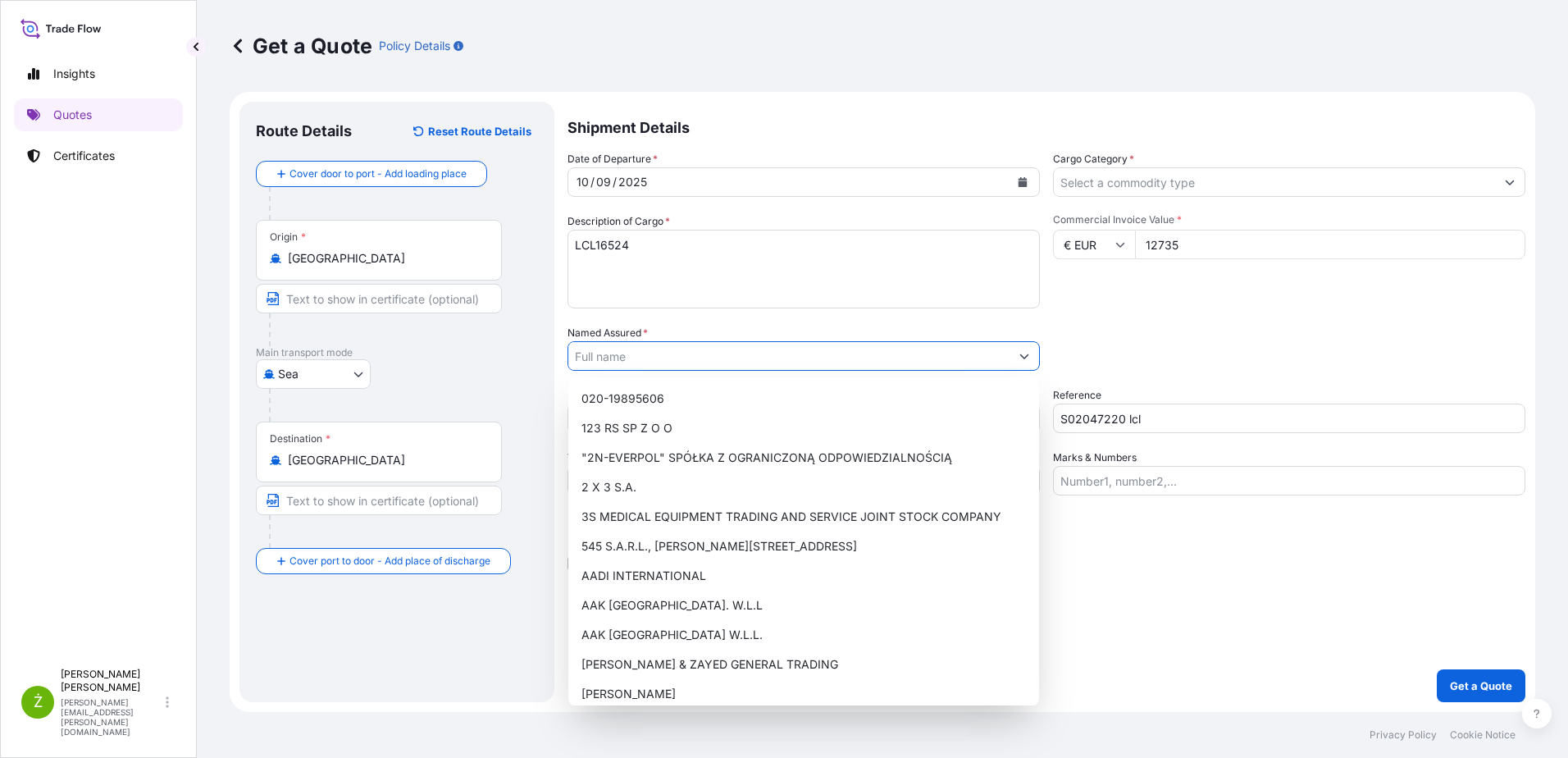
click at [670, 358] on input "Named Assured *" at bounding box center [789, 355] width 441 height 29
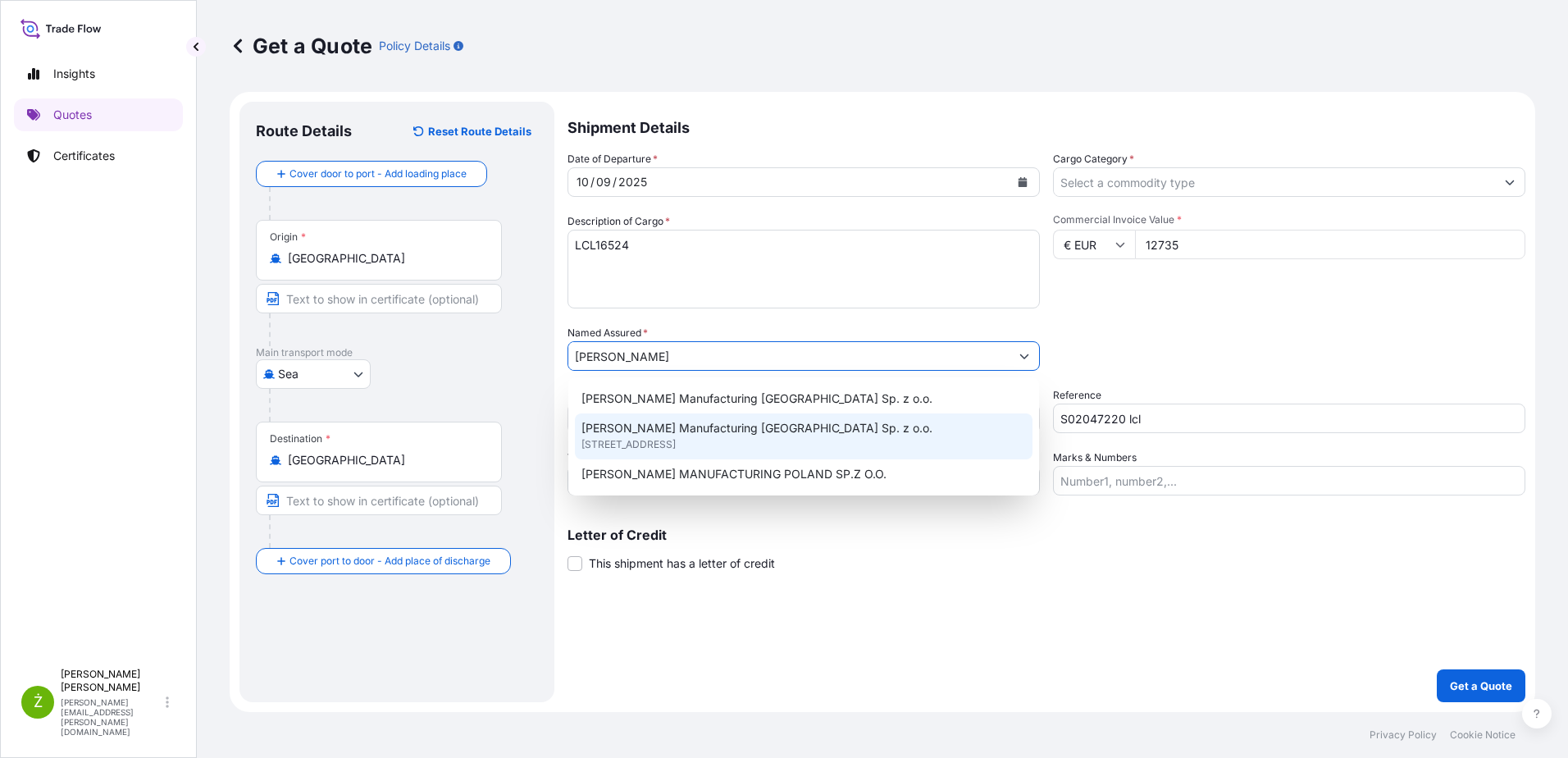
click at [711, 420] on span "[PERSON_NAME] Manufacturing [GEOGRAPHIC_DATA] Sp. z o.o." at bounding box center [757, 428] width 351 height 16
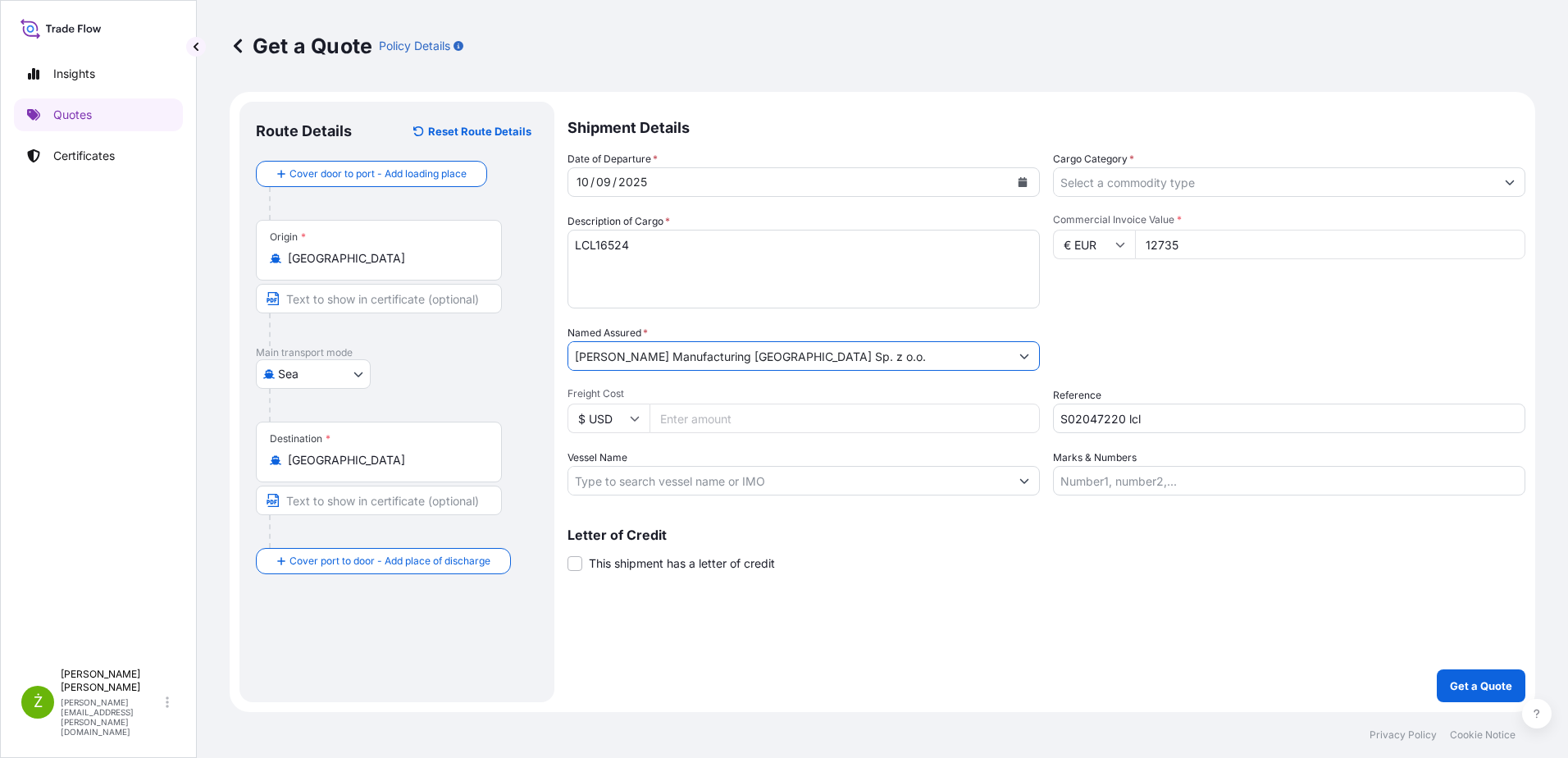
type input "[PERSON_NAME] Manufacturing [GEOGRAPHIC_DATA] Sp. z o.o."
click at [1280, 183] on input "Cargo Category *" at bounding box center [1274, 182] width 441 height 29
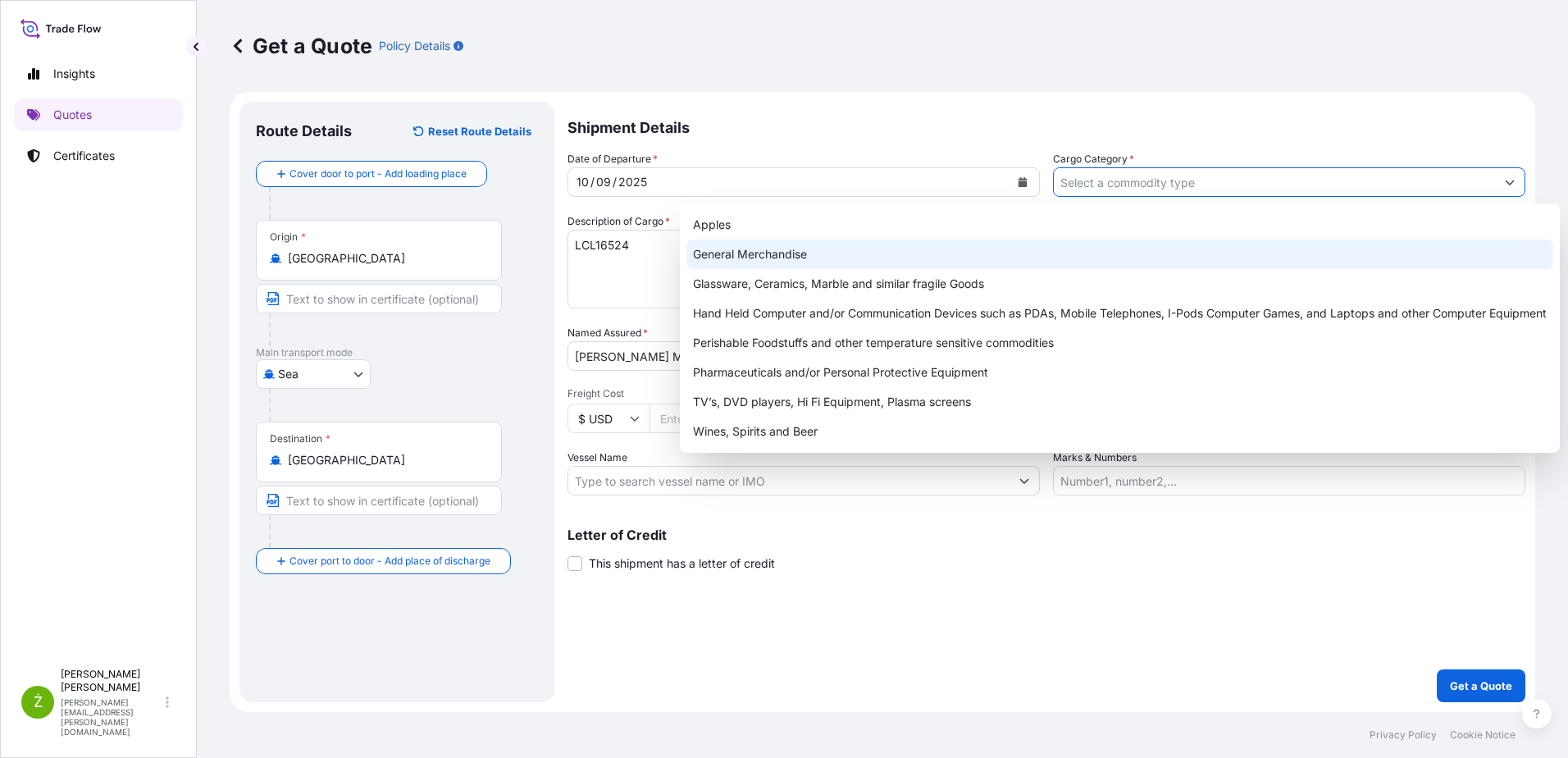
click at [873, 250] on div "General Merchandise" at bounding box center [1120, 254] width 867 height 29
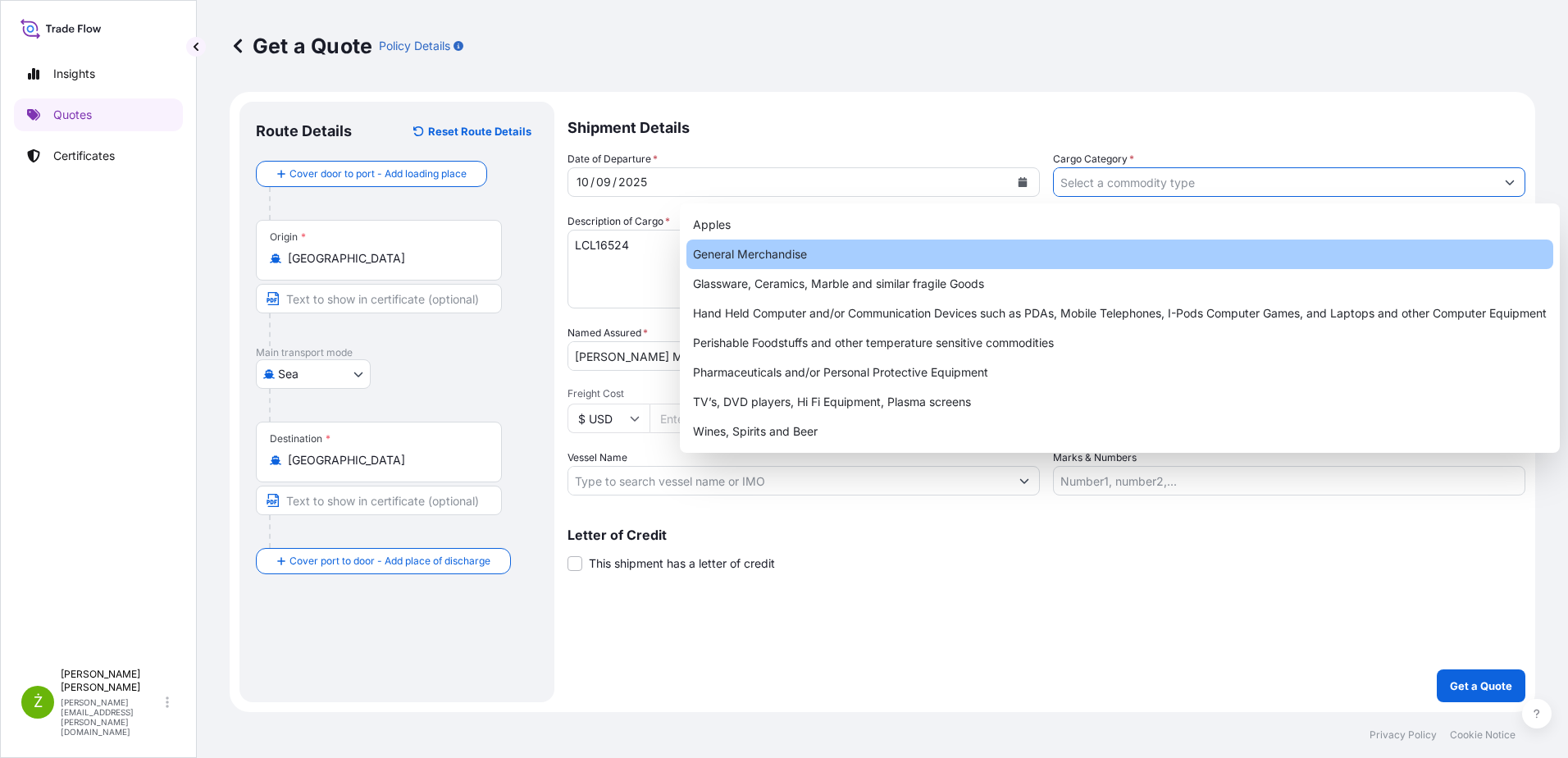
type input "General Merchandise"
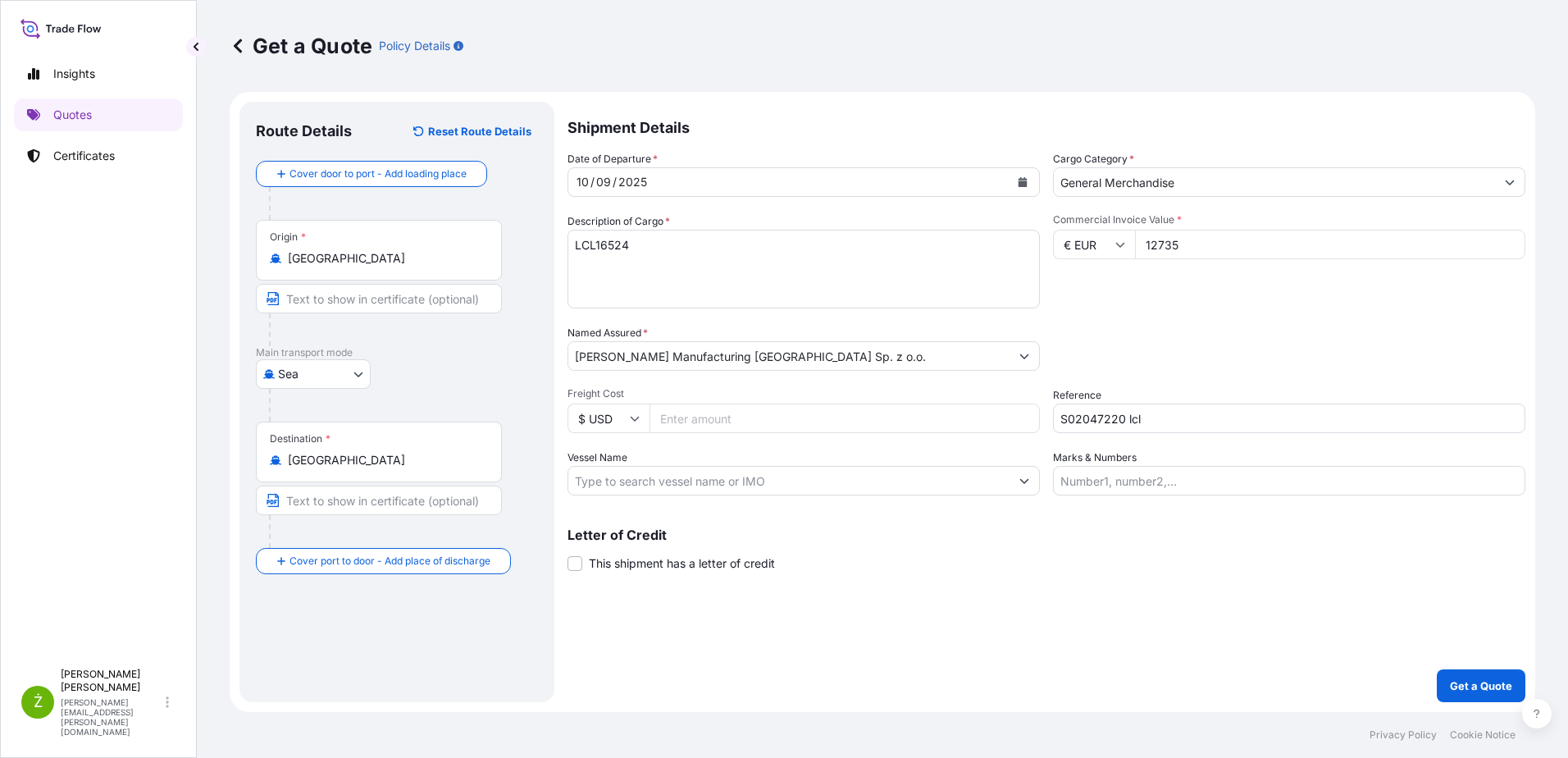
click at [237, 38] on icon at bounding box center [237, 45] width 16 height 16
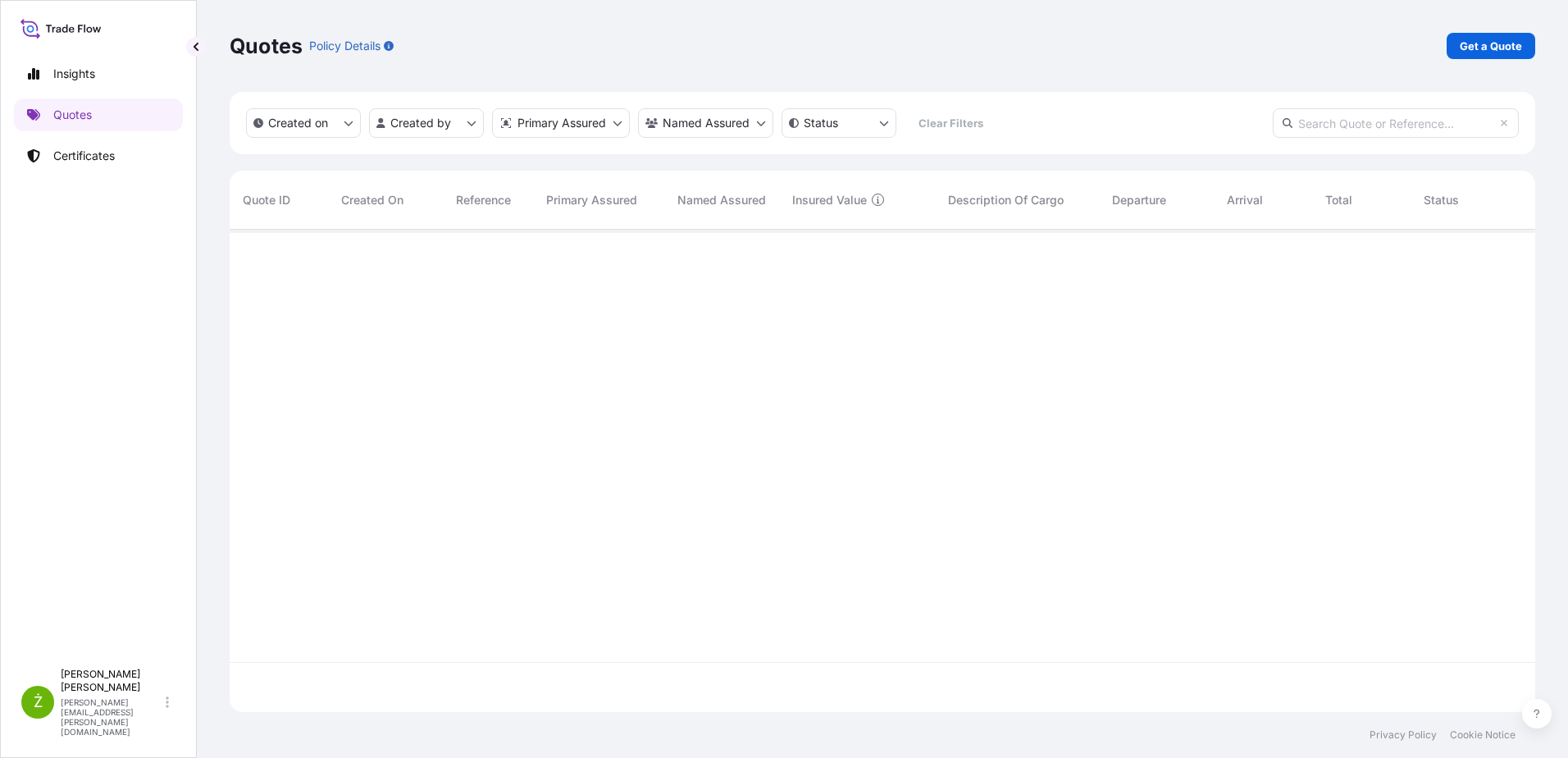
scroll to position [479, 1294]
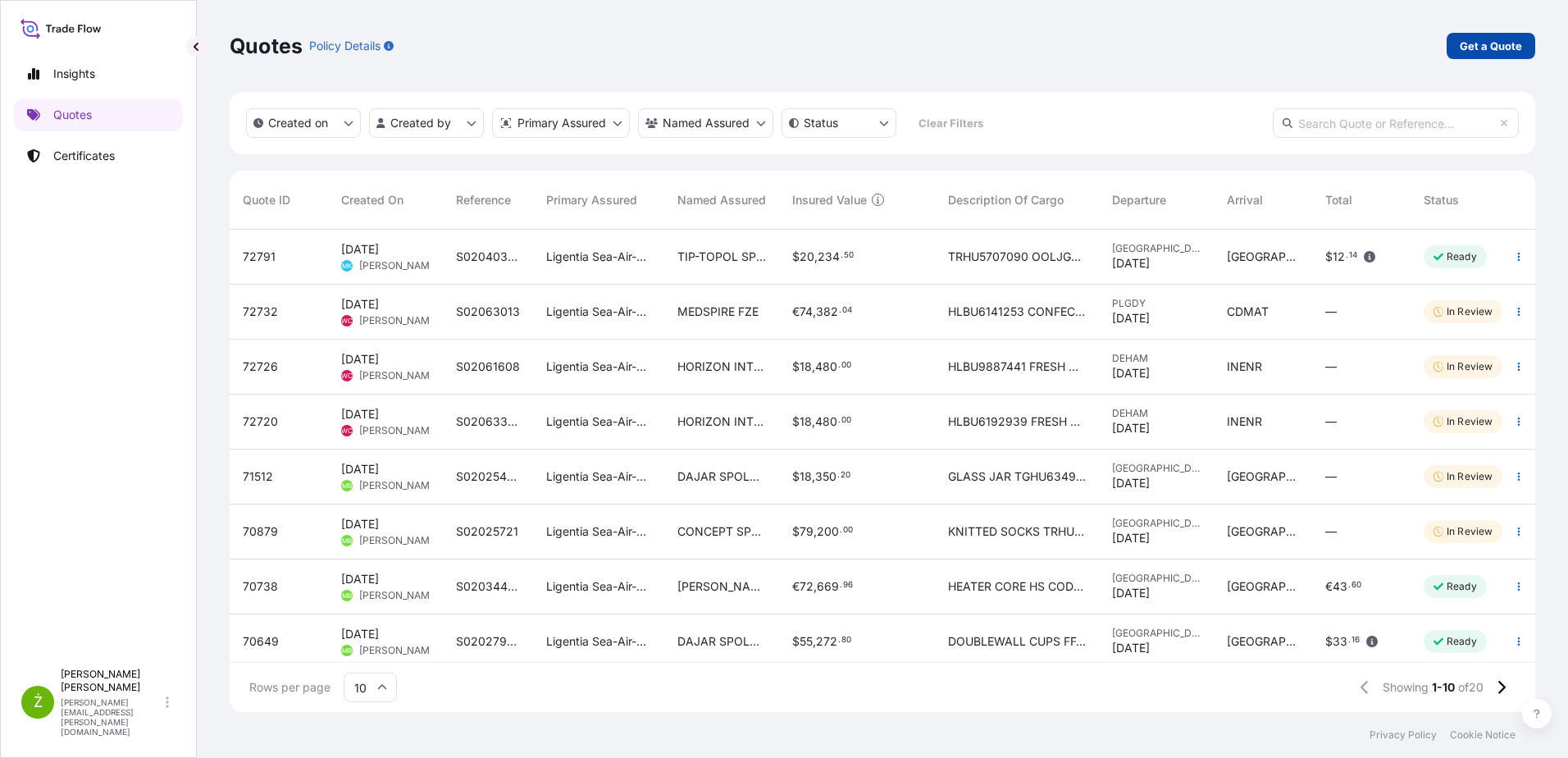
click at [1470, 35] on link "Get a Quote" at bounding box center [1491, 46] width 89 height 26
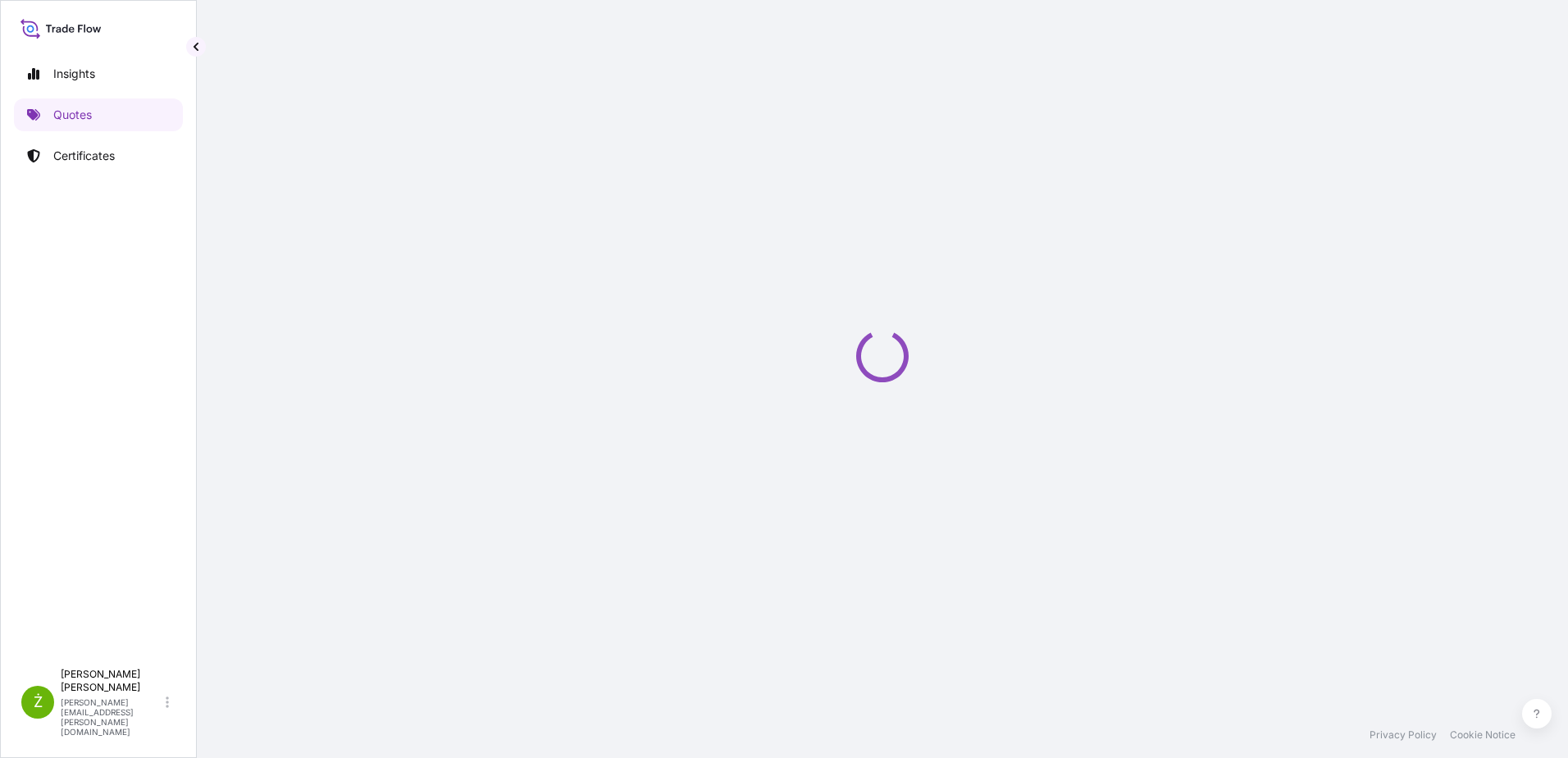
select select "Sea"
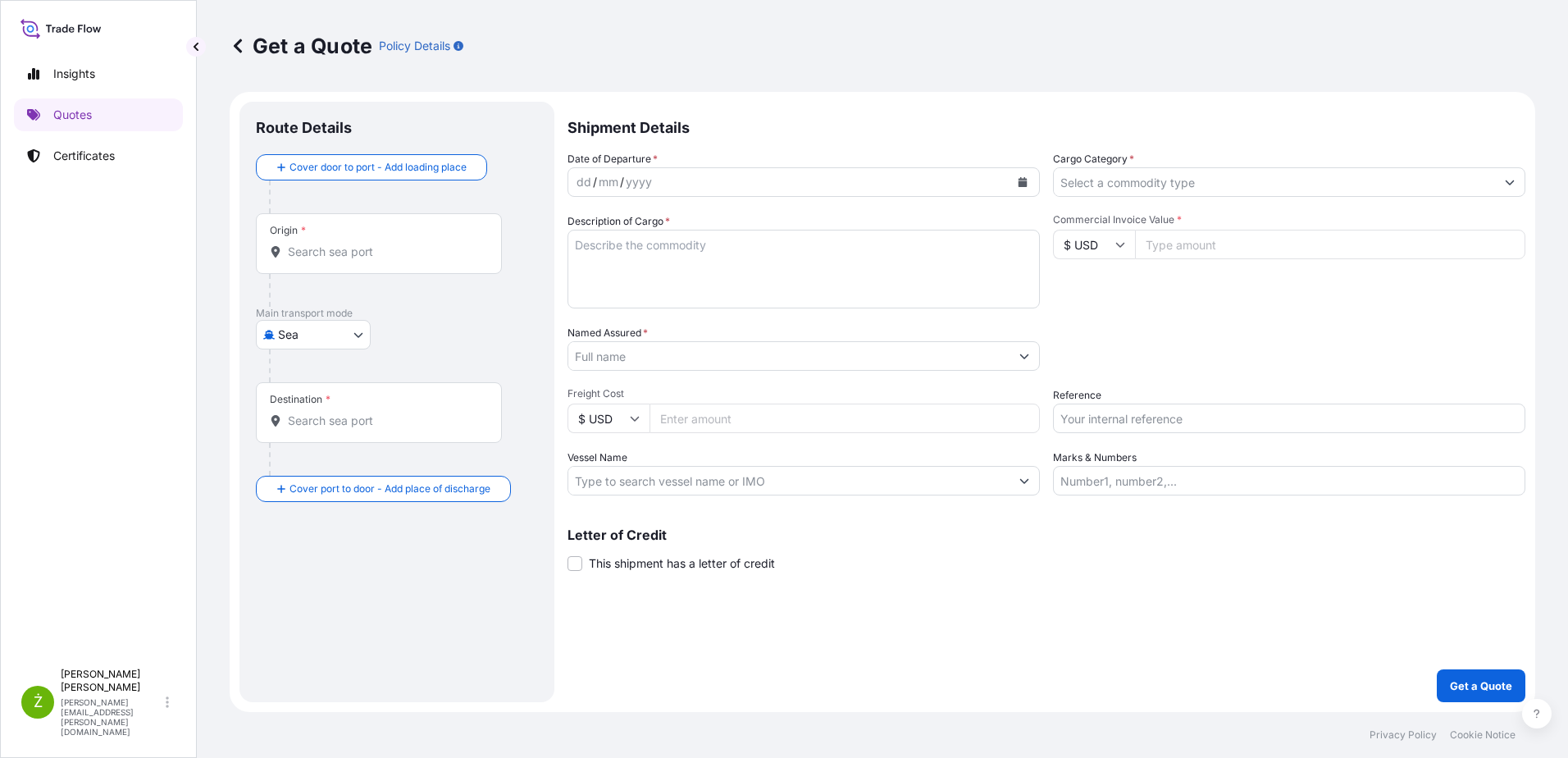
click at [1182, 412] on input "Reference" at bounding box center [1289, 418] width 472 height 29
paste input "S02055958"
type input "S02055958 lcl"
click at [680, 288] on textarea "Description of Cargo *" at bounding box center [803, 270] width 472 height 79
paste textarea "LCL16621"
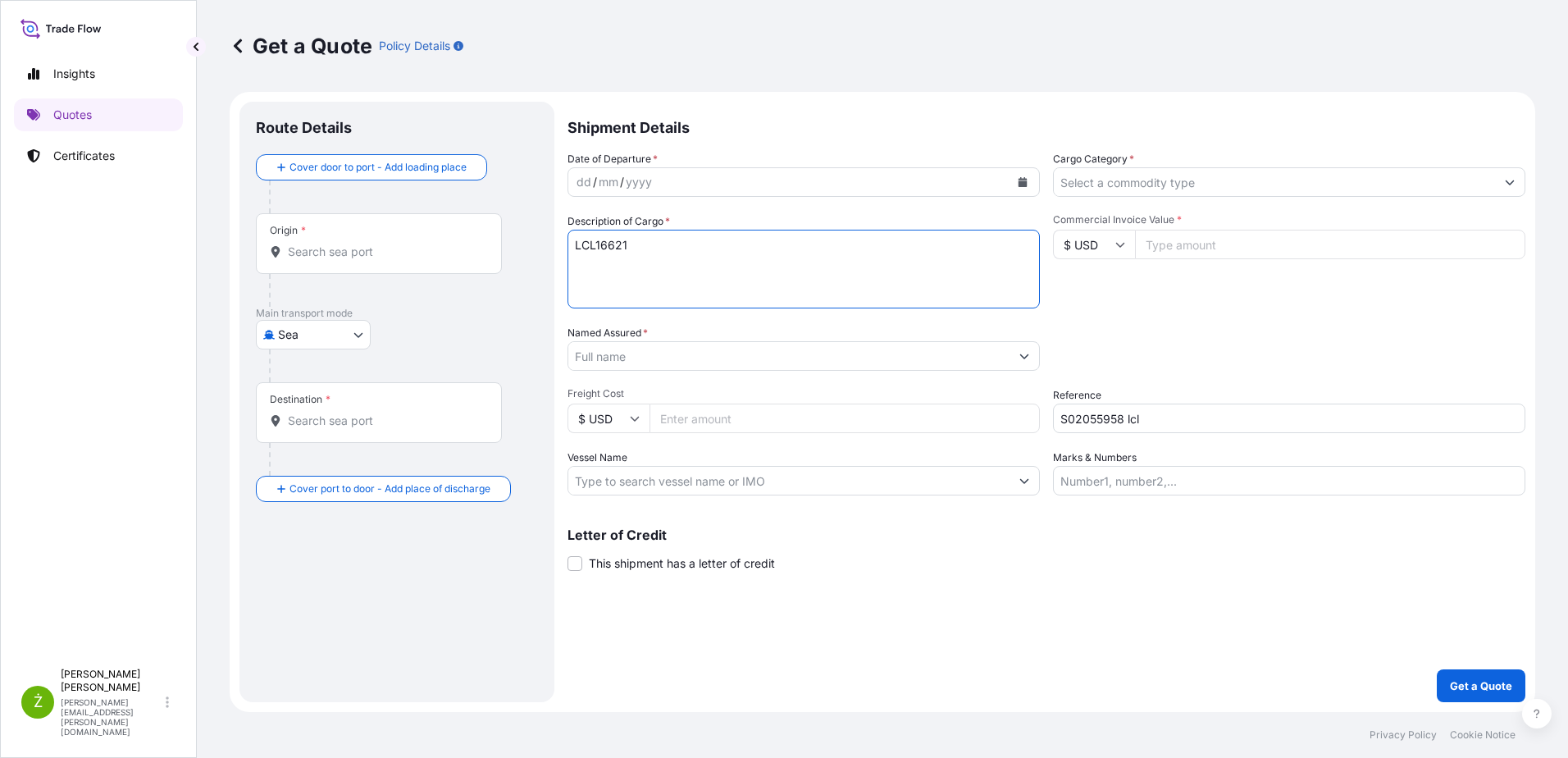
type textarea "LCL16621"
click at [1209, 254] on input "Commercial Invoice Value *" at bounding box center [1331, 244] width 390 height 29
paste input "10713"
type input "10713"
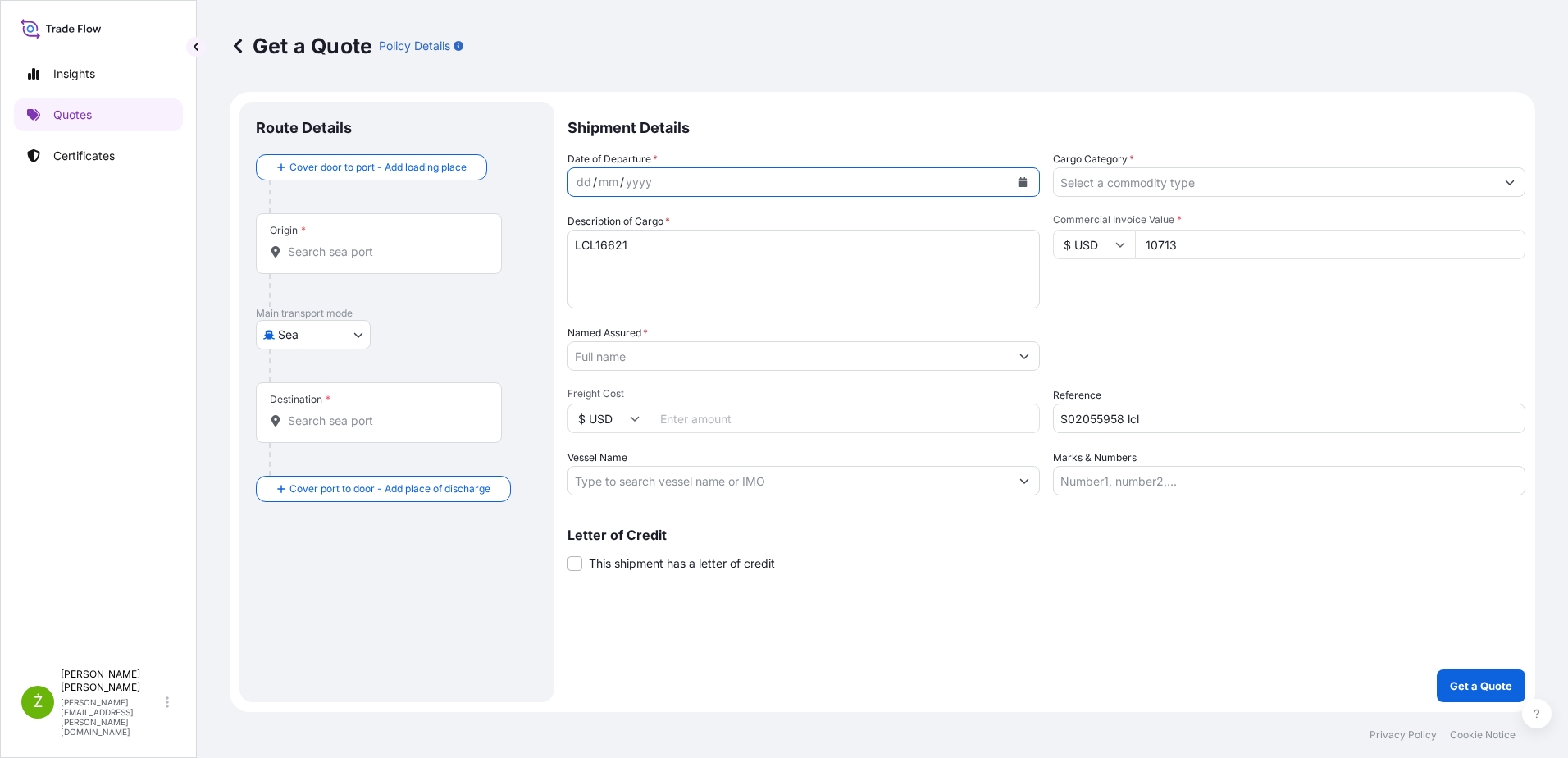
click at [1031, 180] on button "Calendar" at bounding box center [1022, 182] width 26 height 26
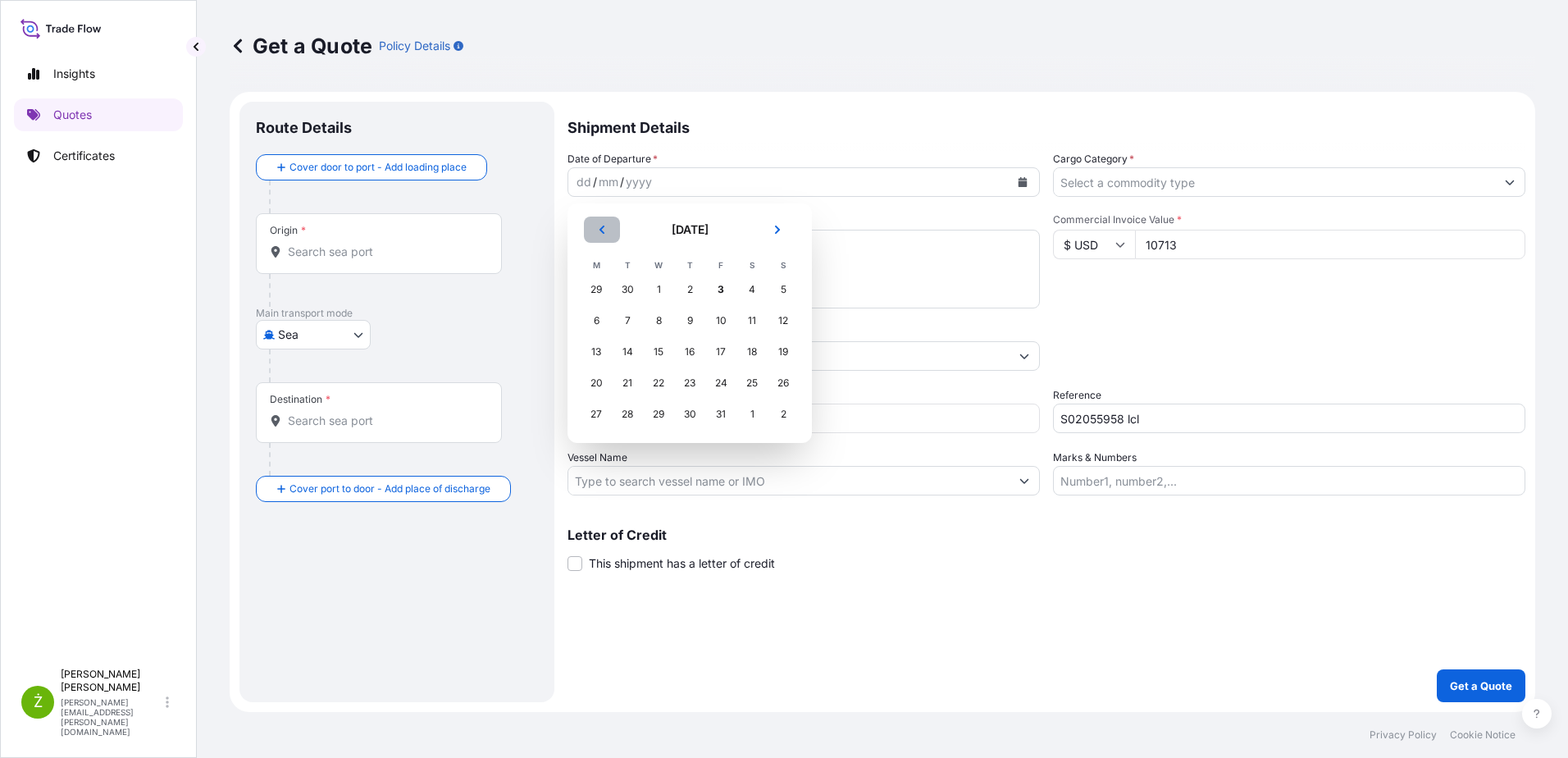
click at [600, 225] on icon "Previous" at bounding box center [602, 229] width 9 height 9
click at [624, 413] on div "30" at bounding box center [627, 414] width 29 height 29
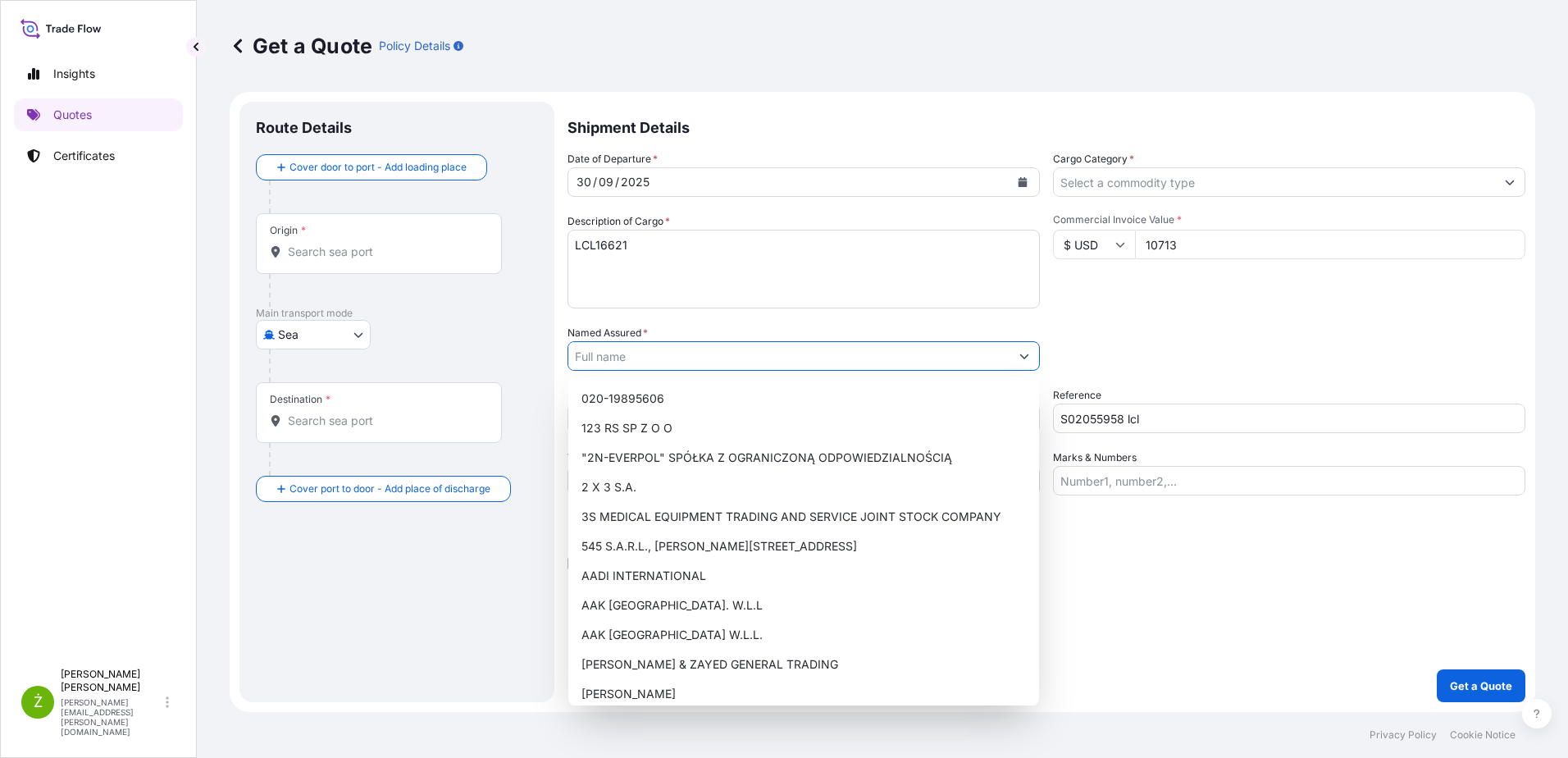
click at [662, 356] on input "Named Assured *" at bounding box center [789, 355] width 441 height 29
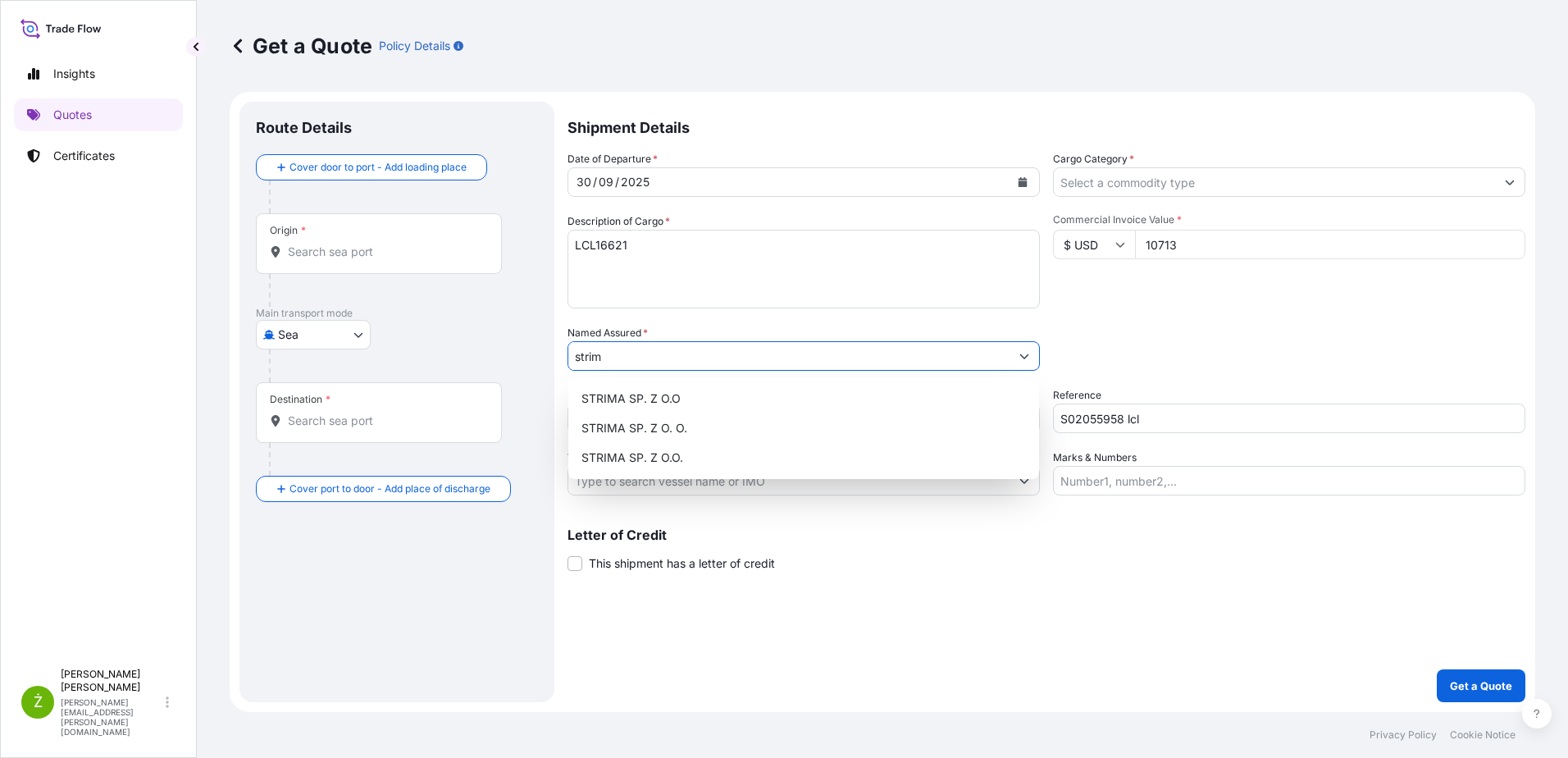
click at [672, 354] on input "strim" at bounding box center [789, 355] width 441 height 29
click at [706, 412] on div "STRIMA SP. Z O.O" at bounding box center [804, 398] width 458 height 29
type input "STRIMA SP. Z O.O"
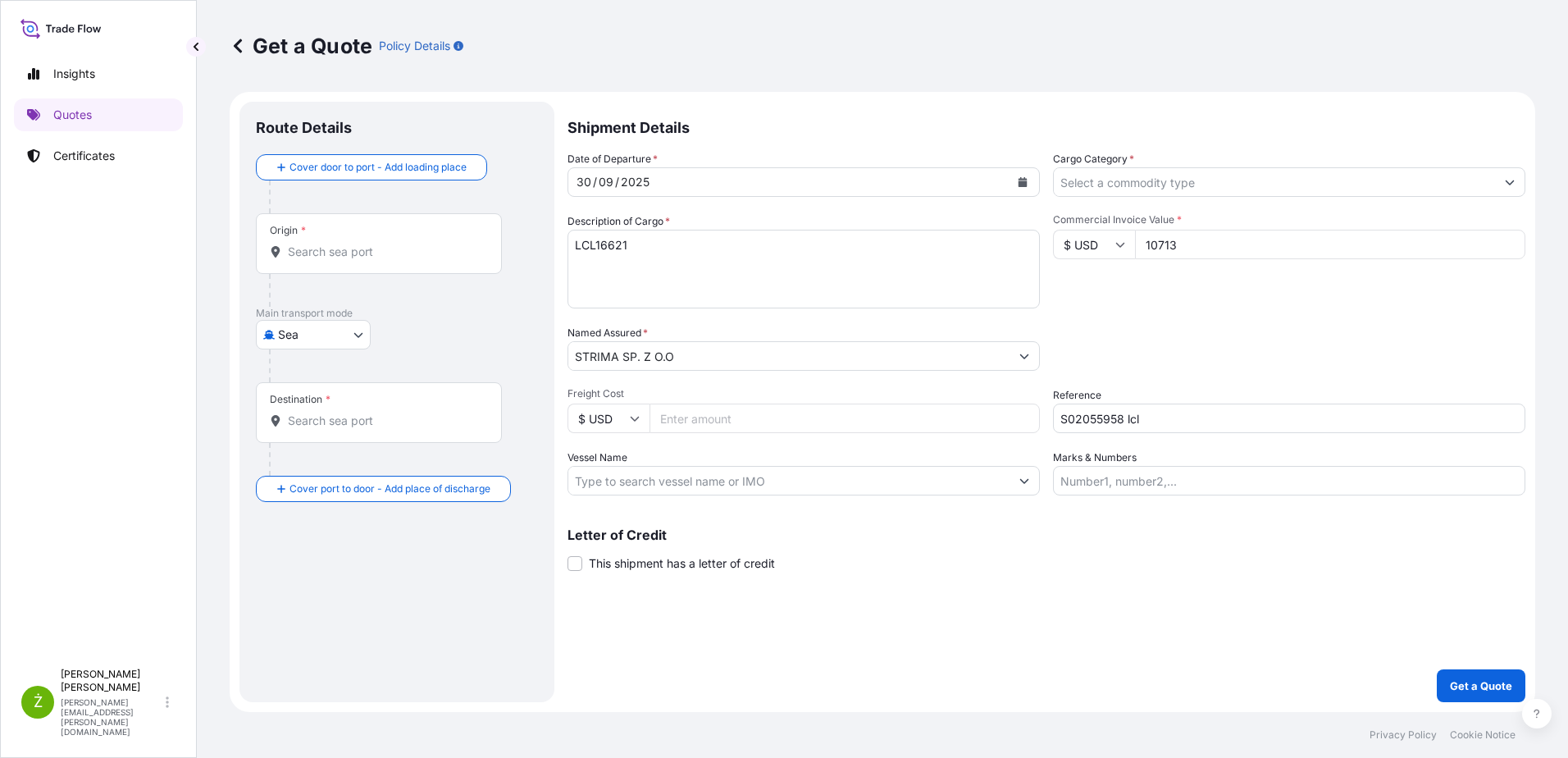
click at [368, 262] on div "Origin *" at bounding box center [379, 243] width 246 height 60
click at [368, 260] on input "Origin *" at bounding box center [384, 252] width 193 height 16
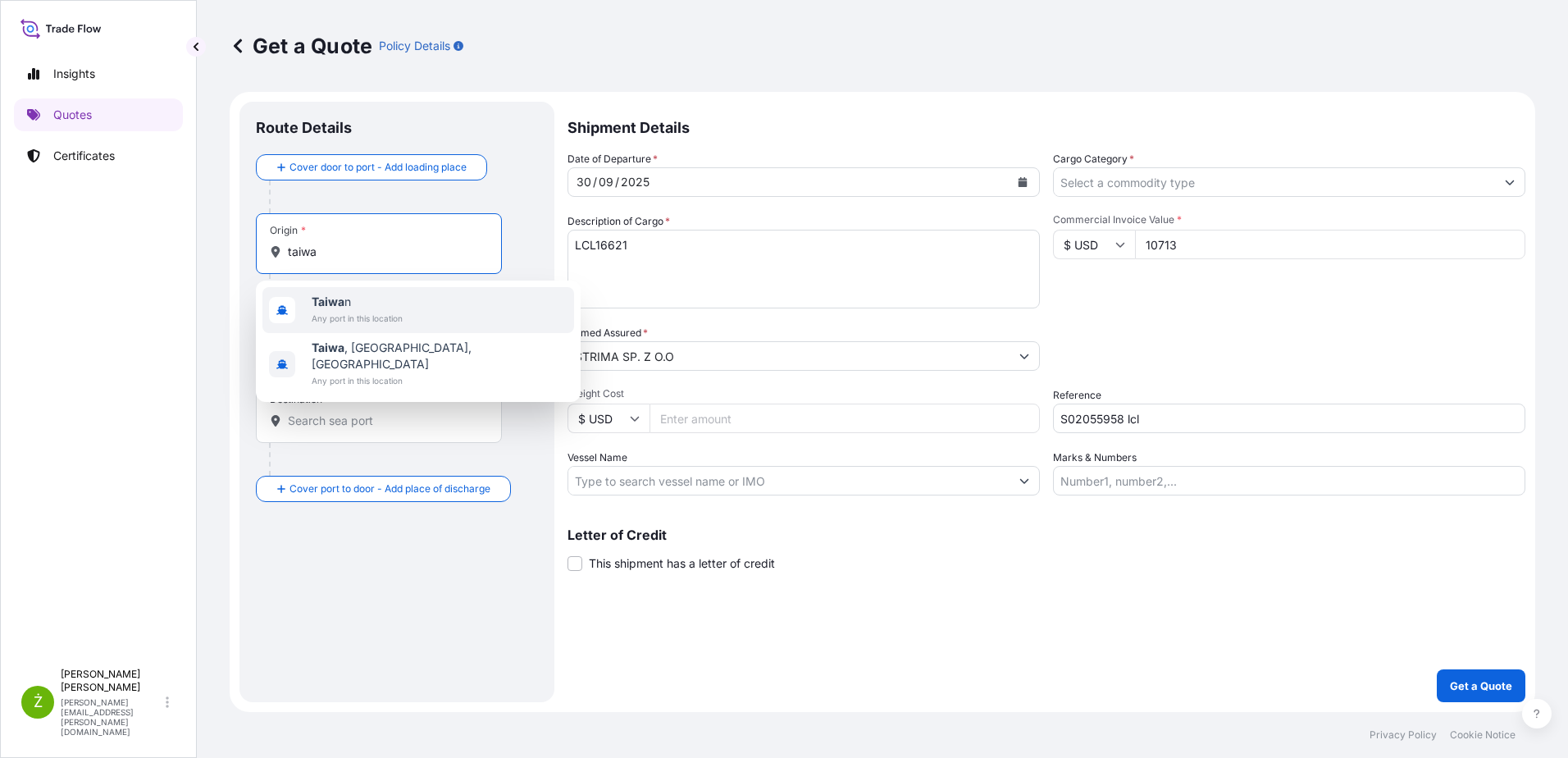
click at [367, 319] on span "Any port in this location" at bounding box center [357, 318] width 91 height 16
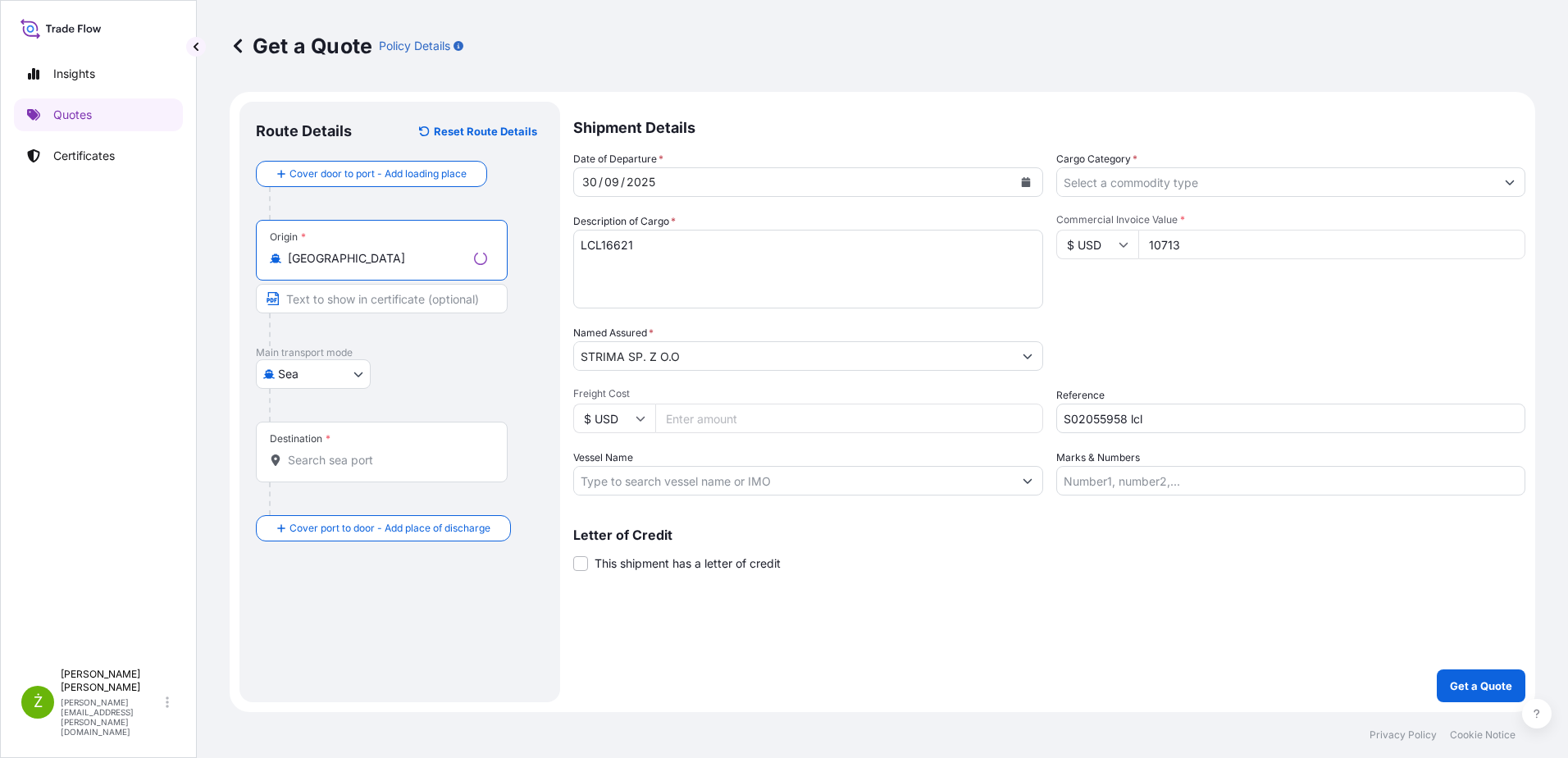
type input "[GEOGRAPHIC_DATA]"
click at [350, 466] on input "Destination *" at bounding box center [388, 460] width 200 height 16
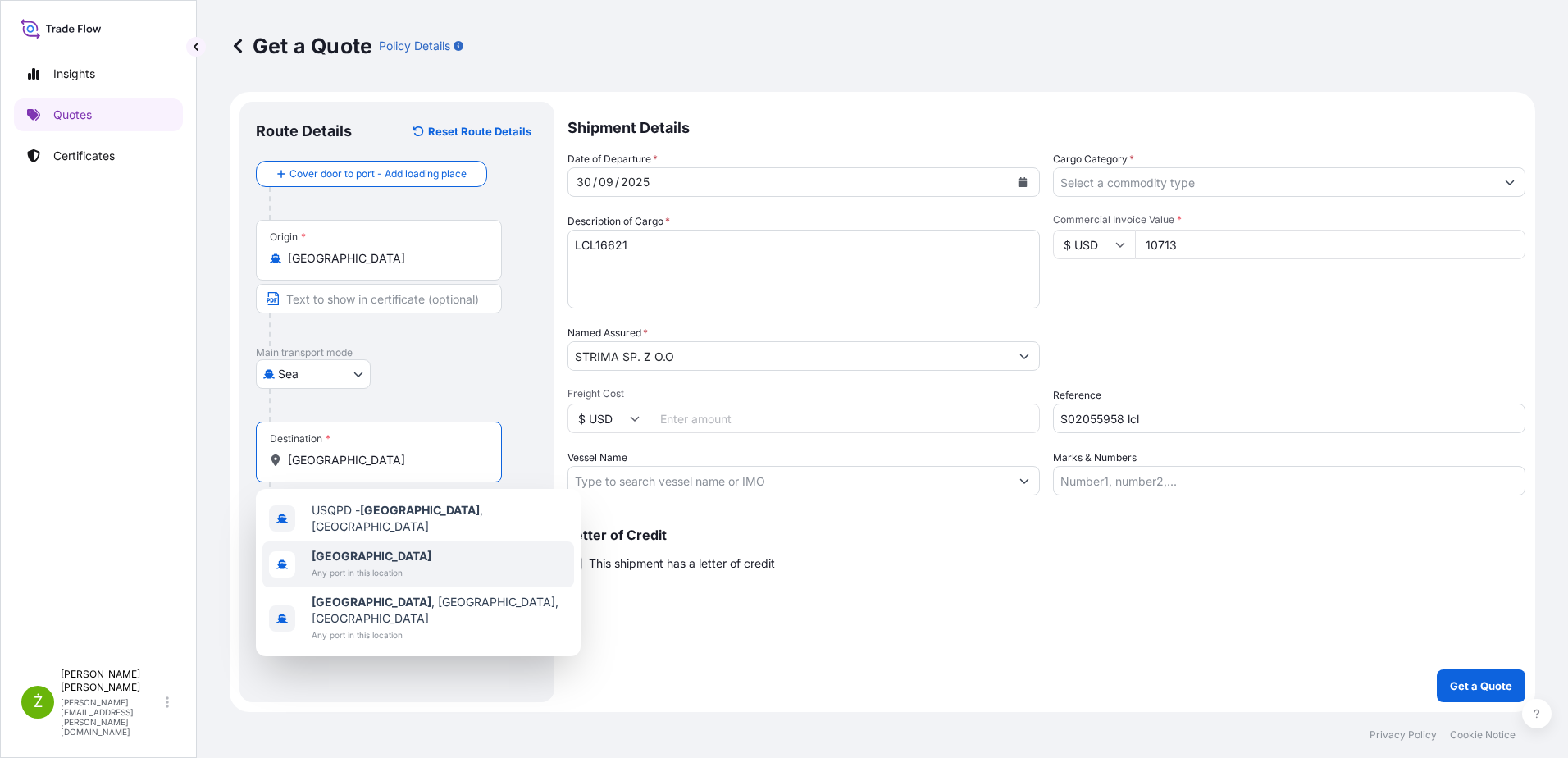
click at [342, 553] on b "[GEOGRAPHIC_DATA]" at bounding box center [371, 555] width 120 height 14
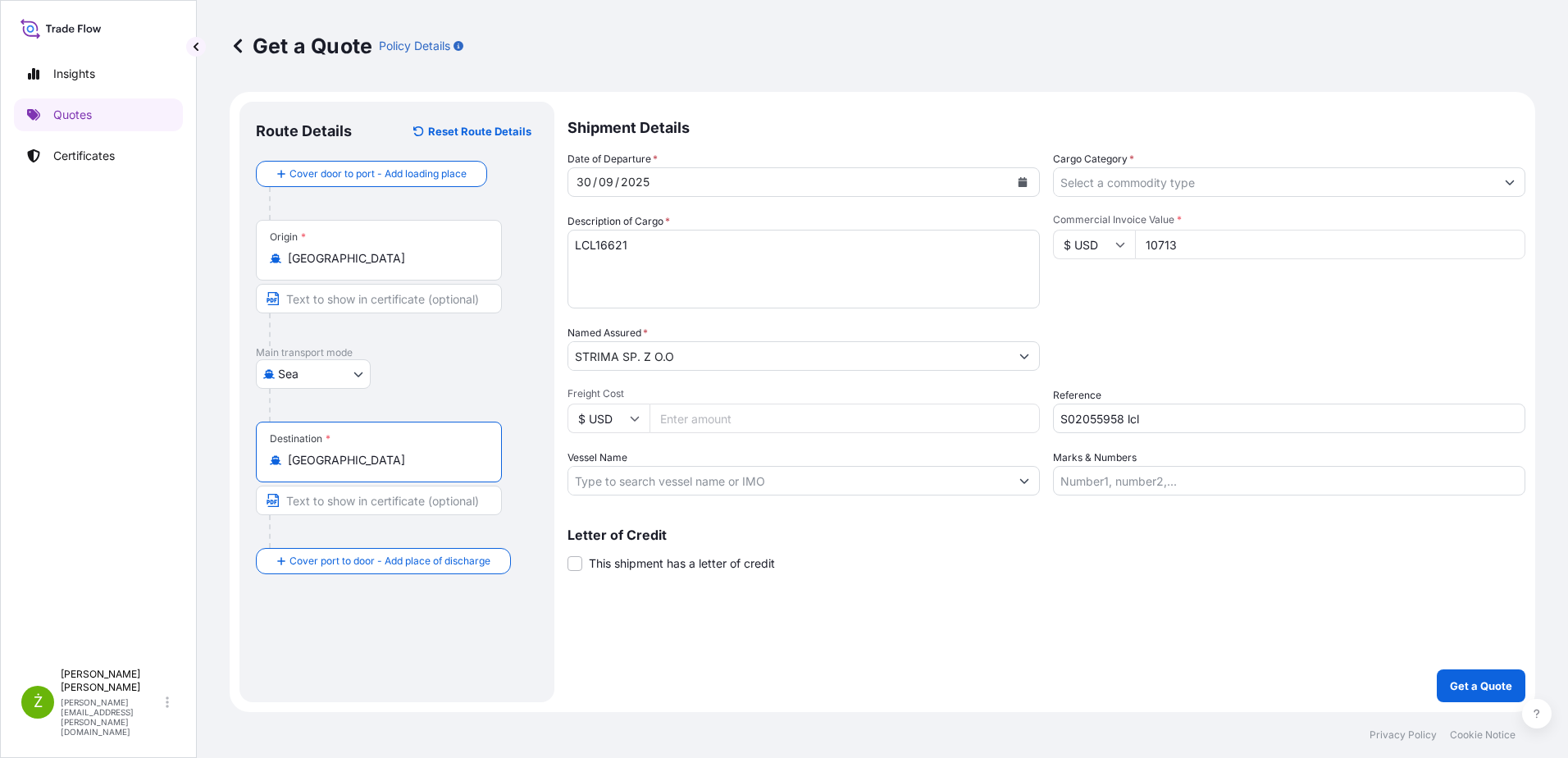
type input "[GEOGRAPHIC_DATA]"
click at [731, 294] on textarea "LCL16621" at bounding box center [803, 270] width 472 height 79
paste textarea "EGSU9277585/EMCMXN7294//40'HQ/42CTNS/730.700KGS/2.120CBM /CFS/CFS"
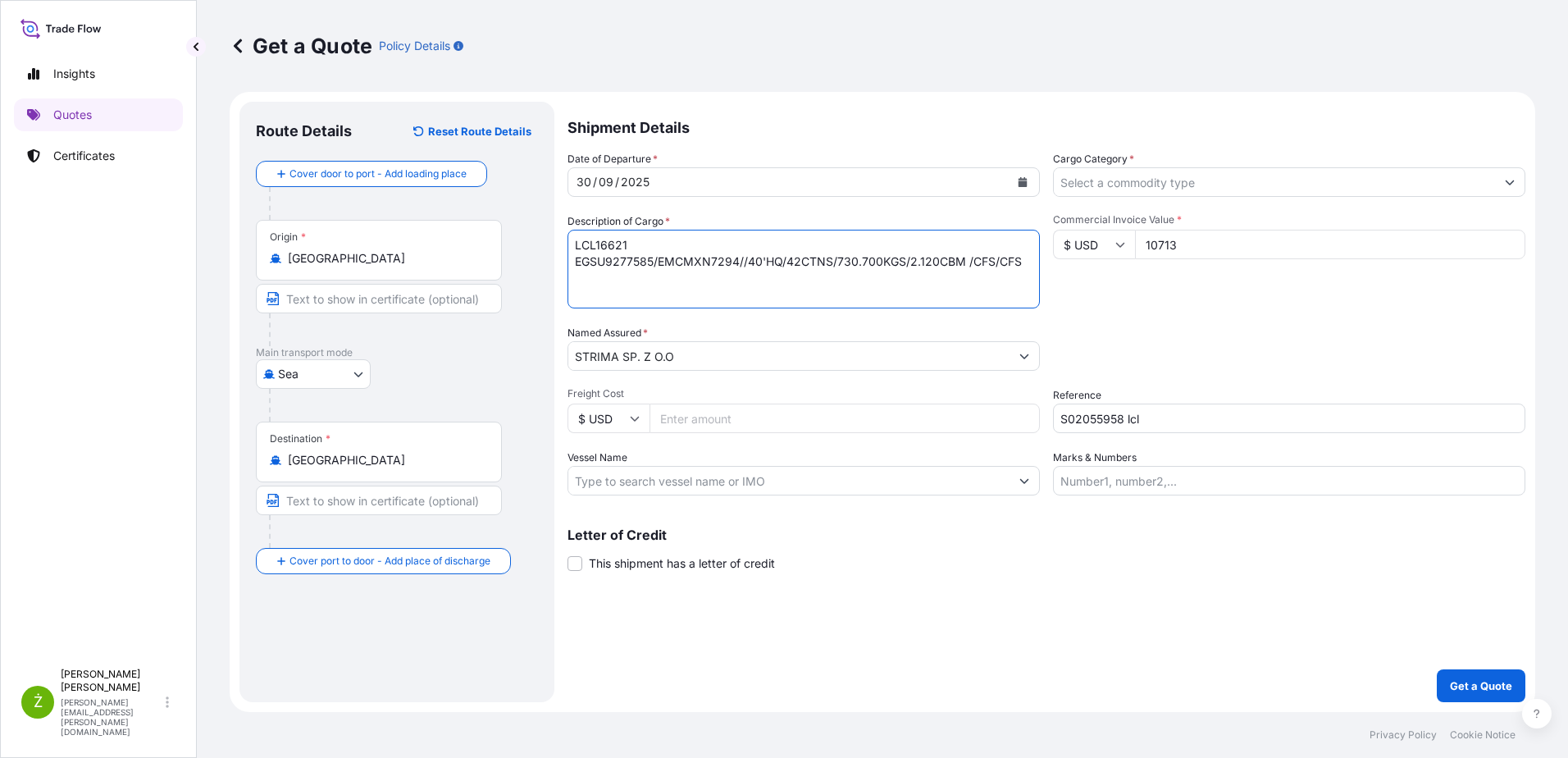
click at [600, 294] on textarea "LCL16621 EGSU9277585/EMCMXN7294//40'HQ/42CTNS/730.700KGS/2.120CBM /CFS/CFS" at bounding box center [803, 270] width 472 height 79
paste textarea "rulers"
click at [656, 305] on textarea "LCL16621 EGSU9277585/EMCMXN7294//40'HQ/42CTNS/730.700KGS/2.120CBM /CFS/CFS rule…" at bounding box center [803, 270] width 472 height 79
paste textarea "household tool parts of sewing machine plastic products"
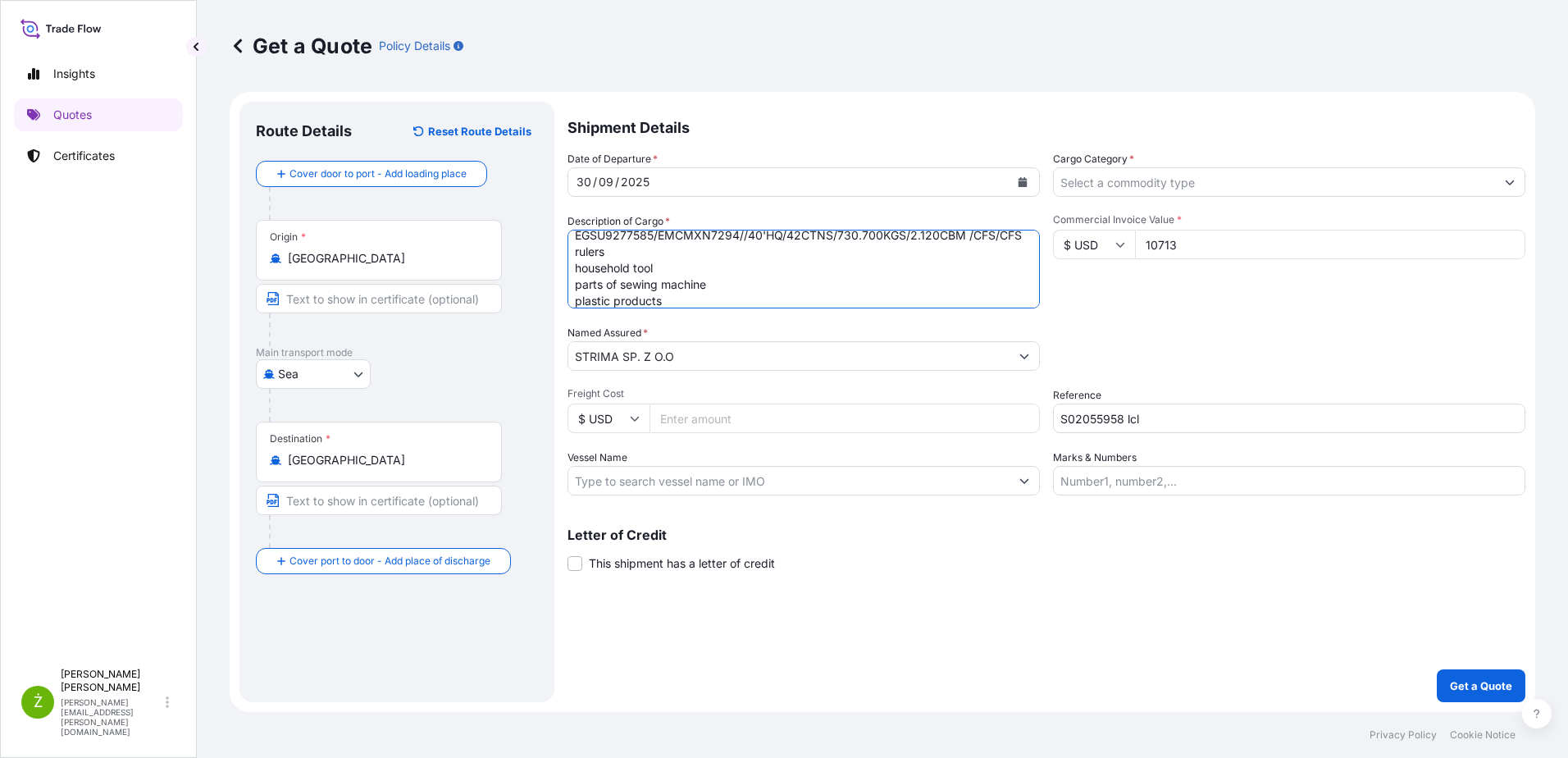
type textarea "LCL16621 EGSU9277585/EMCMXN7294//40'HQ/42CTNS/730.700KGS/2.120CBM /CFS/CFS rule…"
click at [1169, 183] on input "Cargo Category *" at bounding box center [1274, 182] width 441 height 29
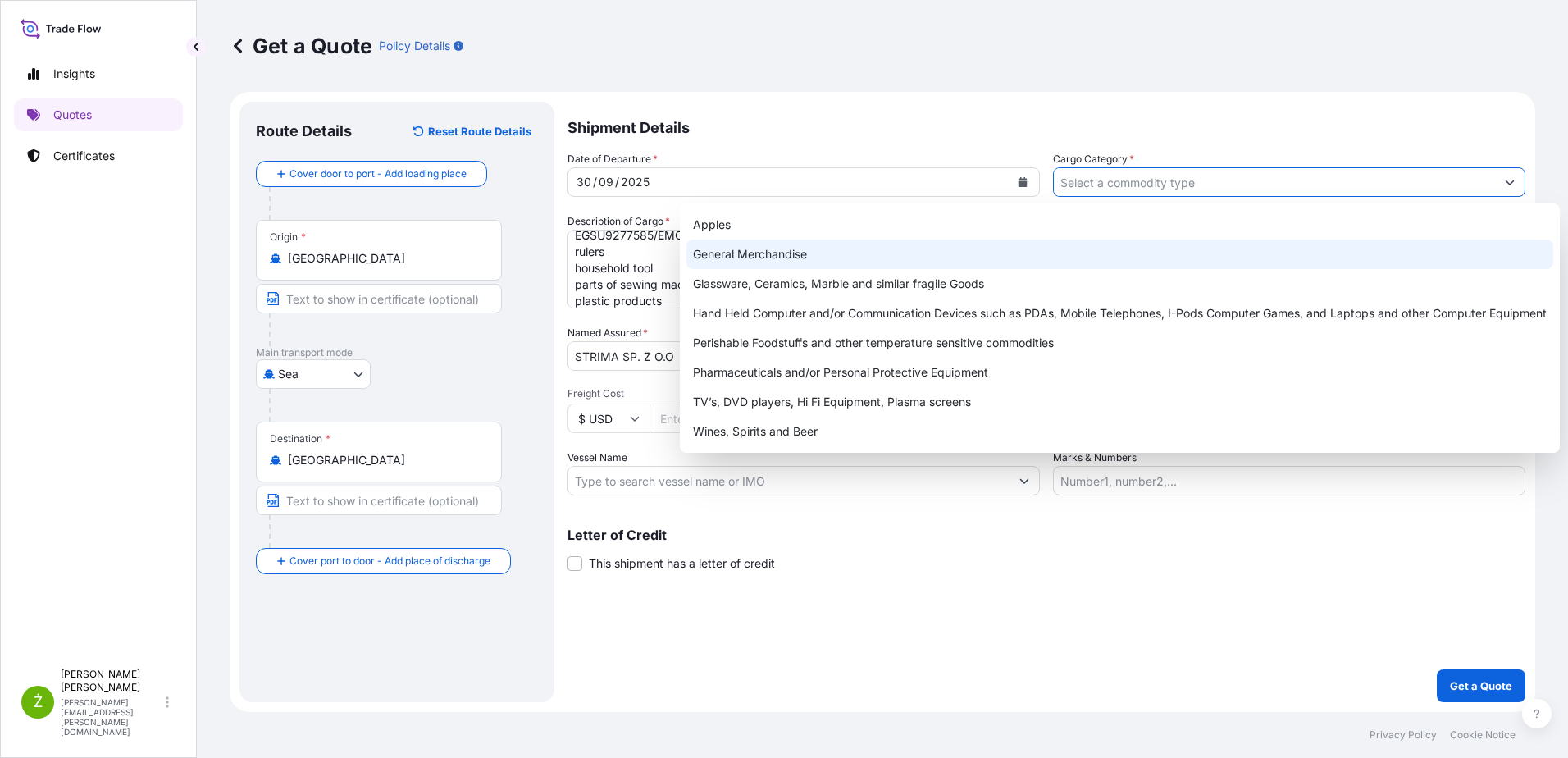
click at [1136, 246] on div "General Merchandise" at bounding box center [1120, 254] width 867 height 29
type input "General Merchandise"
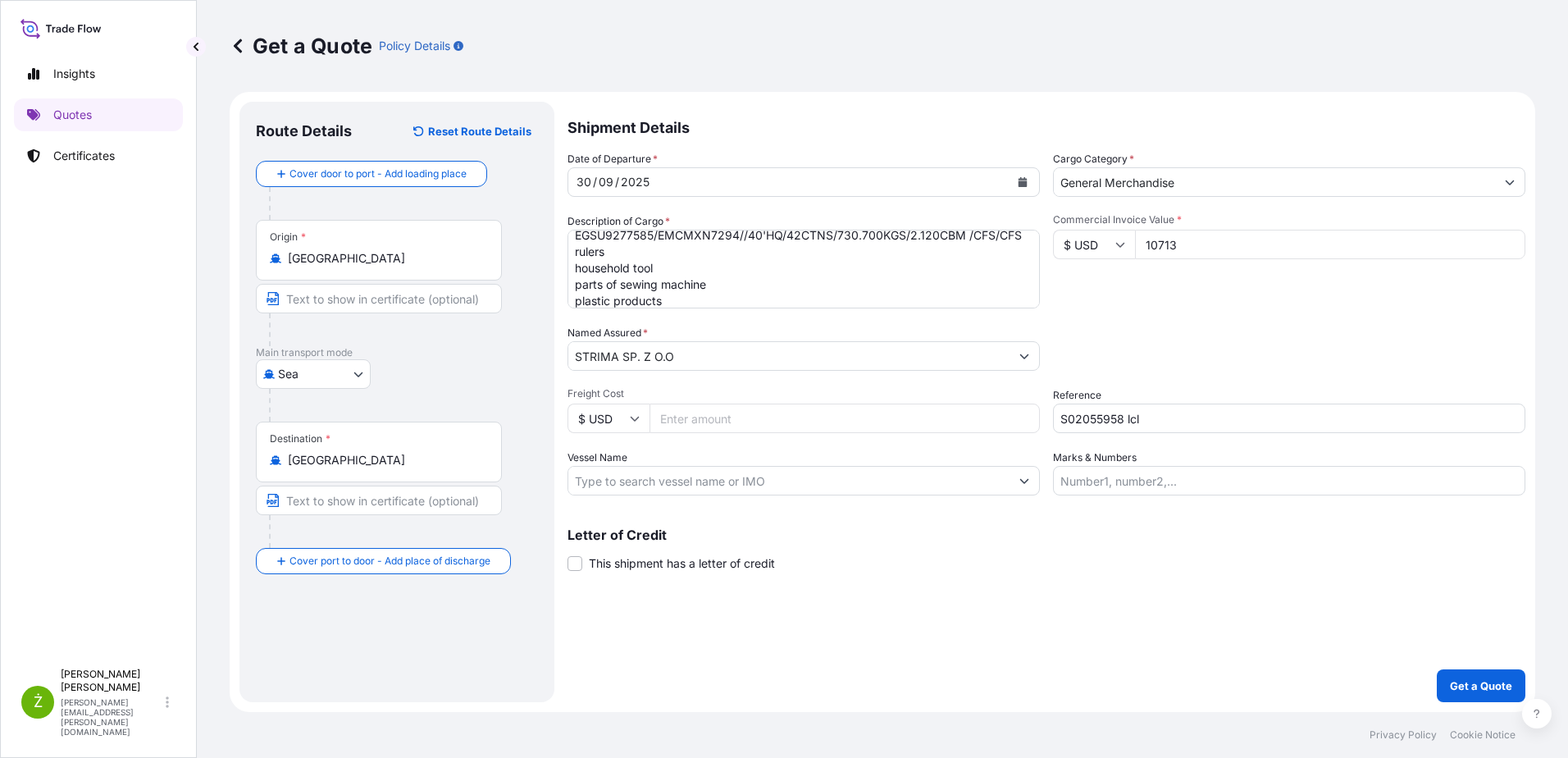
click at [1314, 668] on div "Shipment Details Date of Departure * [DATE] Cargo Category * General Merchandis…" at bounding box center [1046, 402] width 958 height 601
click at [1494, 689] on p "Get a Quote" at bounding box center [1481, 685] width 62 height 16
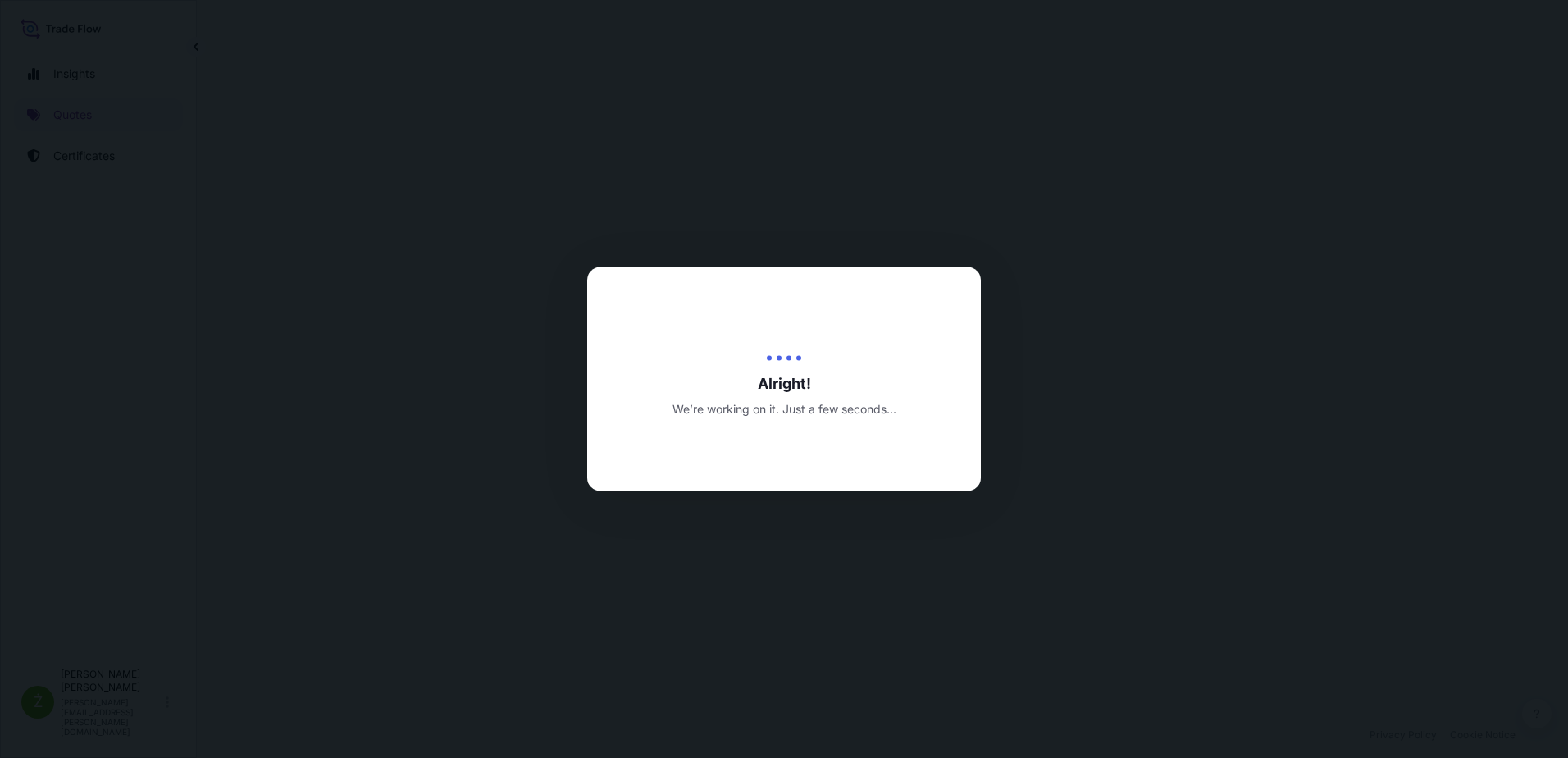
select select "Sea"
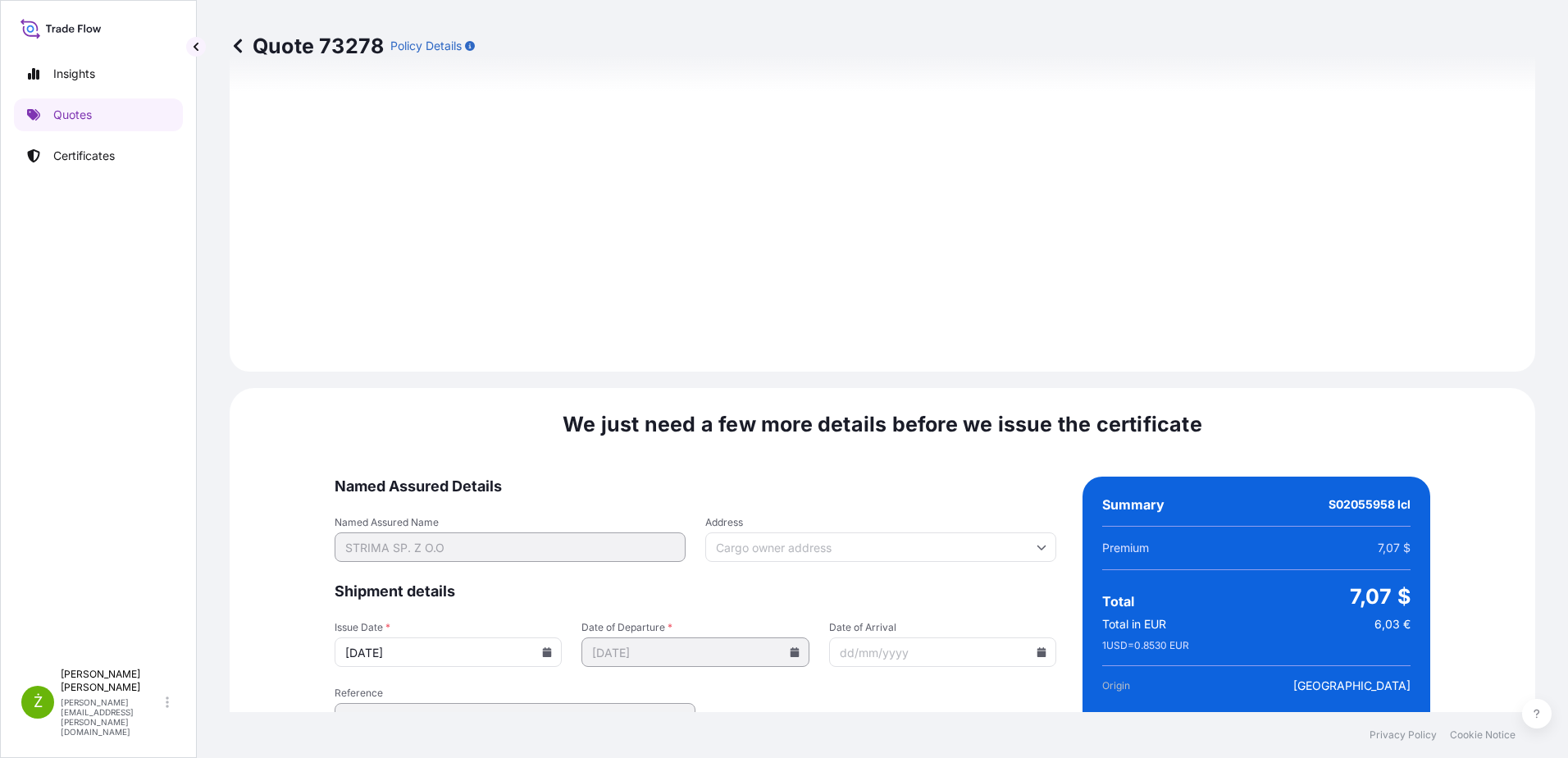
scroll to position [1746, 0]
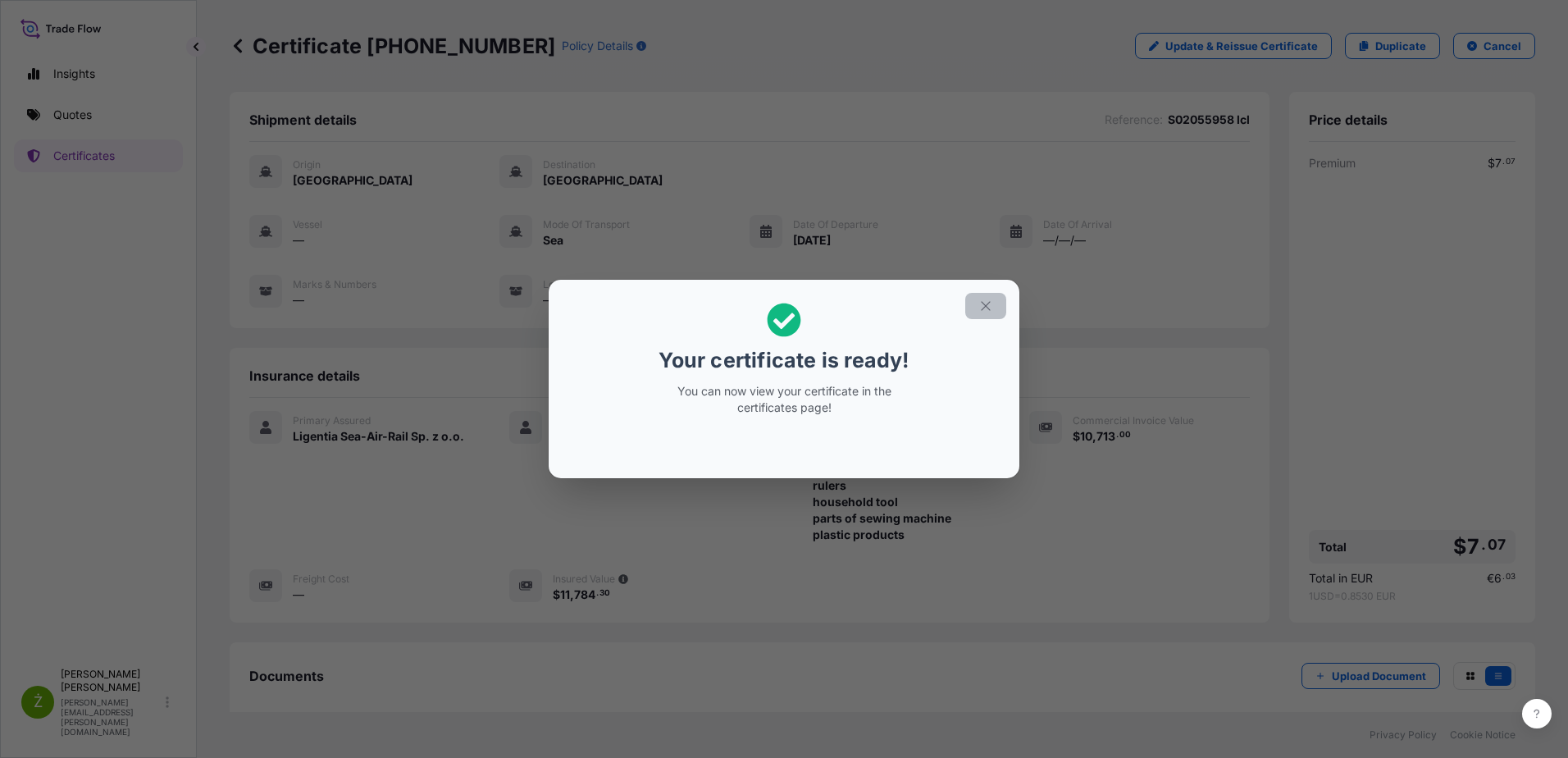
click at [987, 309] on icon "button" at bounding box center [986, 306] width 15 height 15
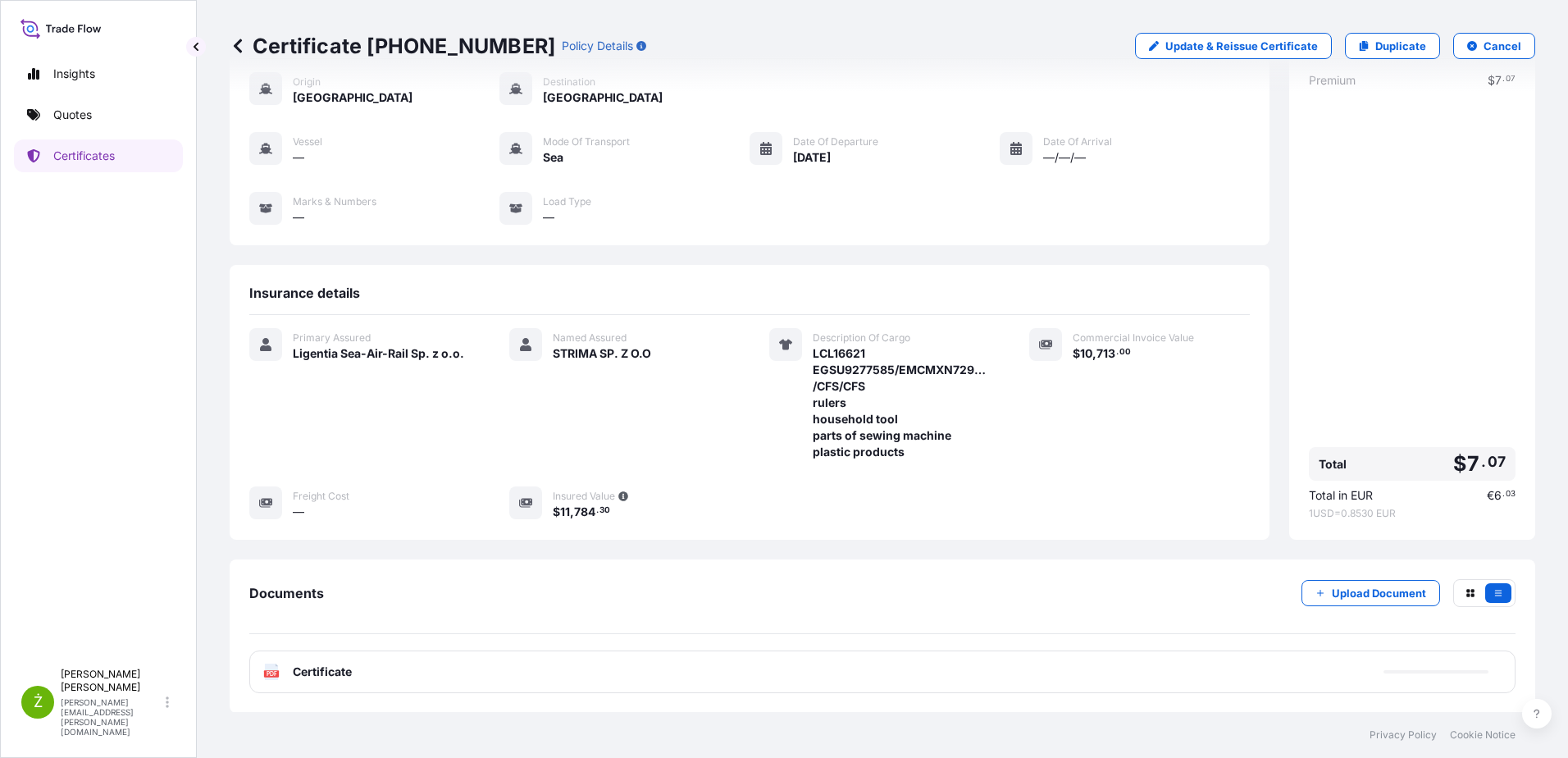
scroll to position [156, 0]
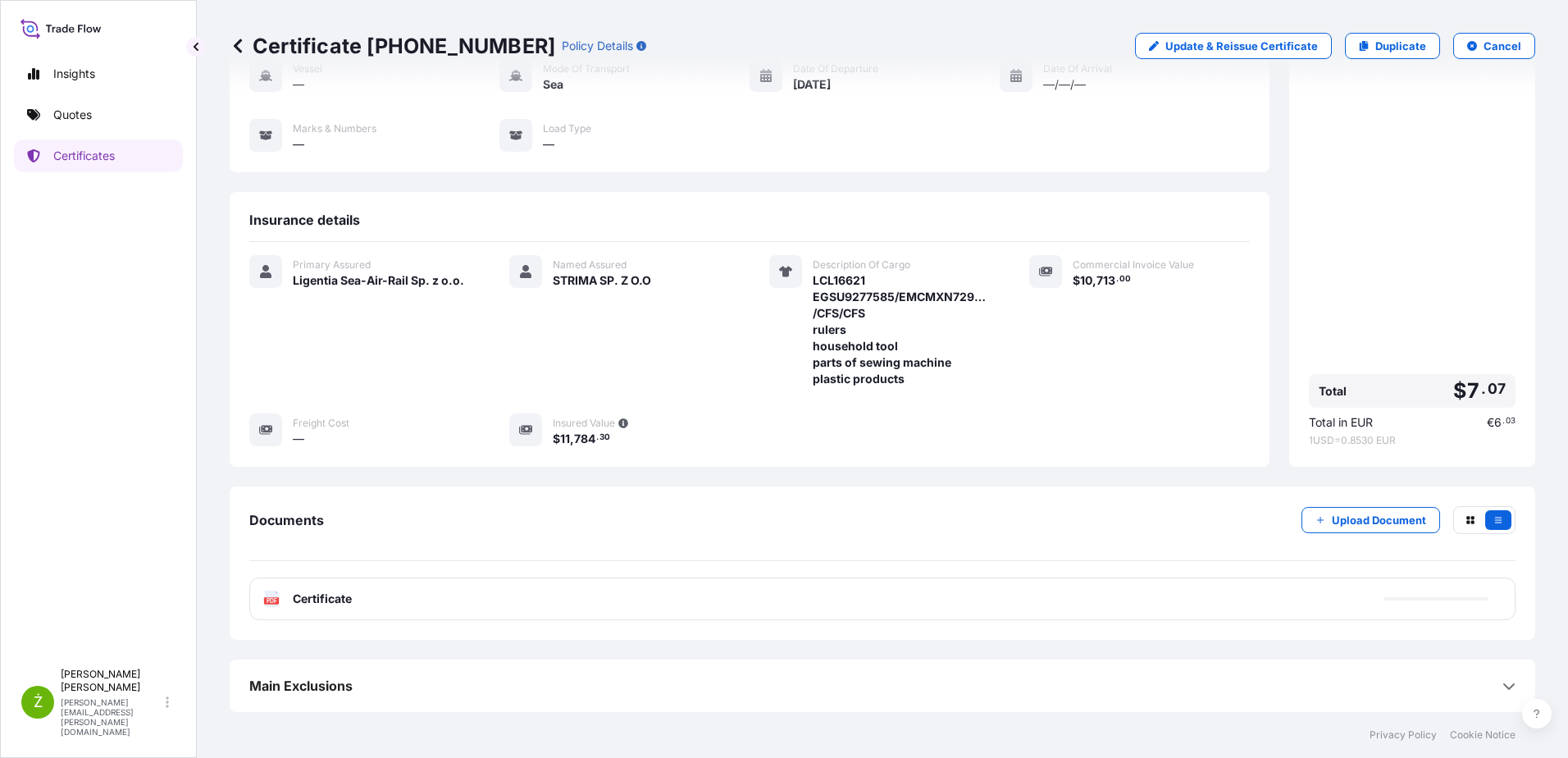
click at [582, 596] on div "PDF Certificate" at bounding box center [883, 599] width 1266 height 42
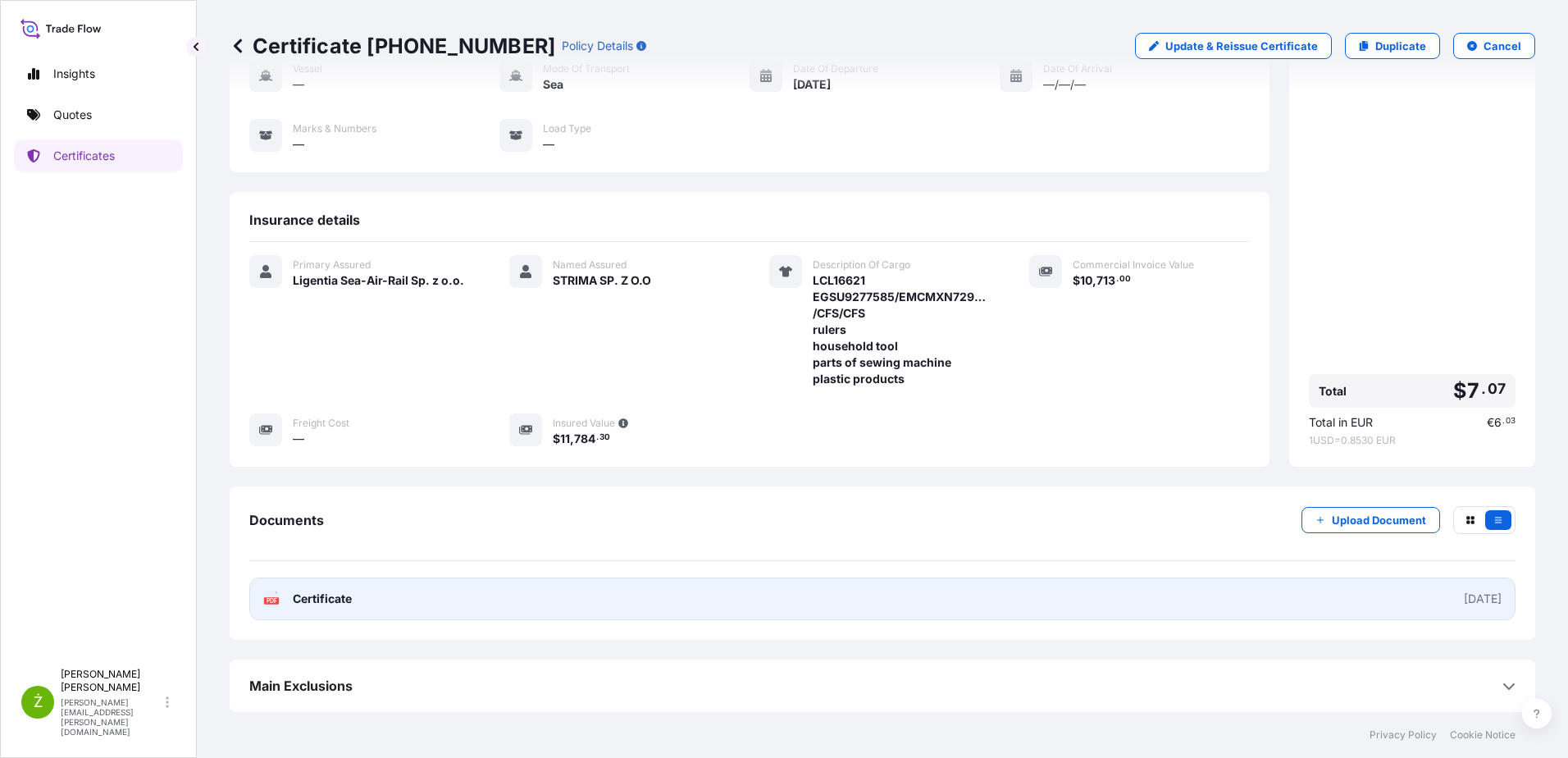
click at [582, 596] on link "PDF Certificate [DATE]" at bounding box center [883, 599] width 1266 height 42
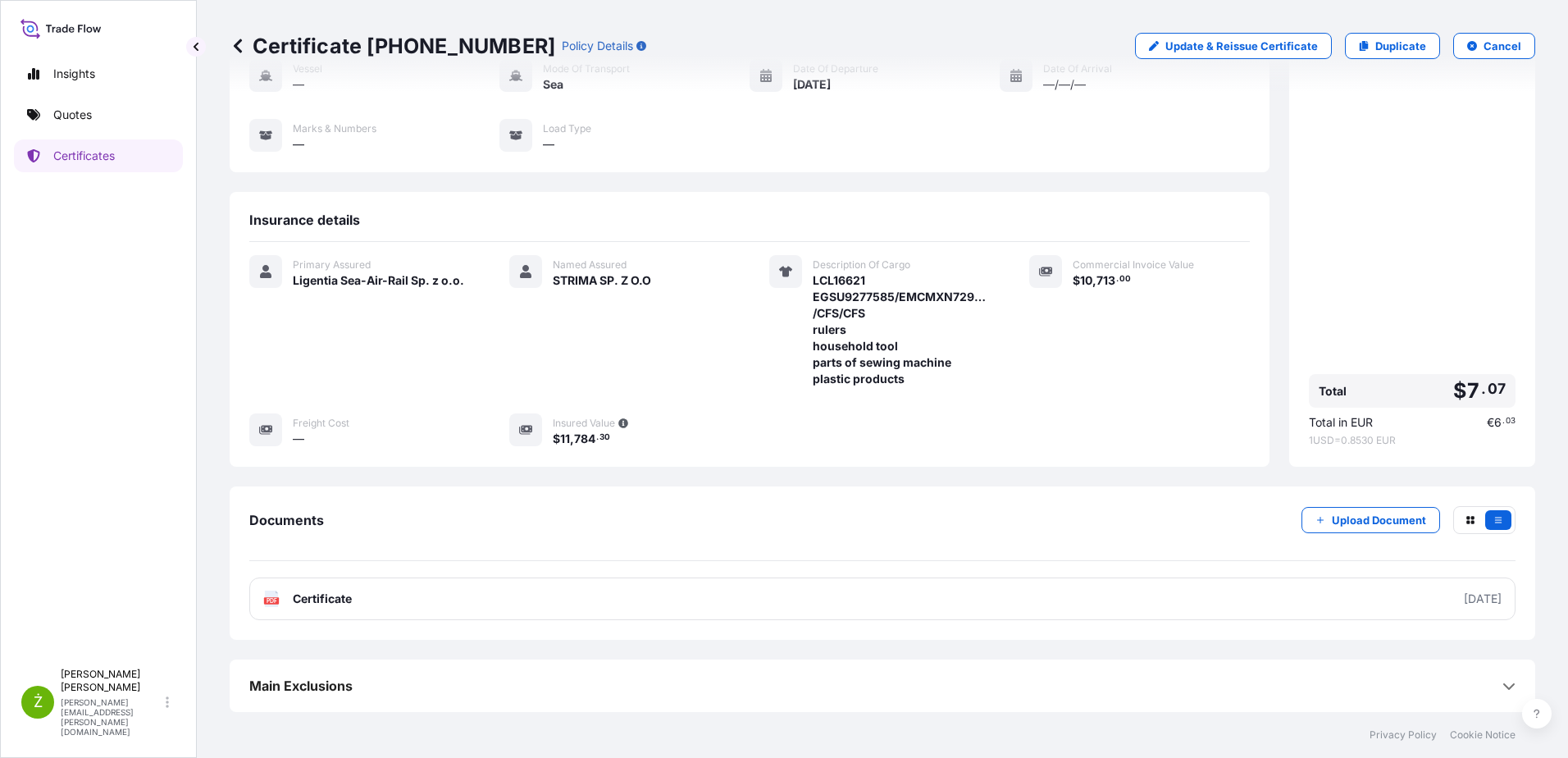
click at [459, 43] on p "Certificate [PHONE_NUMBER]" at bounding box center [393, 46] width 326 height 26
copy p "Certificate [PHONE_NUMBER]"
